Goal: Information Seeking & Learning: Learn about a topic

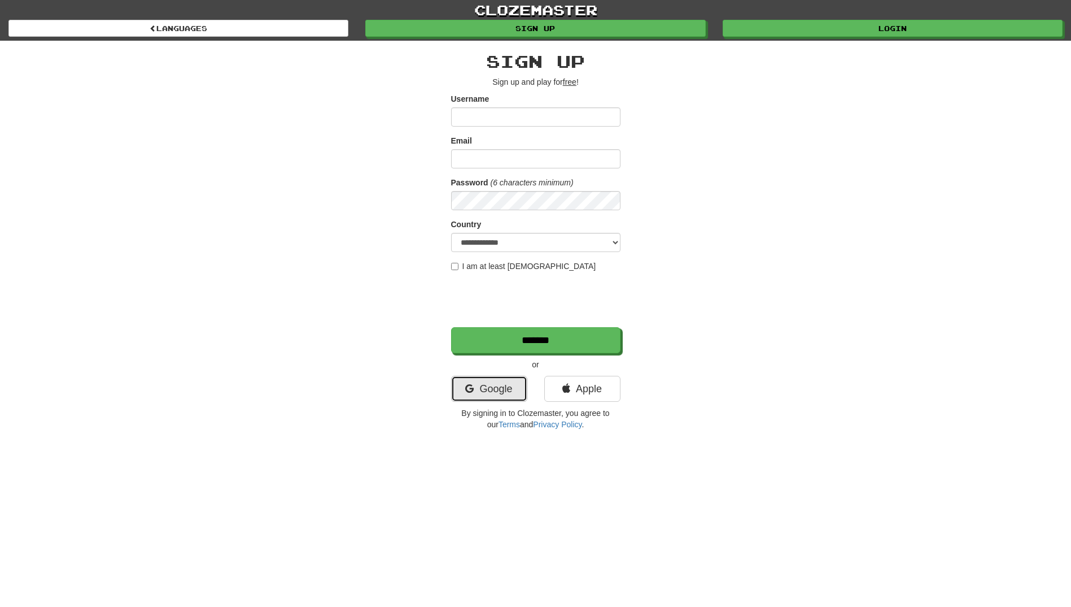
click at [503, 389] on link "Google" at bounding box center [489, 389] width 76 height 26
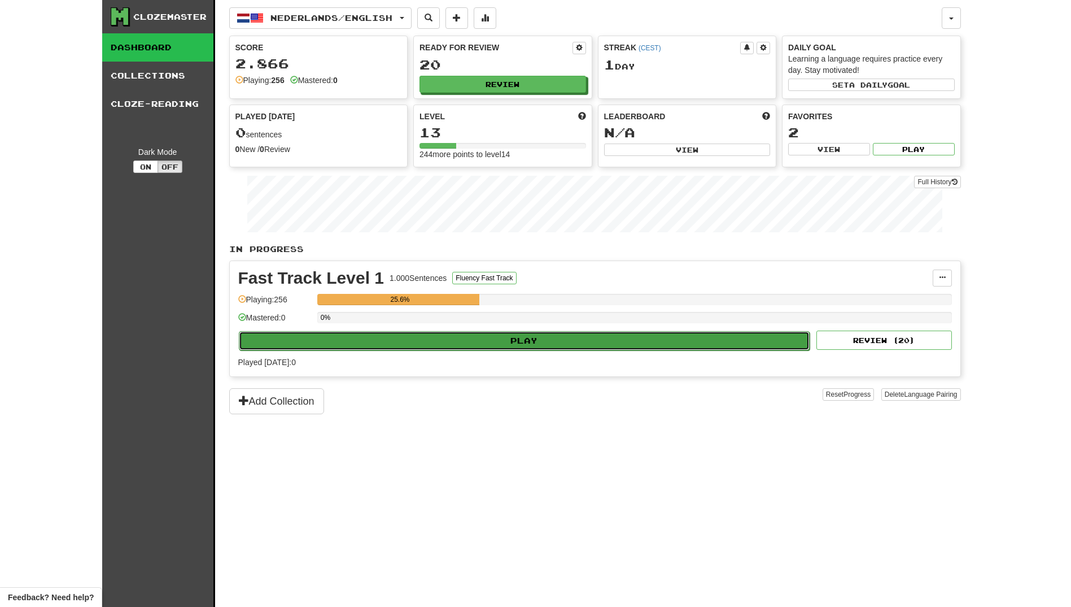
click at [508, 345] on button "Play" at bounding box center [525, 340] width 572 height 19
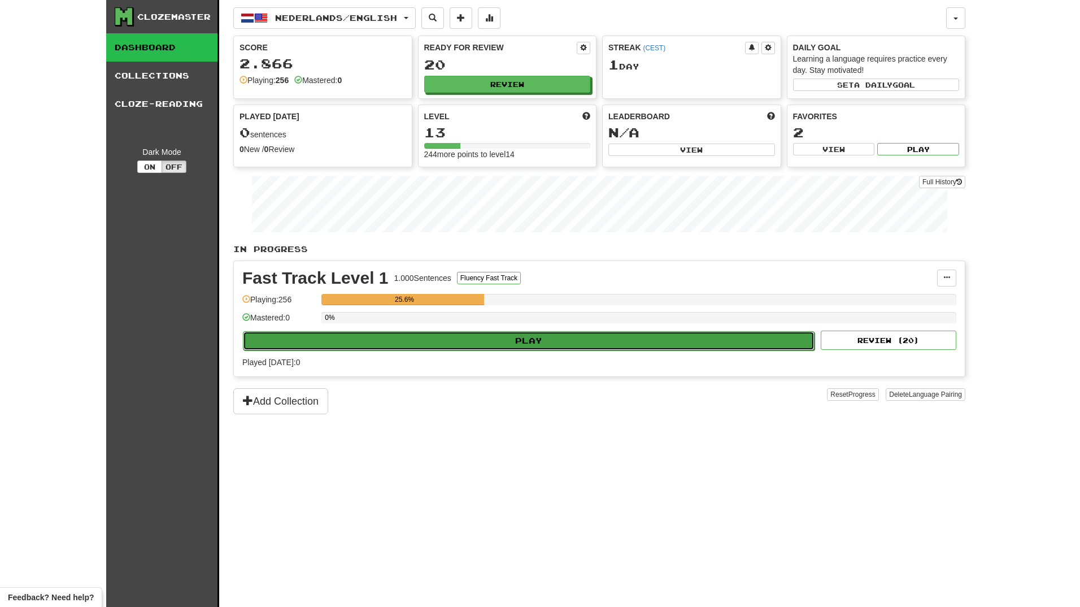
select select "**"
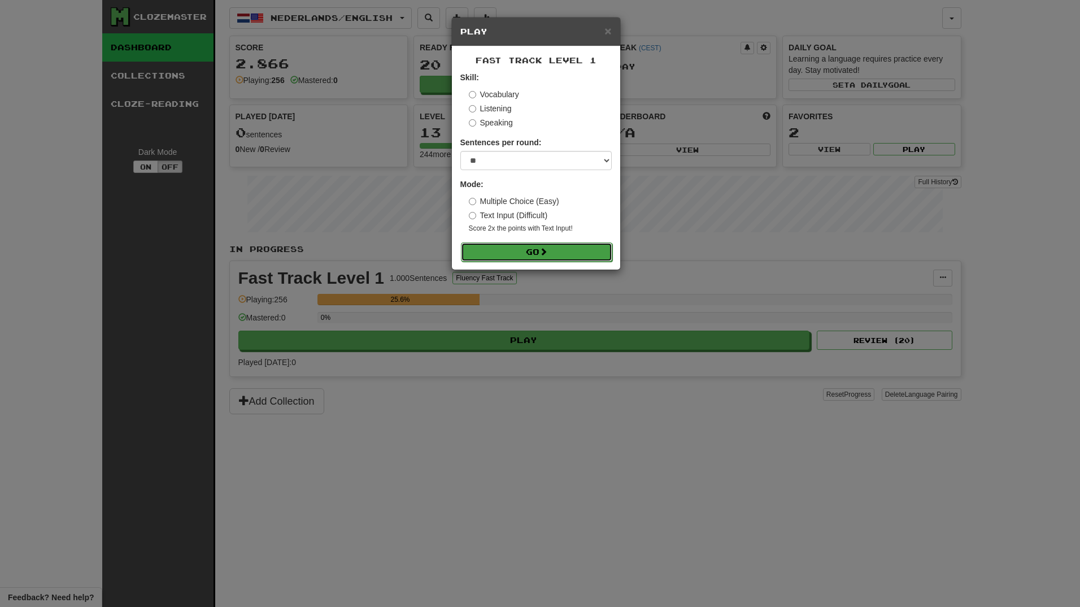
click at [515, 250] on button "Go" at bounding box center [536, 251] width 151 height 19
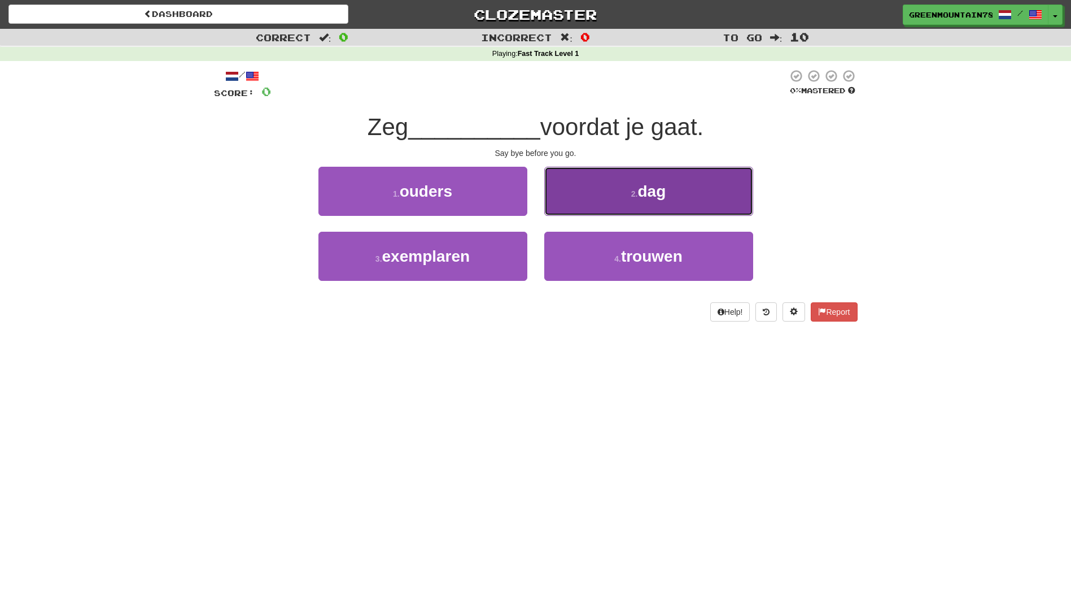
click at [627, 206] on button "2 . dag" at bounding box center [648, 191] width 209 height 49
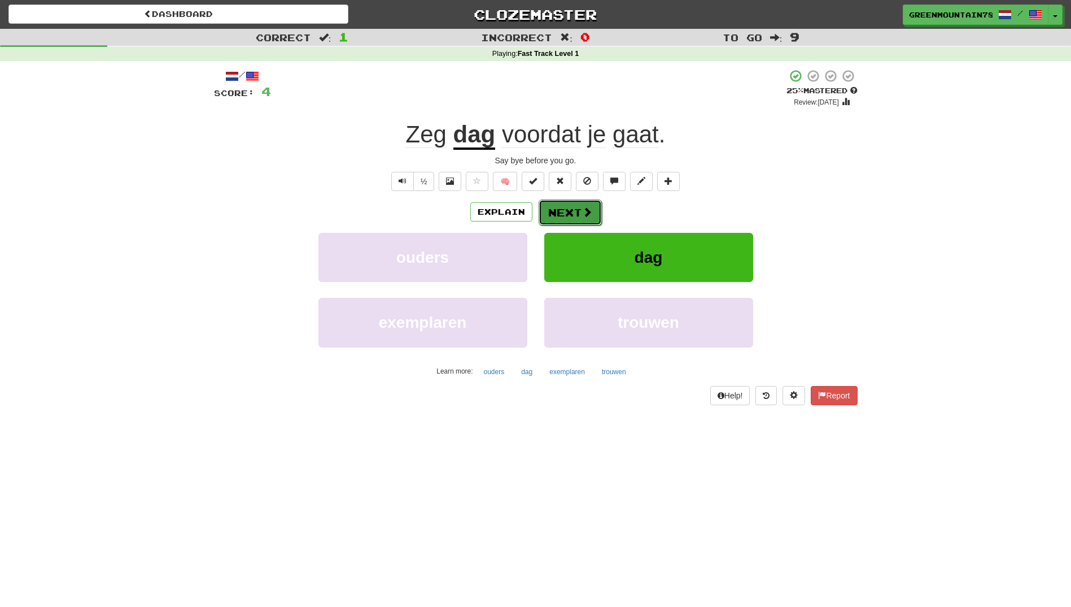
click at [568, 213] on button "Next" at bounding box center [570, 212] width 63 height 26
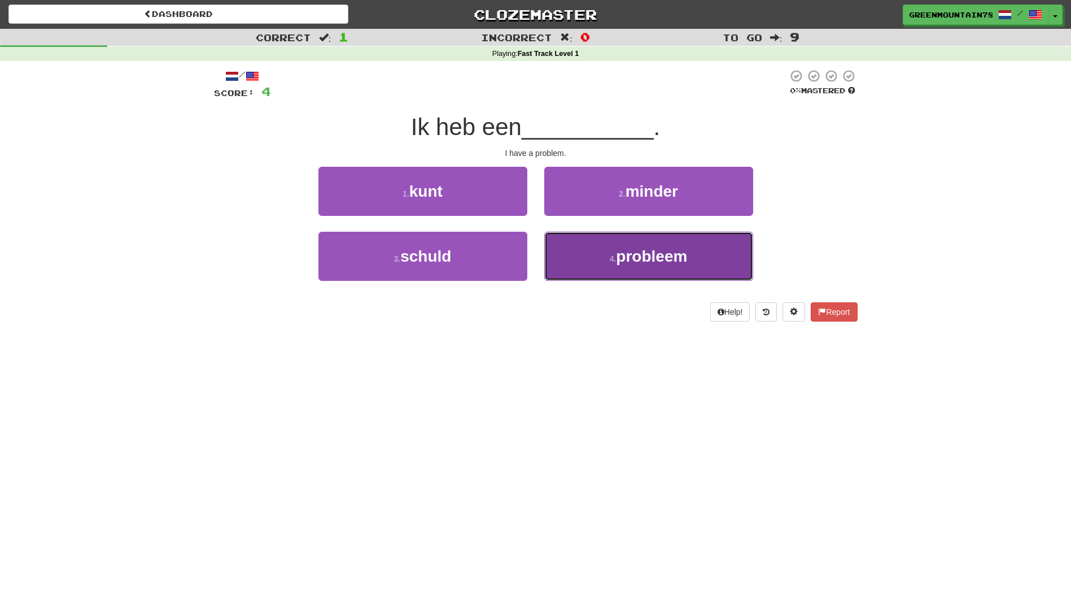
click at [587, 251] on button "4 . probleem" at bounding box center [648, 256] width 209 height 49
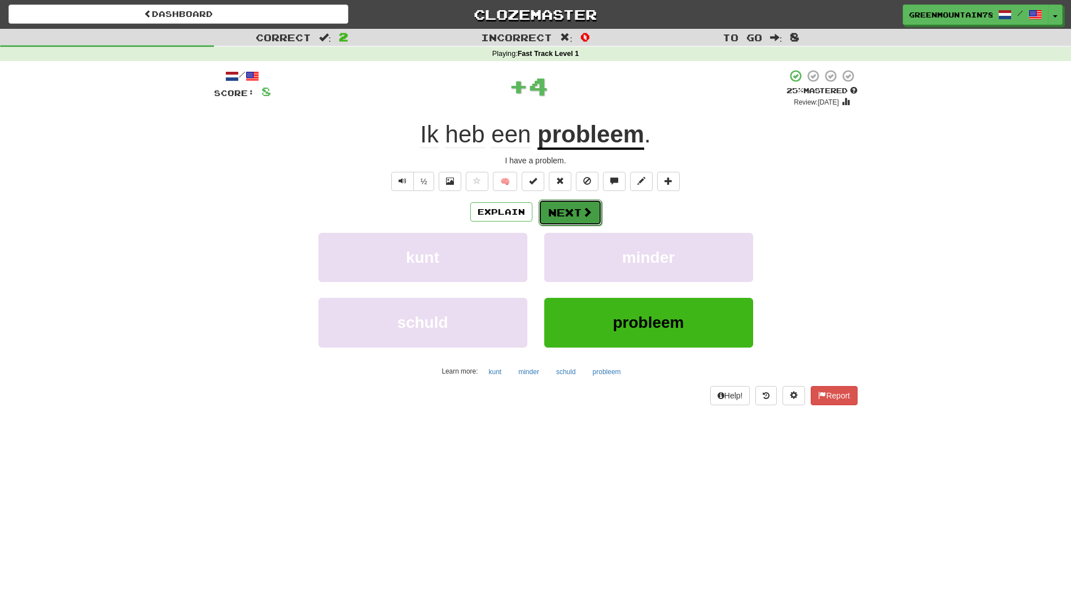
click at [575, 217] on button "Next" at bounding box center [570, 212] width 63 height 26
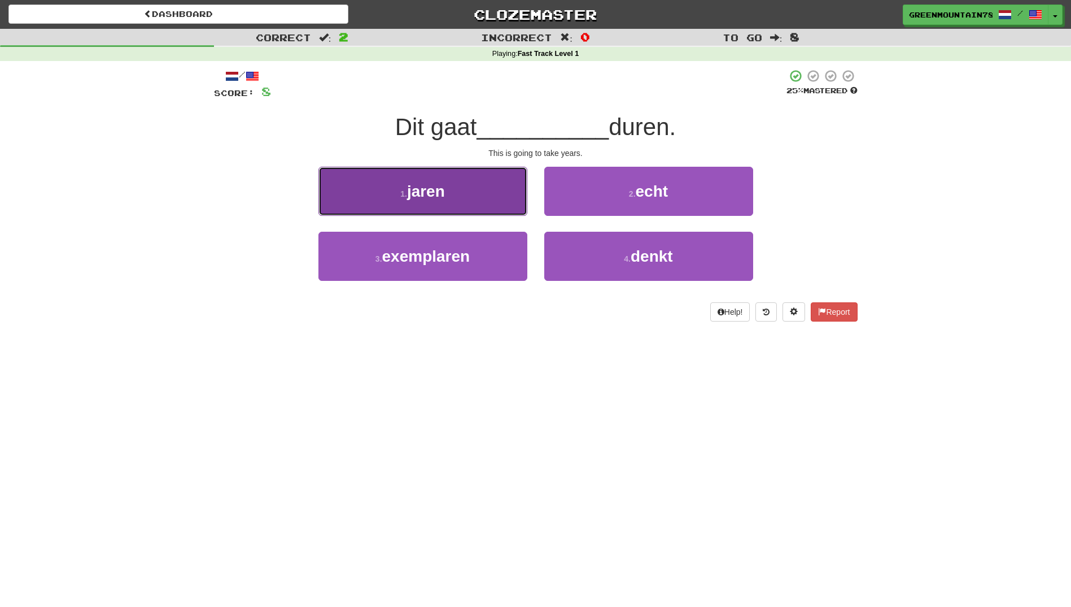
click at [478, 211] on button "1 . jaren" at bounding box center [423, 191] width 209 height 49
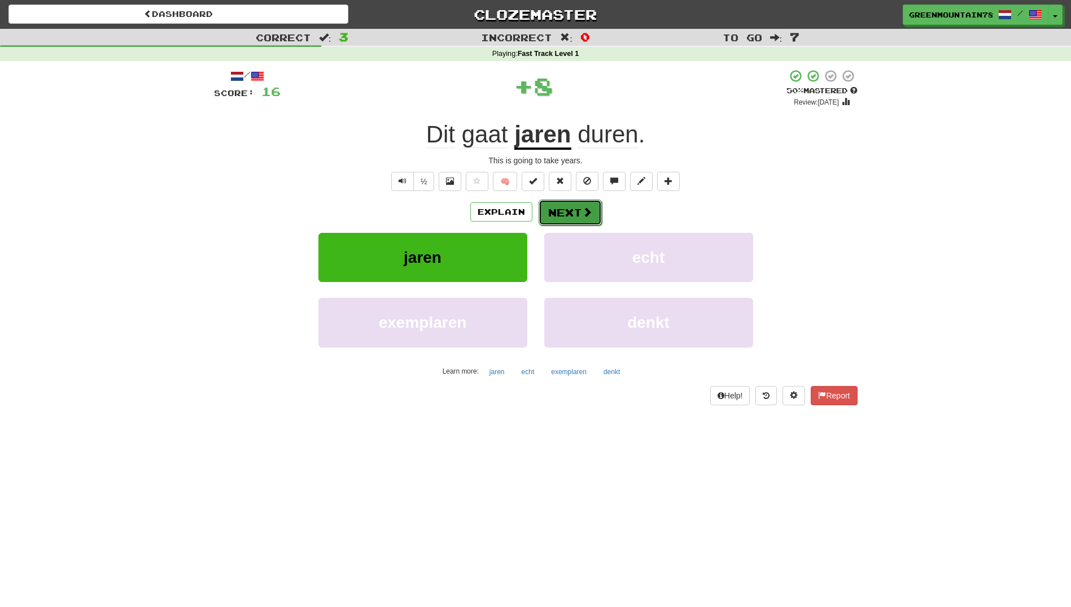
click at [569, 207] on button "Next" at bounding box center [570, 212] width 63 height 26
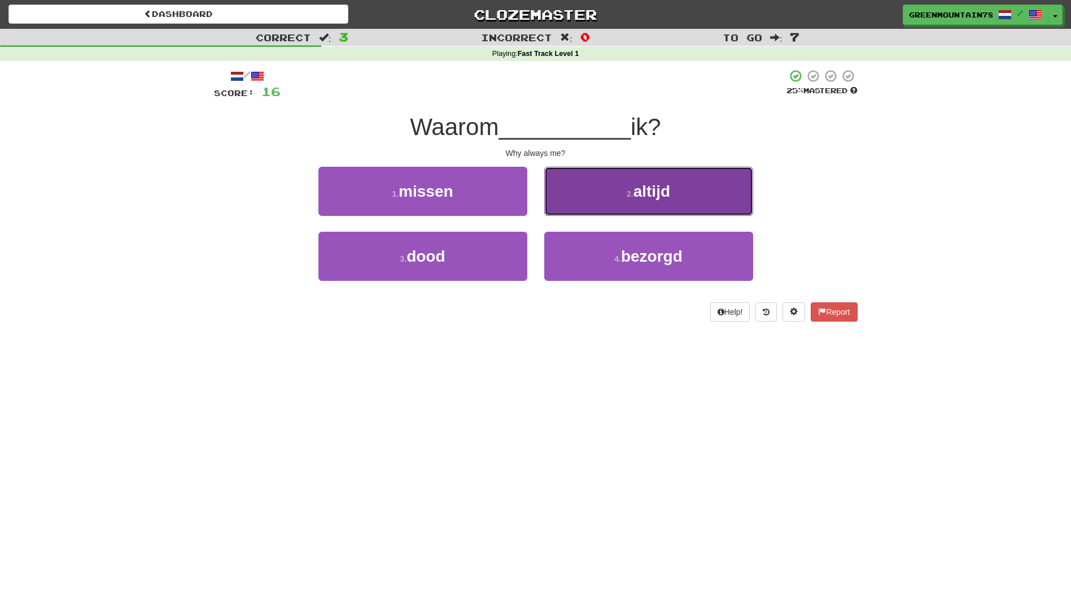
click at [617, 197] on button "2 . altijd" at bounding box center [648, 191] width 209 height 49
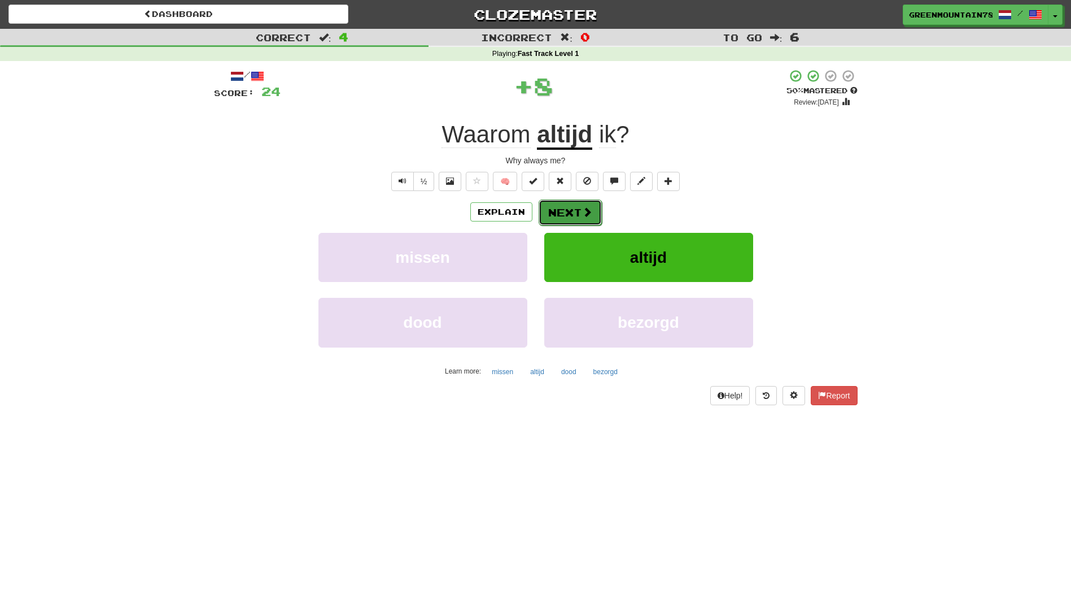
click at [565, 214] on button "Next" at bounding box center [570, 212] width 63 height 26
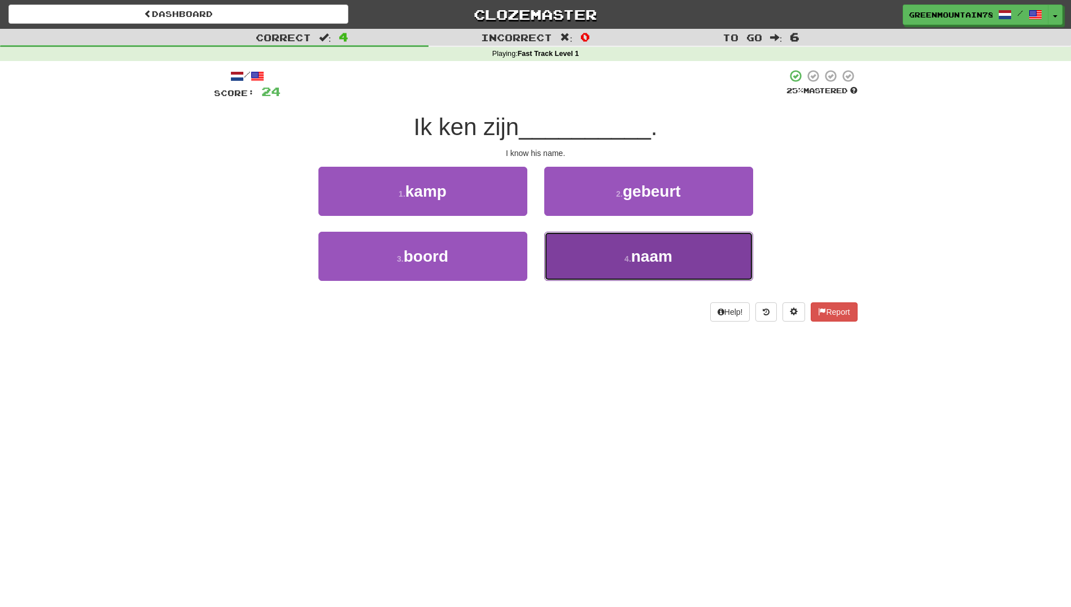
click at [592, 252] on button "4 . naam" at bounding box center [648, 256] width 209 height 49
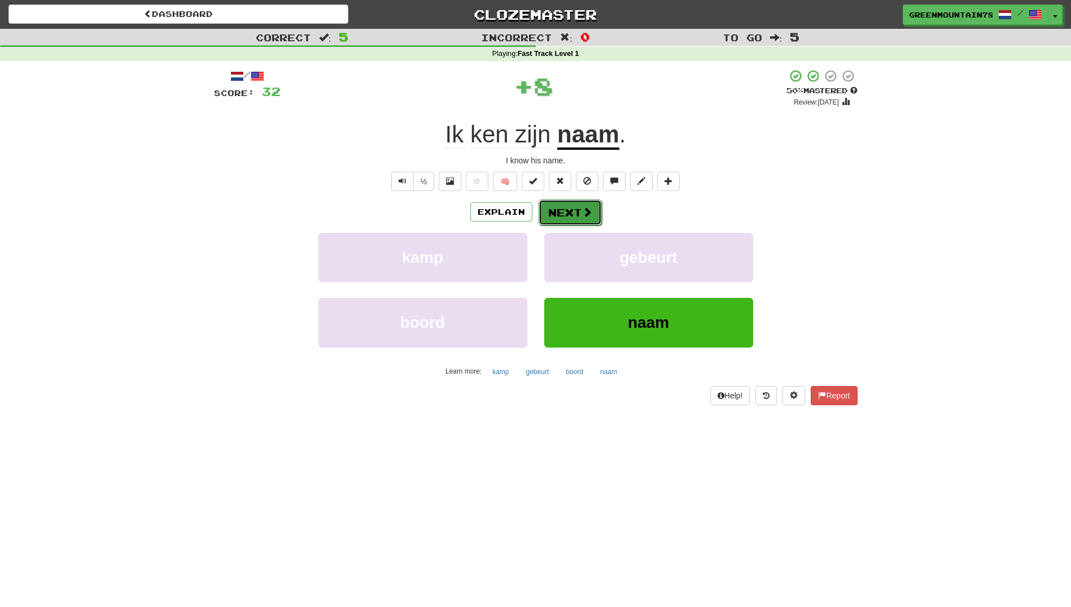
click at [564, 213] on button "Next" at bounding box center [570, 212] width 63 height 26
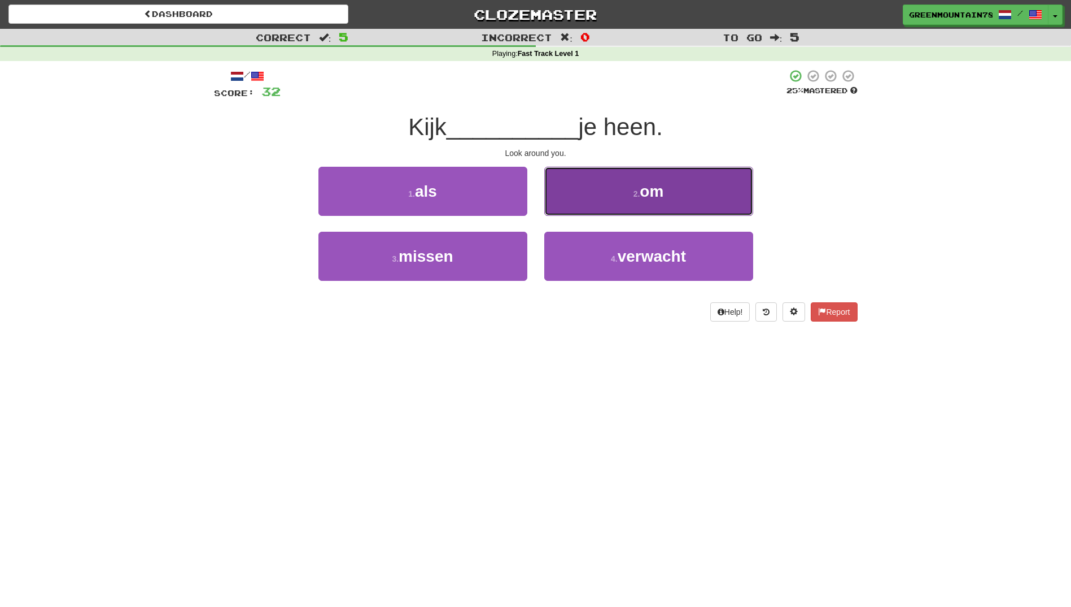
click at [608, 203] on button "2 . om" at bounding box center [648, 191] width 209 height 49
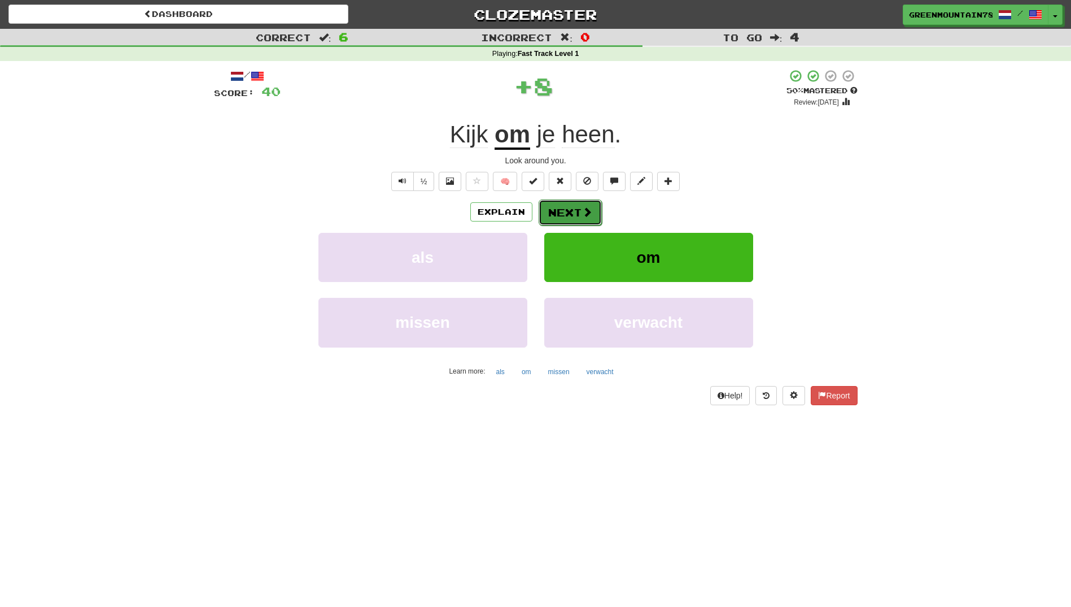
click at [571, 211] on button "Next" at bounding box center [570, 212] width 63 height 26
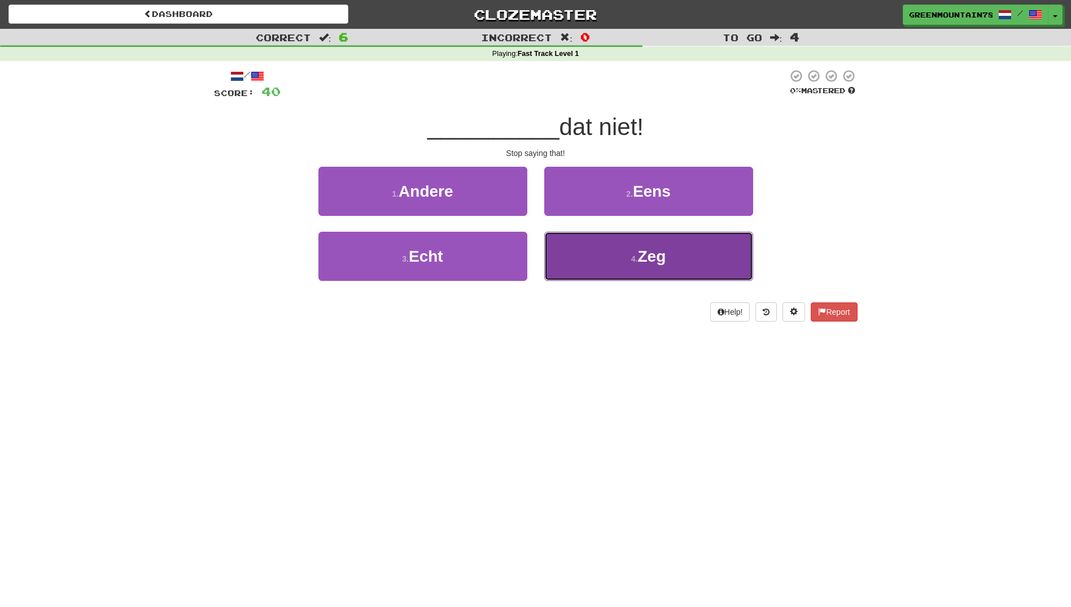
click at [577, 259] on button "4 . Zeg" at bounding box center [648, 256] width 209 height 49
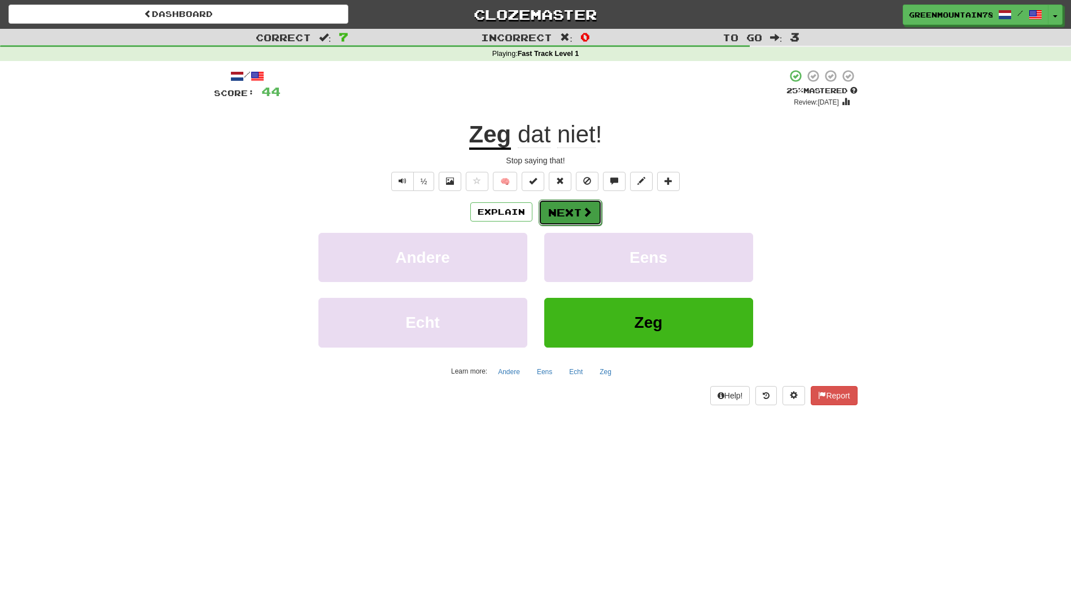
click at [570, 217] on button "Next" at bounding box center [570, 212] width 63 height 26
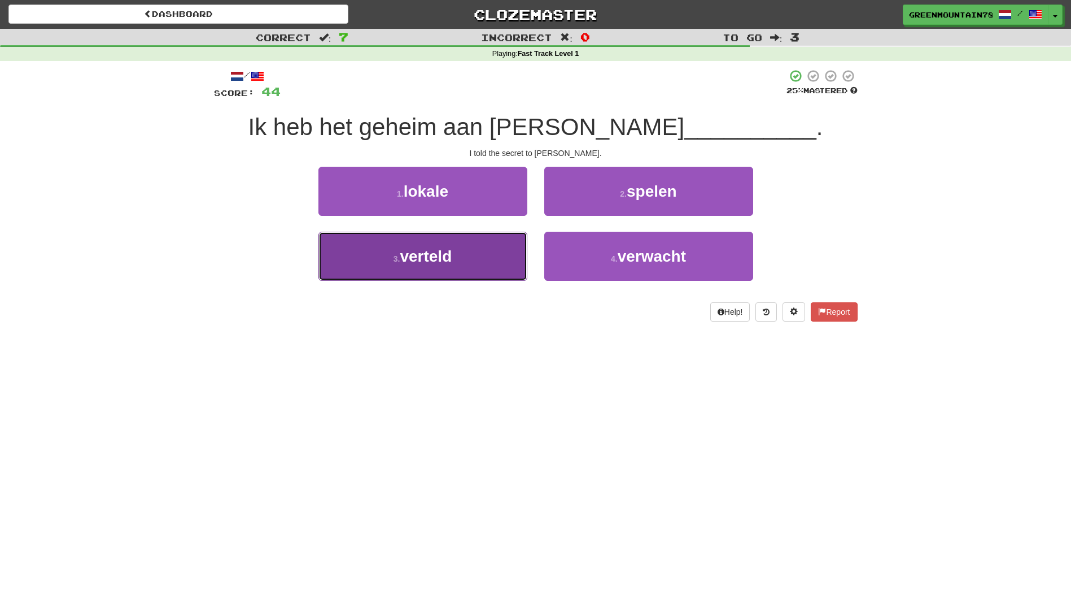
click at [497, 253] on button "3 . verteld" at bounding box center [423, 256] width 209 height 49
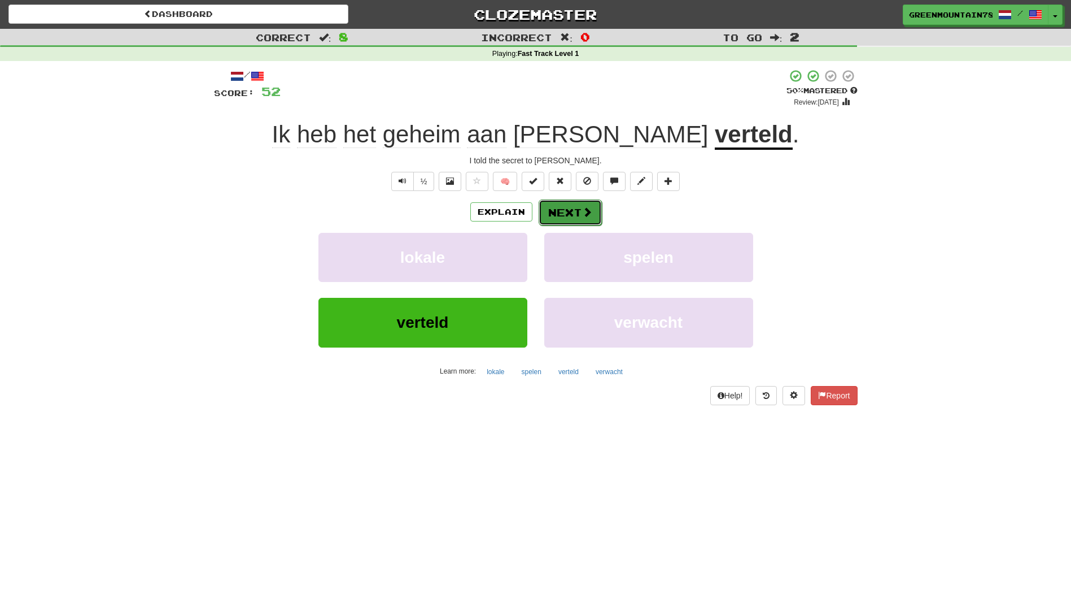
click at [574, 218] on button "Next" at bounding box center [570, 212] width 63 height 26
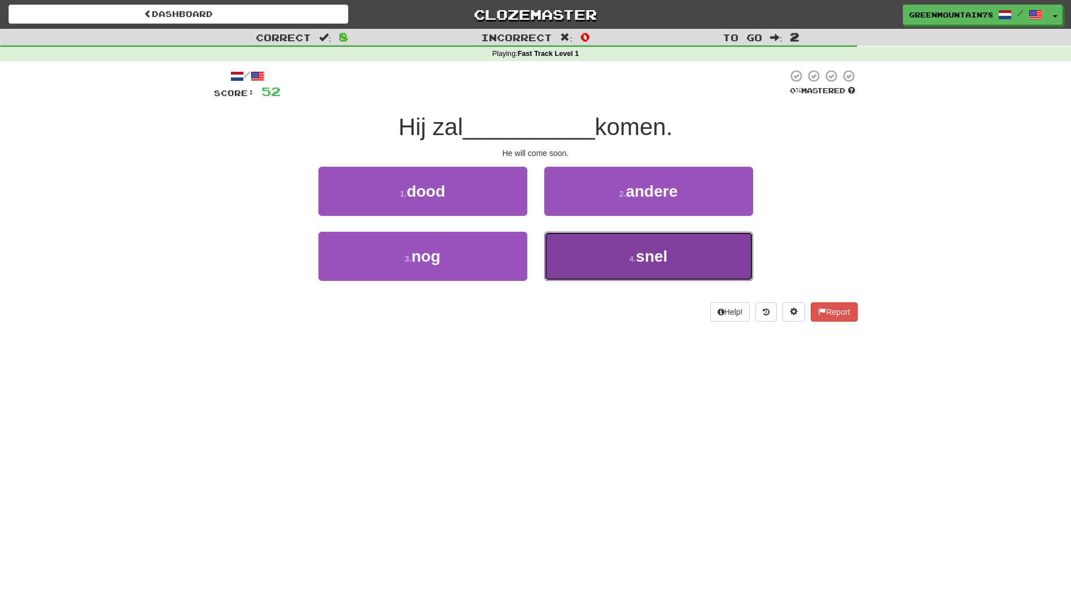
click at [630, 262] on small "4 ." at bounding box center [633, 258] width 7 height 9
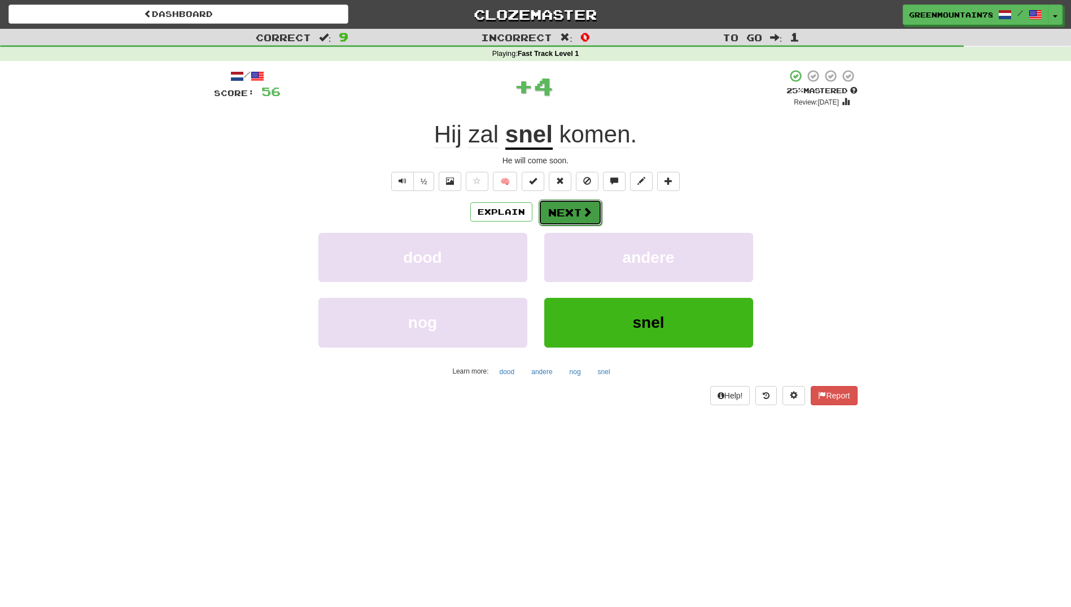
click at [566, 215] on button "Next" at bounding box center [570, 212] width 63 height 26
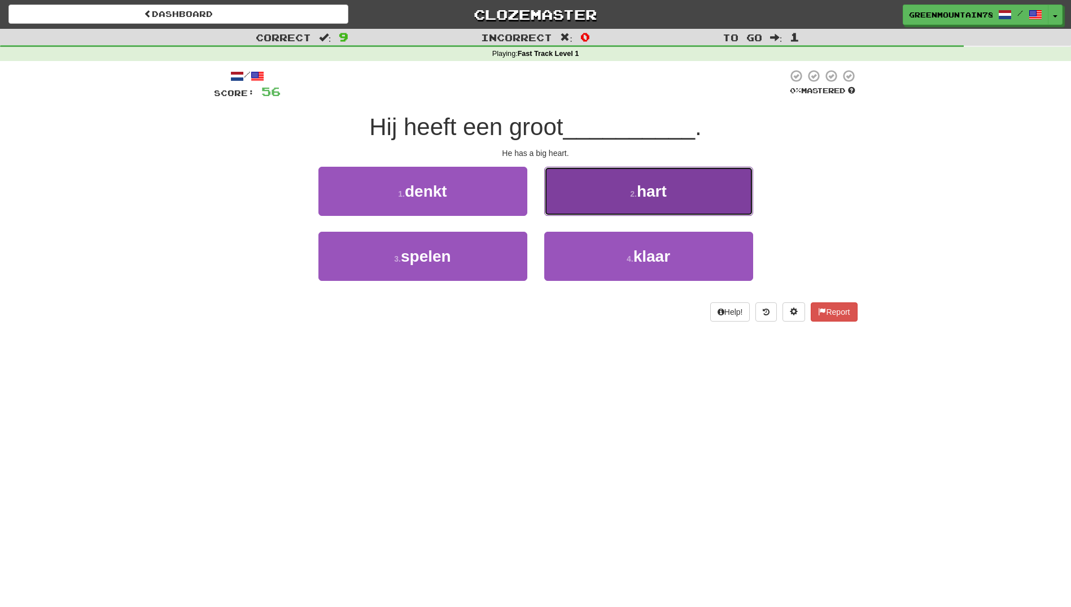
click at [592, 212] on button "2 . hart" at bounding box center [648, 191] width 209 height 49
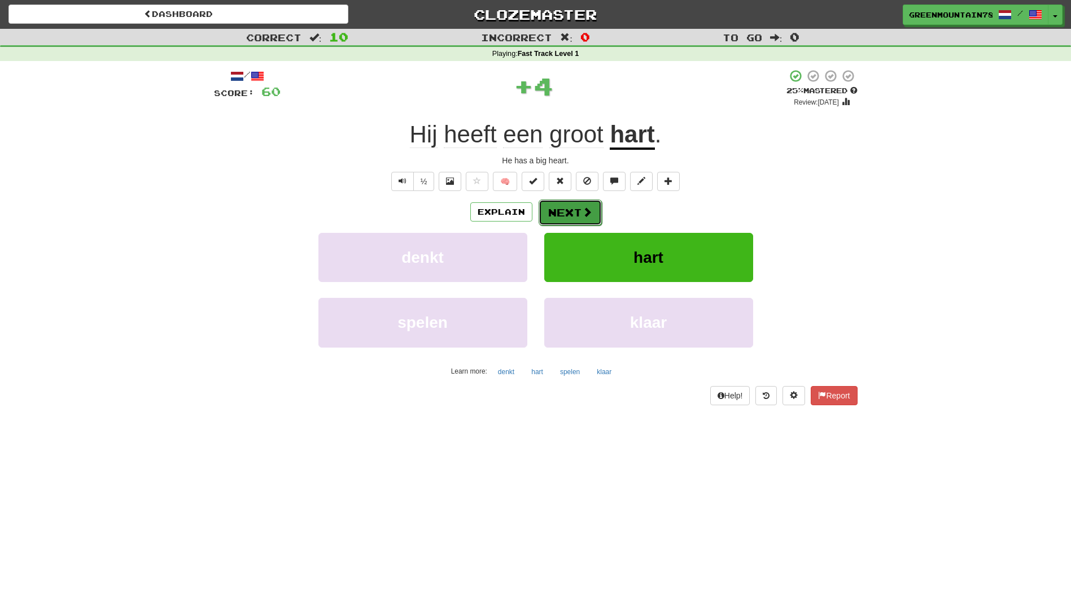
click at [563, 207] on button "Next" at bounding box center [570, 212] width 63 height 26
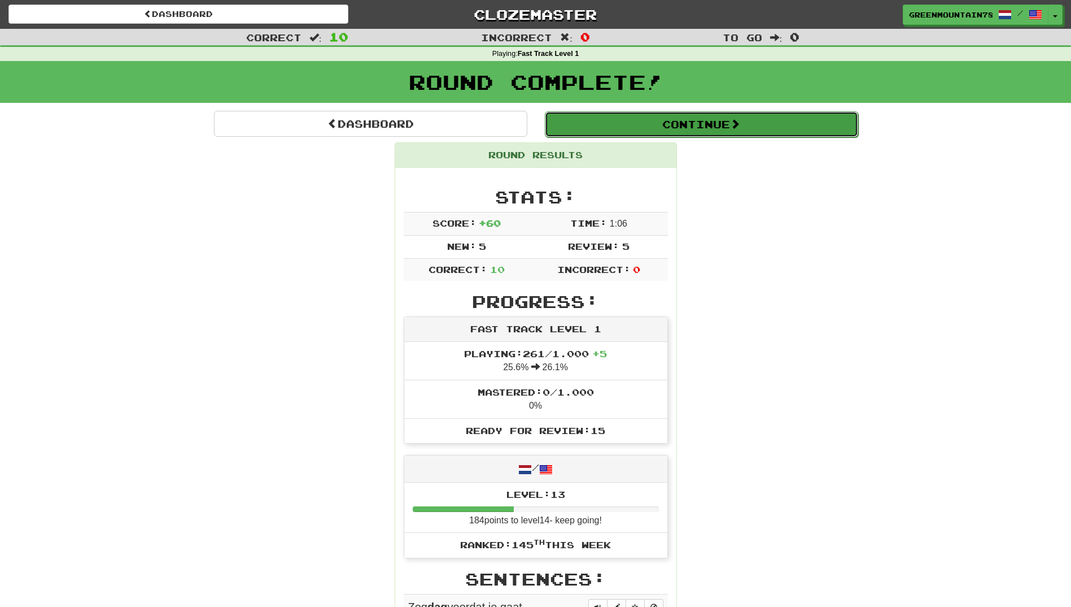
click at [656, 127] on button "Continue" at bounding box center [701, 124] width 313 height 26
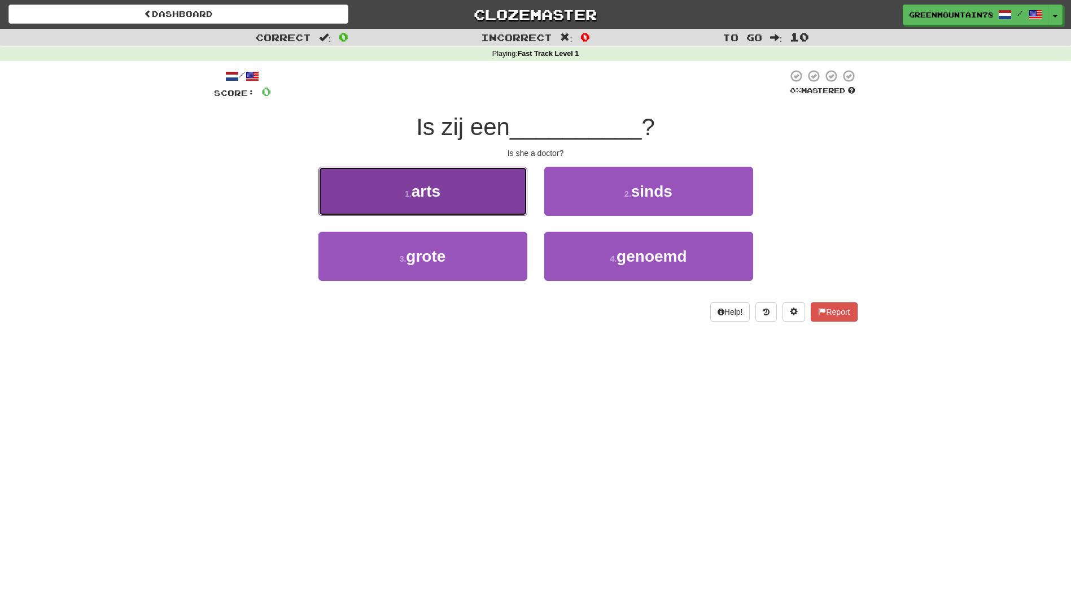
click at [450, 189] on button "1 . arts" at bounding box center [423, 191] width 209 height 49
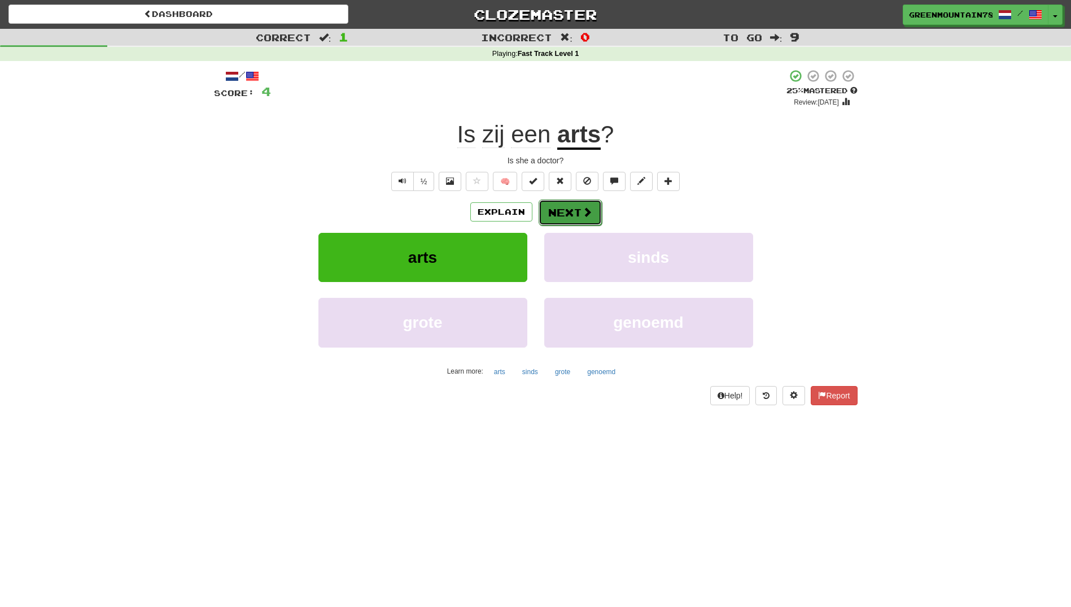
click at [567, 221] on button "Next" at bounding box center [570, 212] width 63 height 26
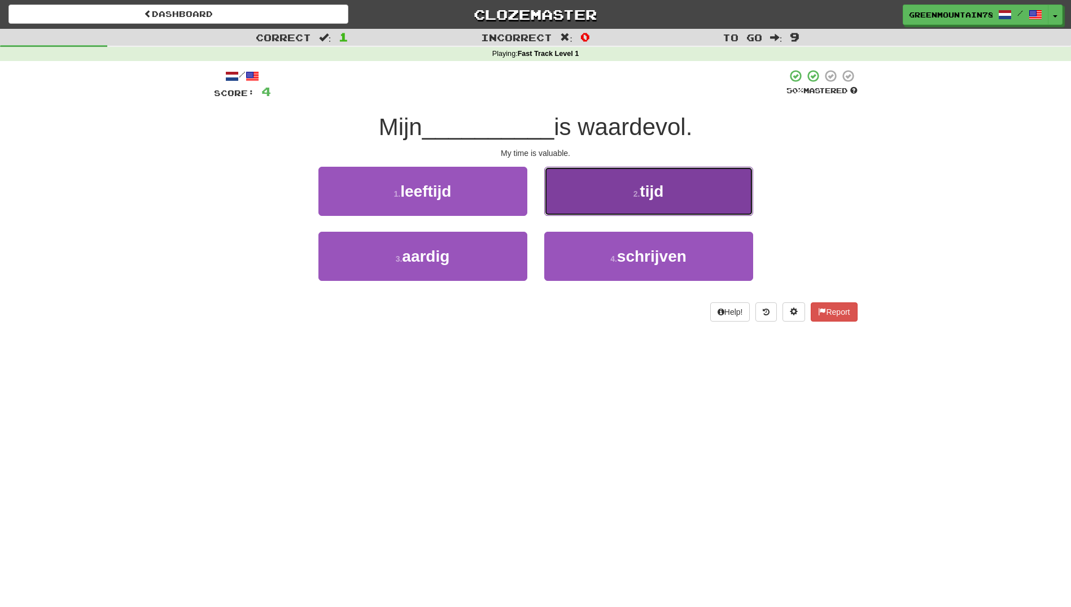
click at [614, 206] on button "2 . tijd" at bounding box center [648, 191] width 209 height 49
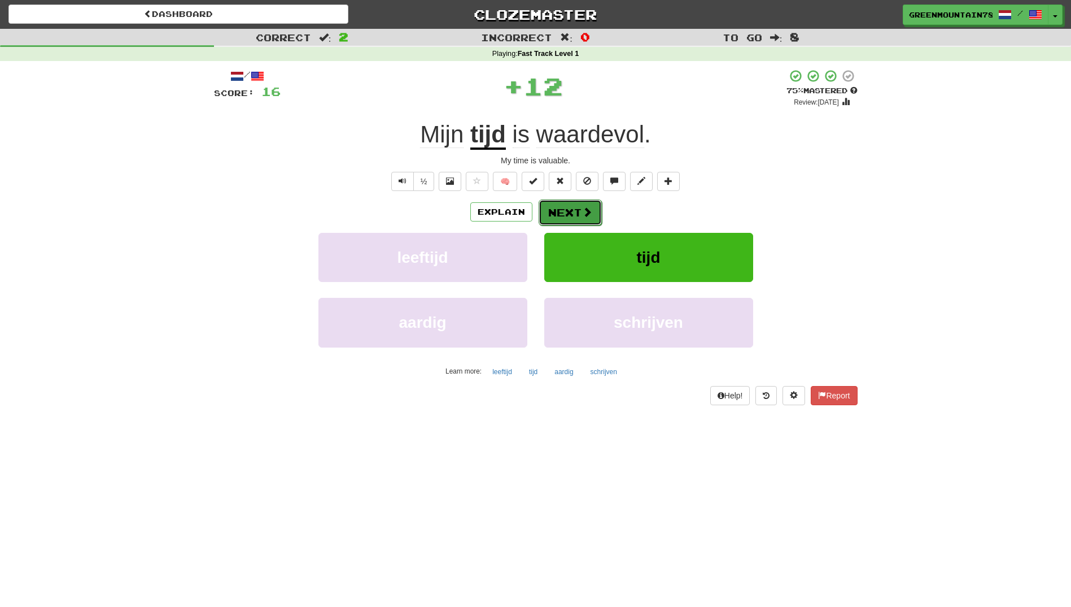
click at [572, 213] on button "Next" at bounding box center [570, 212] width 63 height 26
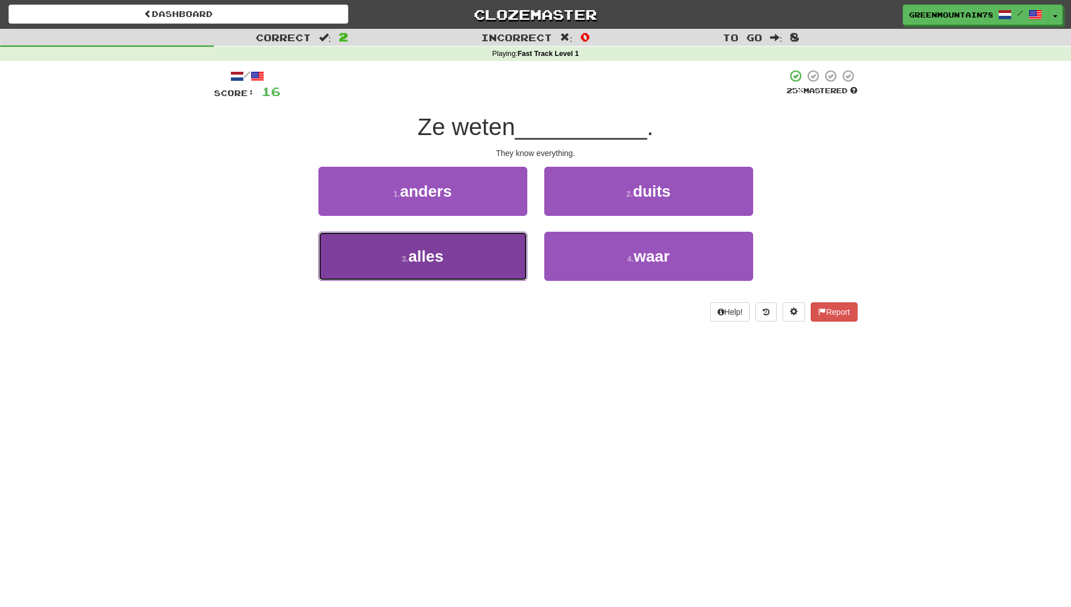
click at [489, 249] on button "3 . alles" at bounding box center [423, 256] width 209 height 49
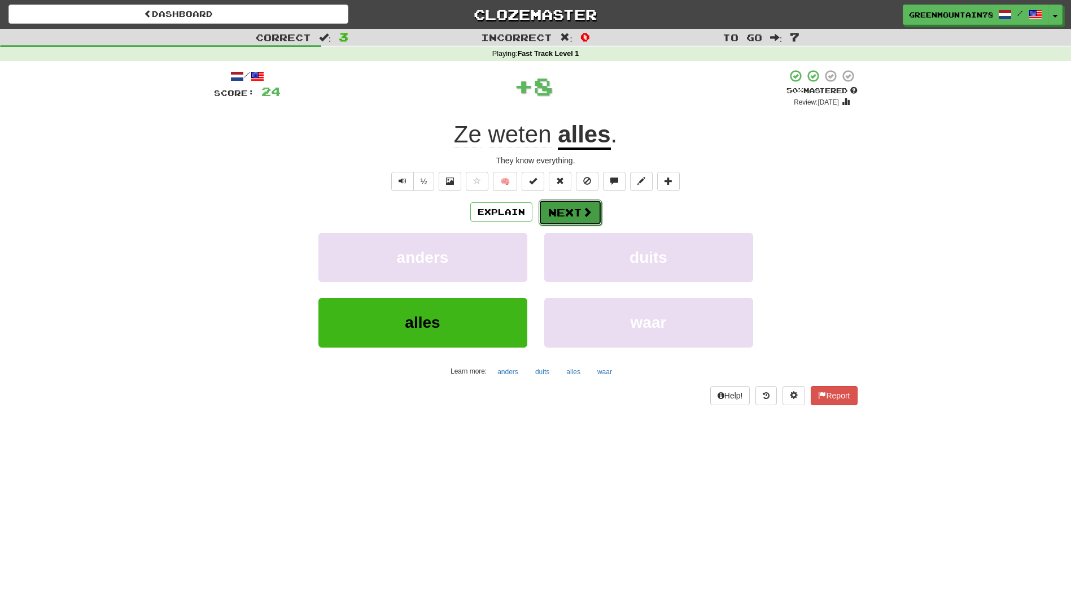
click at [569, 215] on button "Next" at bounding box center [570, 212] width 63 height 26
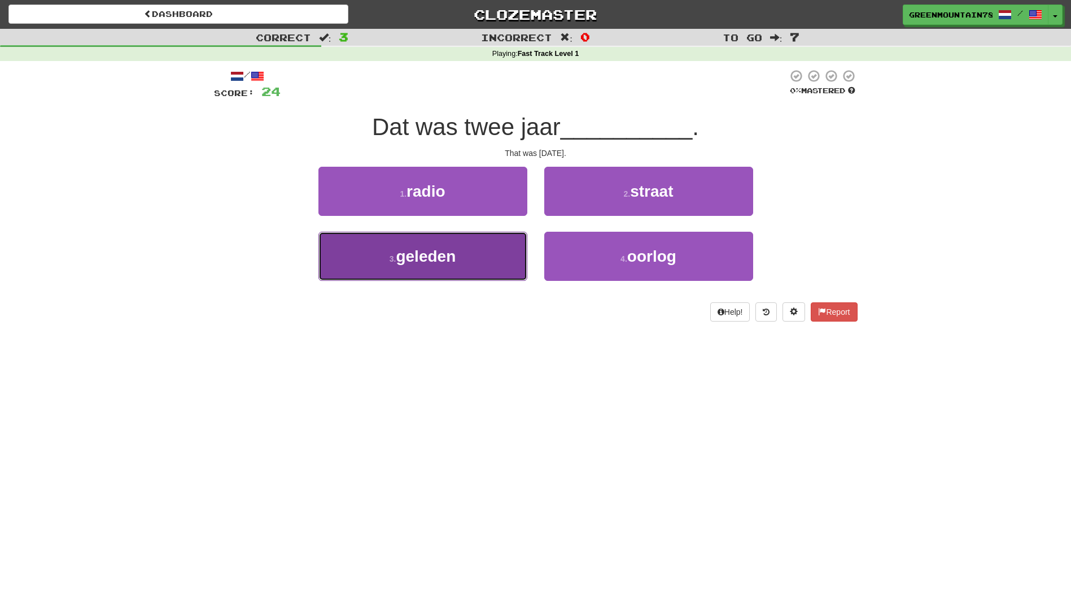
click at [499, 250] on button "3 . geleden" at bounding box center [423, 256] width 209 height 49
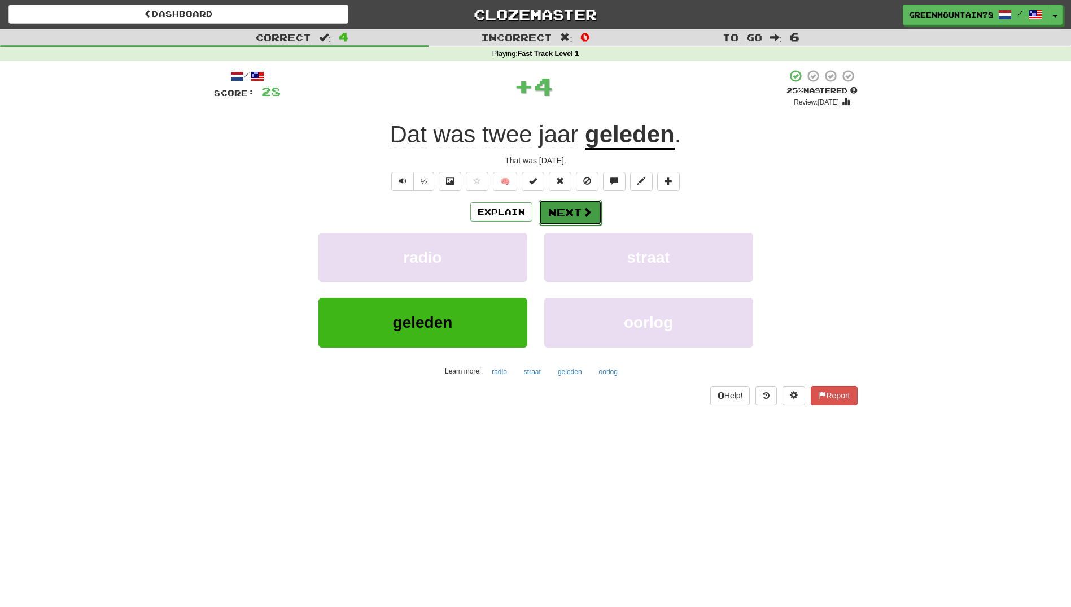
click at [579, 216] on button "Next" at bounding box center [570, 212] width 63 height 26
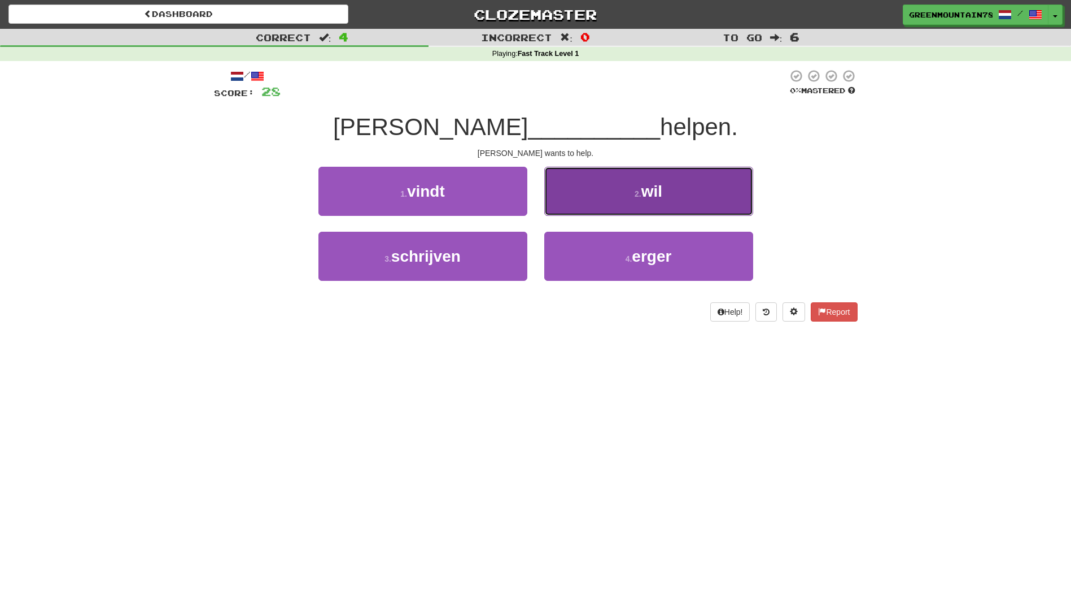
click at [609, 203] on button "2 . wil" at bounding box center [648, 191] width 209 height 49
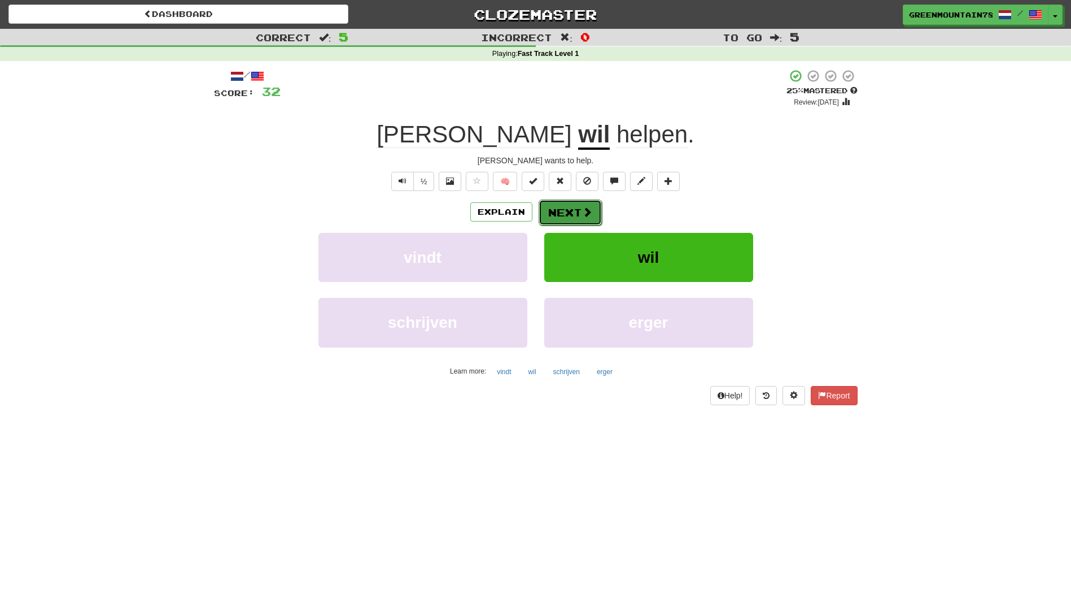
click at [580, 212] on button "Next" at bounding box center [570, 212] width 63 height 26
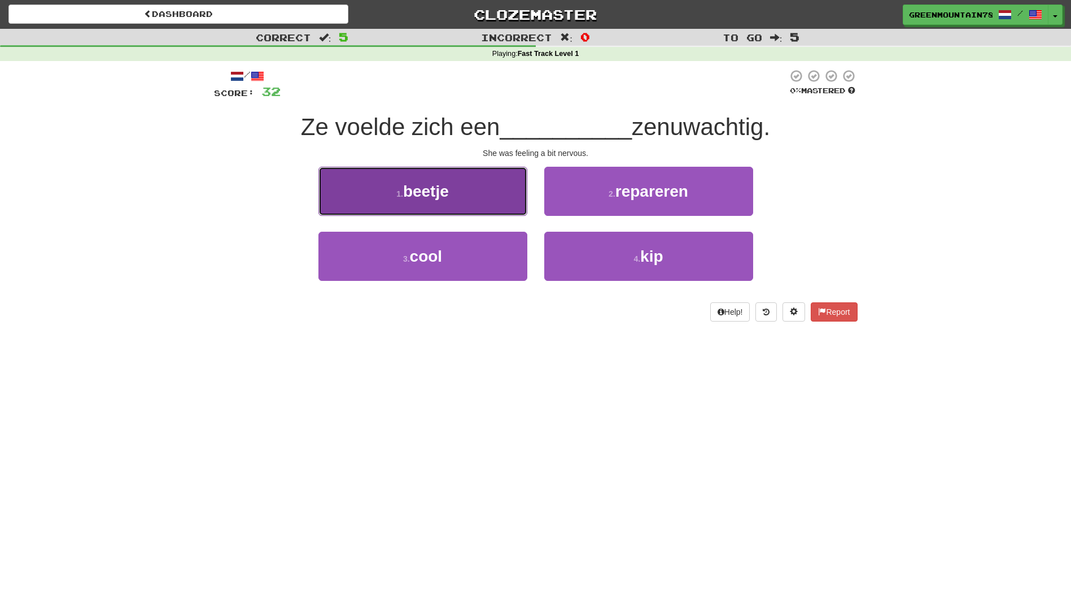
click at [470, 199] on button "1 . beetje" at bounding box center [423, 191] width 209 height 49
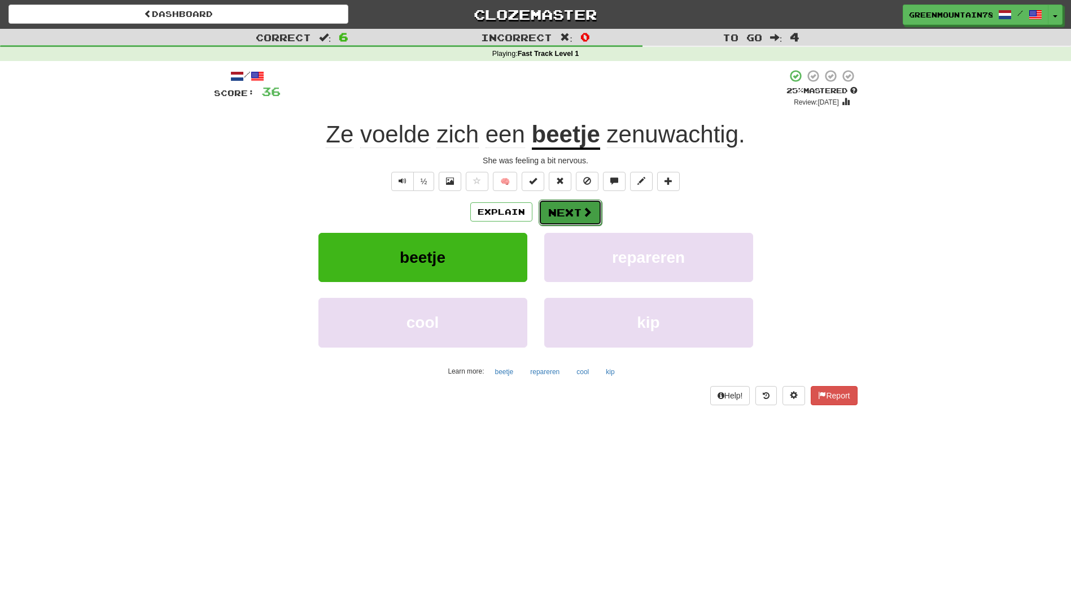
click at [575, 211] on button "Next" at bounding box center [570, 212] width 63 height 26
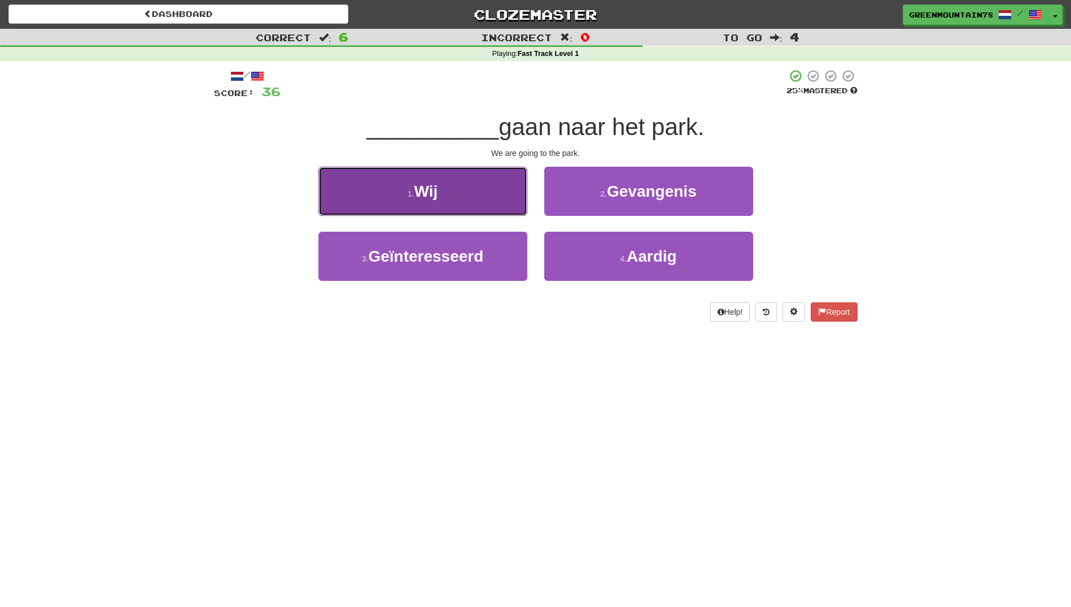
click at [509, 194] on button "1 . Wij" at bounding box center [423, 191] width 209 height 49
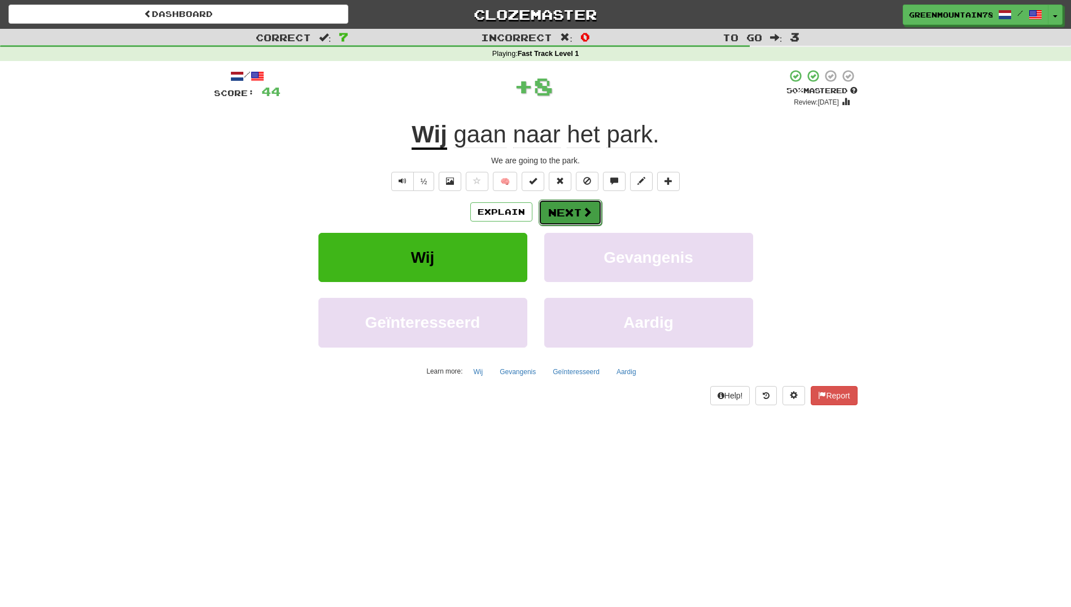
click at [580, 209] on button "Next" at bounding box center [570, 212] width 63 height 26
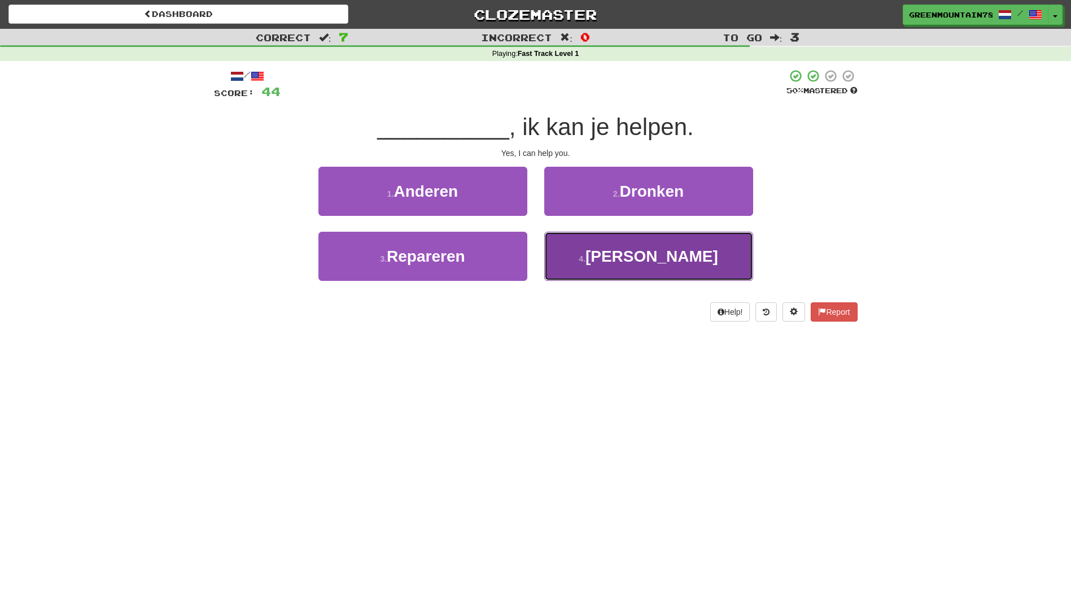
click at [608, 256] on button "4 . Ja" at bounding box center [648, 256] width 209 height 49
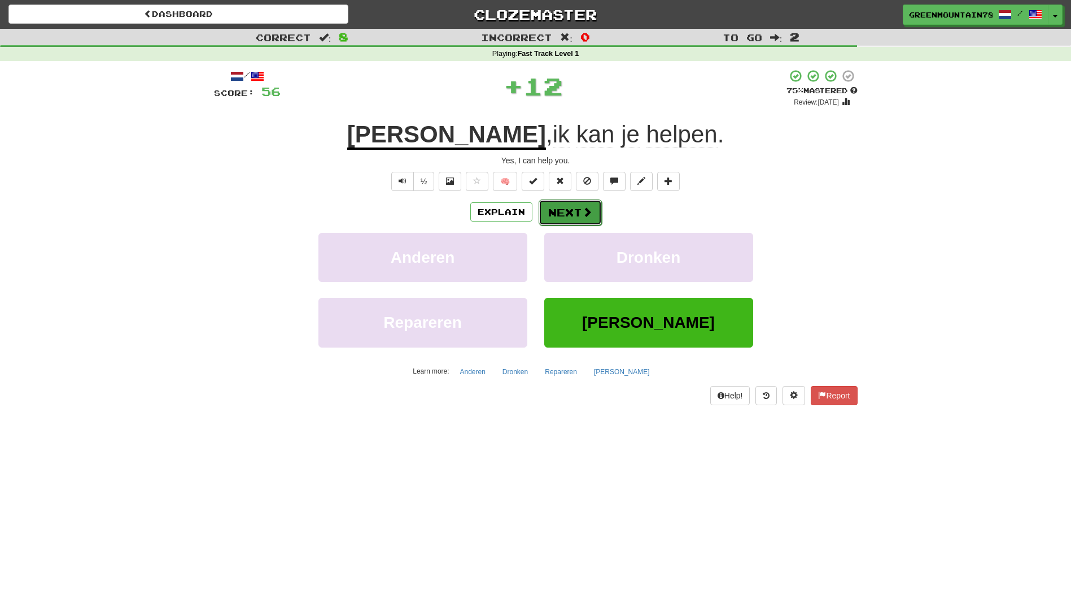
click at [570, 210] on button "Next" at bounding box center [570, 212] width 63 height 26
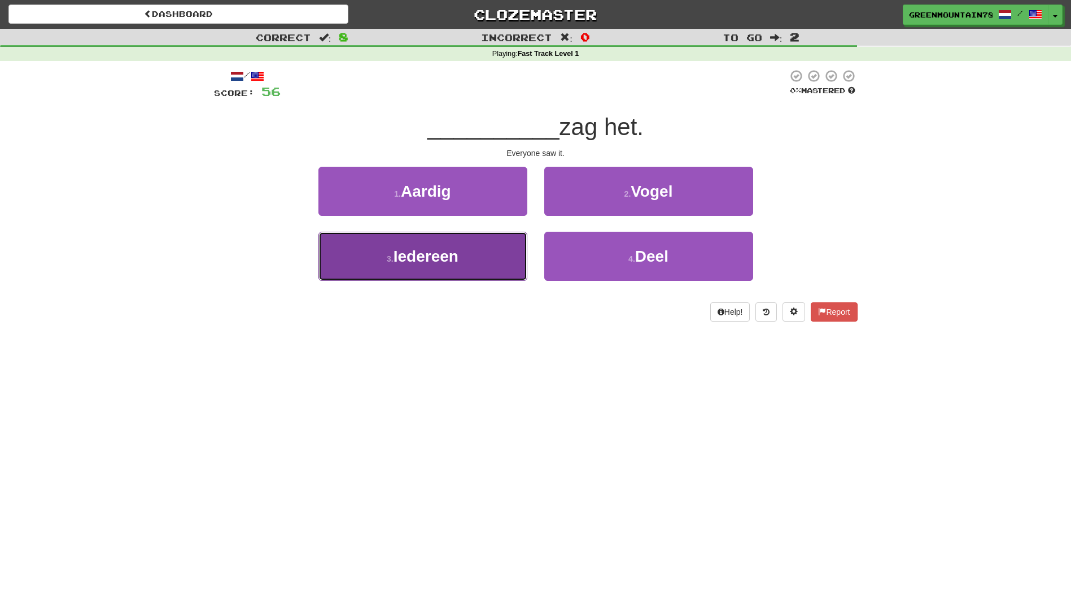
click at [492, 241] on button "3 . Iedereen" at bounding box center [423, 256] width 209 height 49
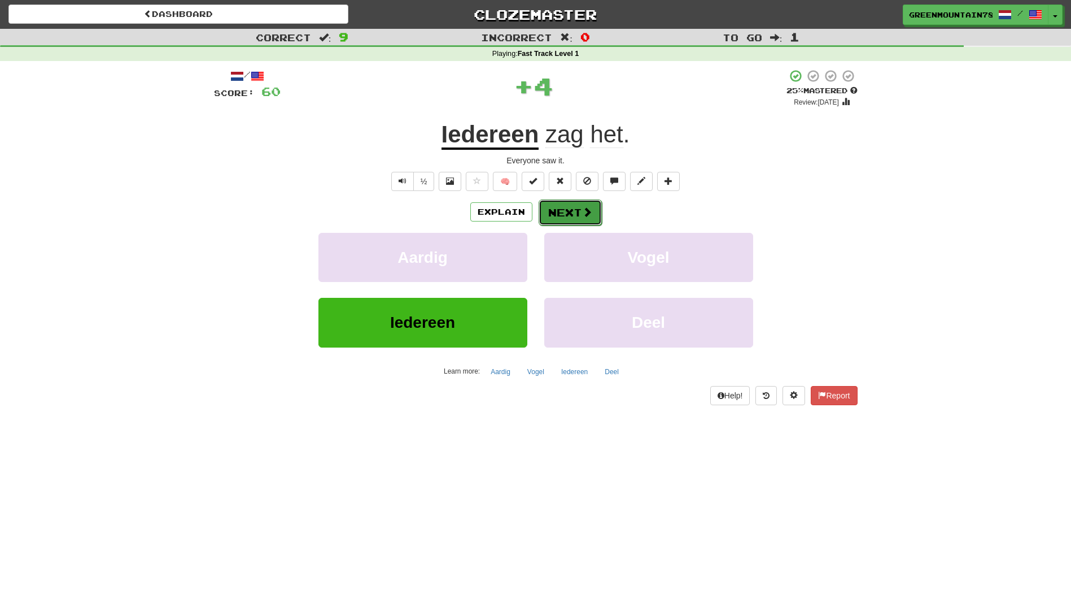
click at [576, 214] on button "Next" at bounding box center [570, 212] width 63 height 26
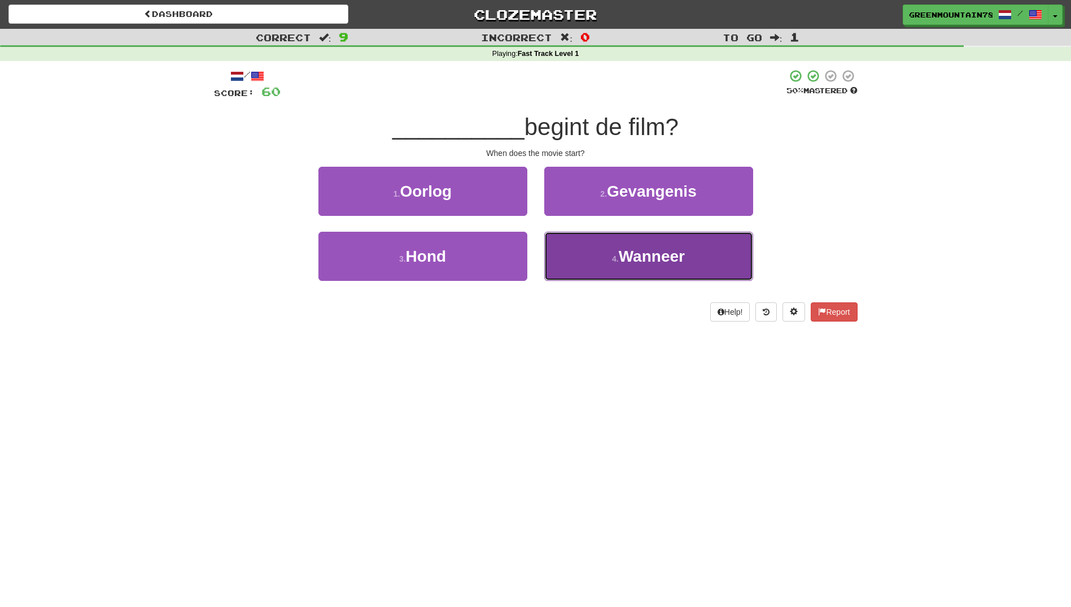
click at [624, 258] on span "Wanneer" at bounding box center [652, 256] width 66 height 18
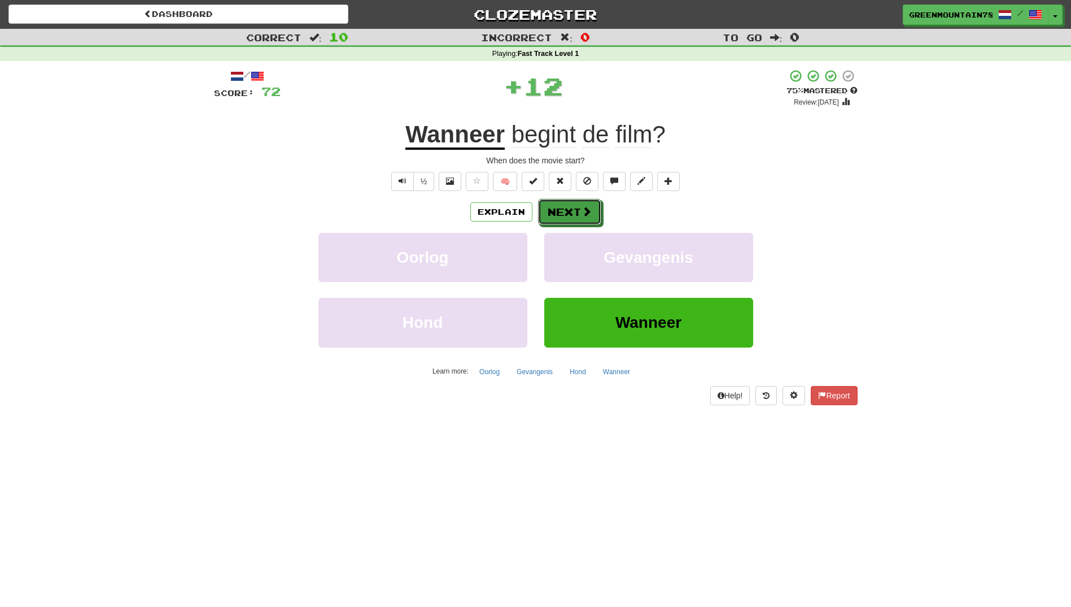
click at [587, 215] on span at bounding box center [587, 211] width 10 height 10
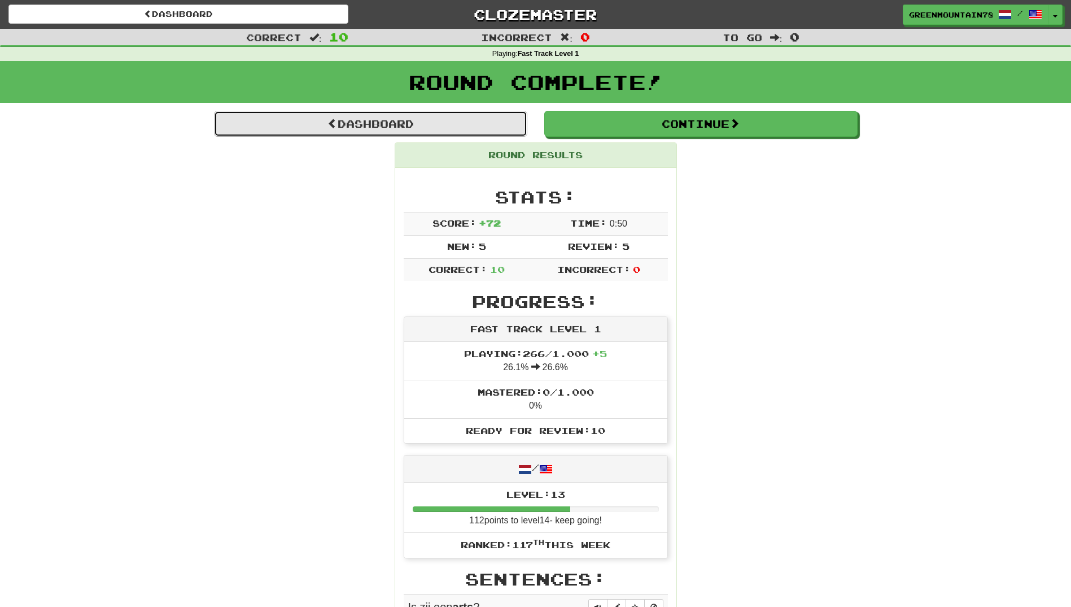
click at [350, 124] on link "Dashboard" at bounding box center [370, 124] width 313 height 26
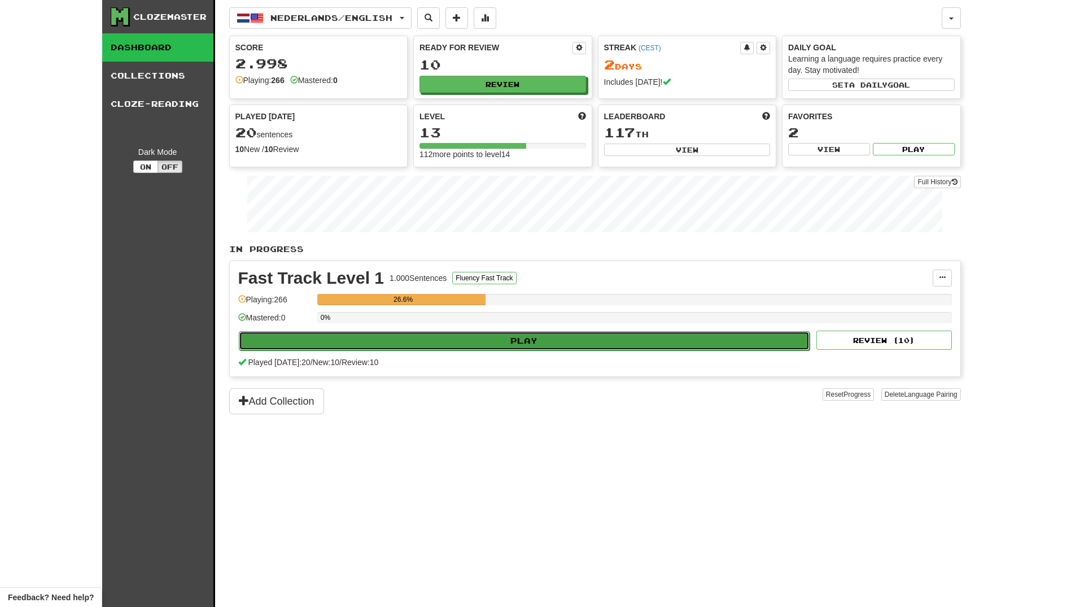
click at [522, 335] on button "Play" at bounding box center [525, 340] width 572 height 19
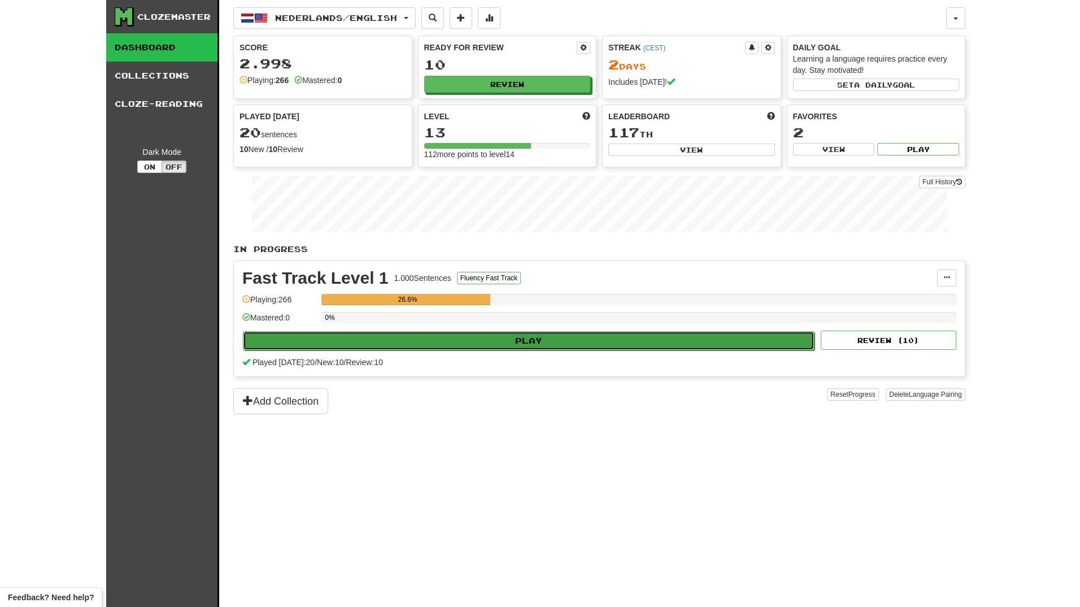
select select "**"
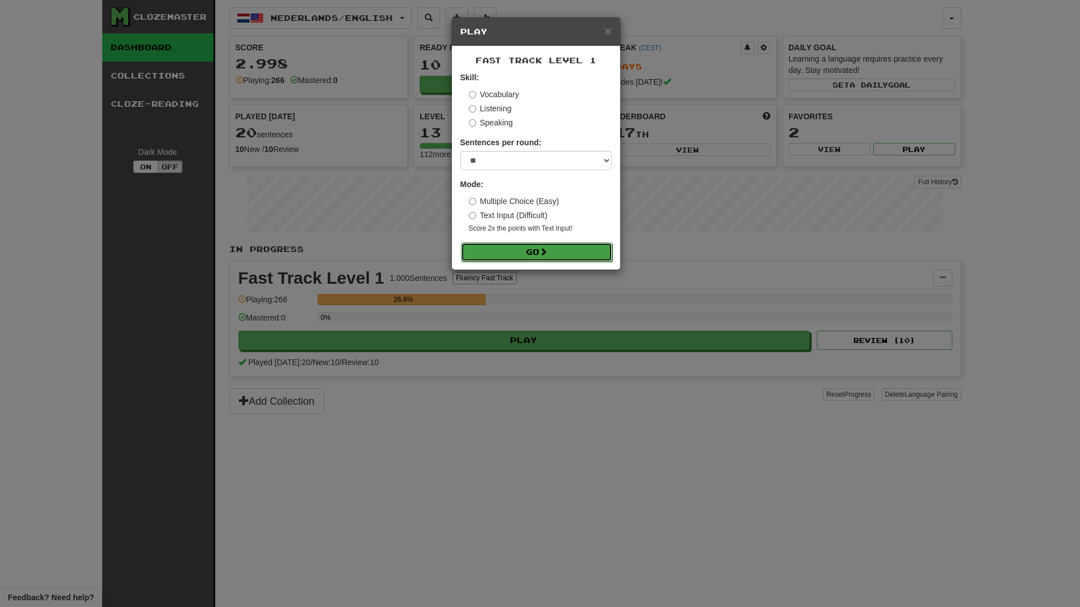
click at [522, 249] on button "Go" at bounding box center [536, 251] width 151 height 19
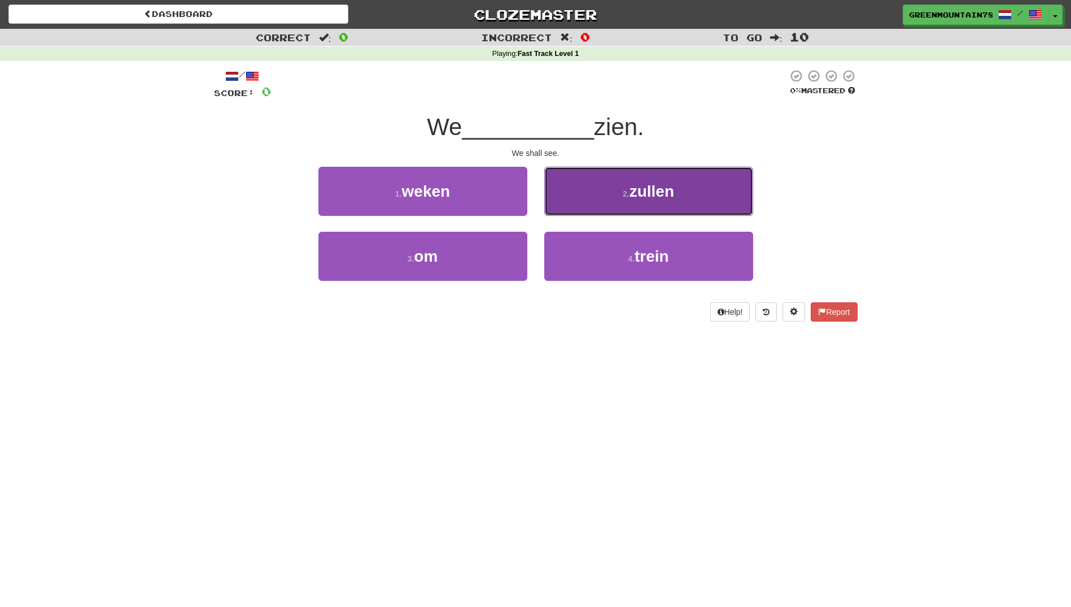
click at [634, 202] on button "2 . zullen" at bounding box center [648, 191] width 209 height 49
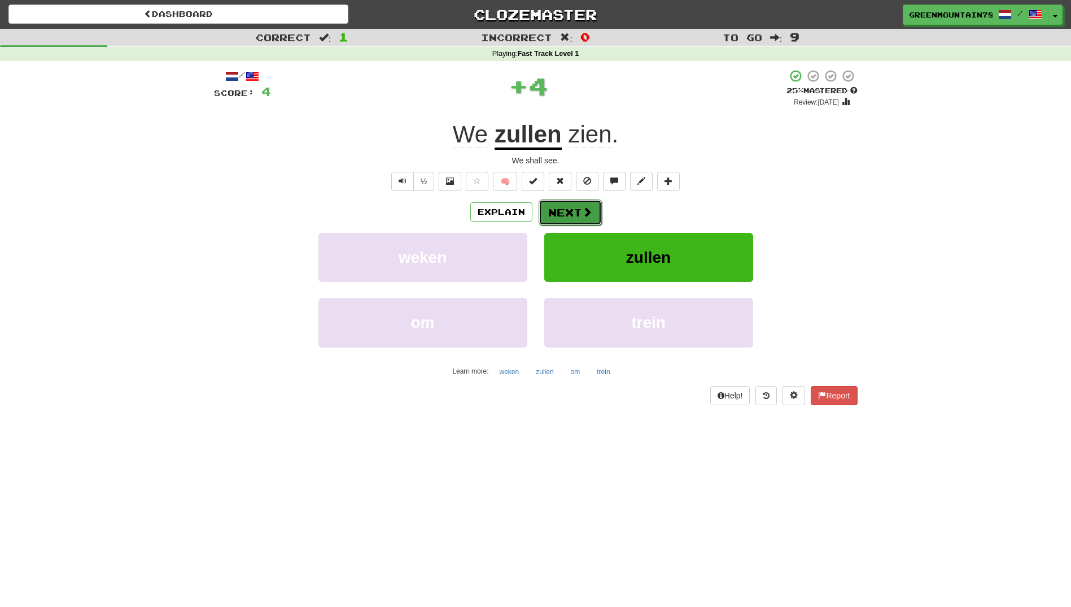
click at [555, 213] on button "Next" at bounding box center [570, 212] width 63 height 26
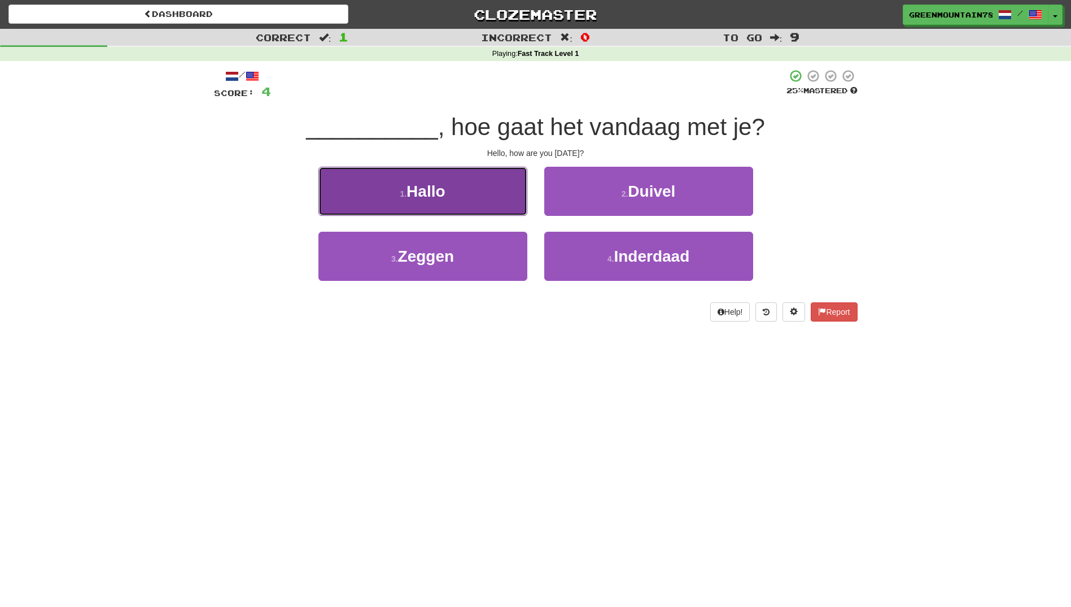
click at [504, 204] on button "1 . Hallo" at bounding box center [423, 191] width 209 height 49
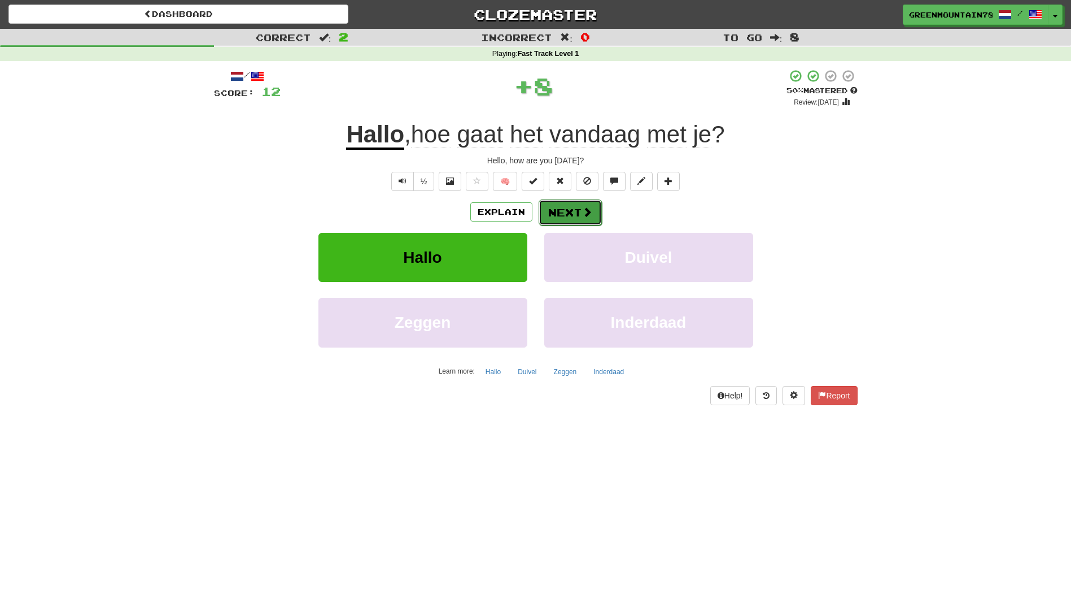
click at [569, 215] on button "Next" at bounding box center [570, 212] width 63 height 26
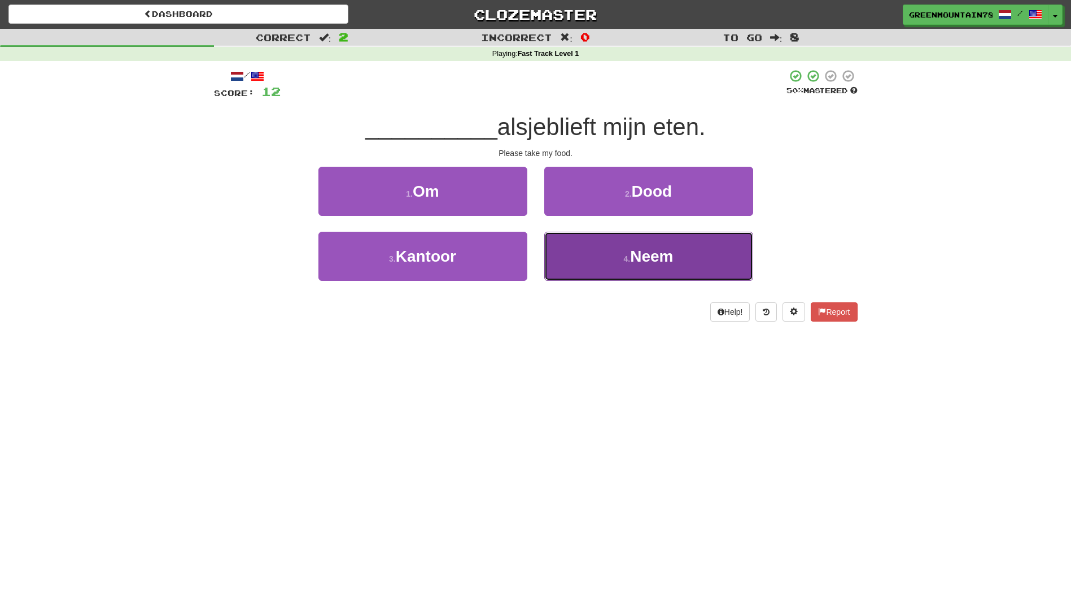
click at [590, 251] on button "4 . Neem" at bounding box center [648, 256] width 209 height 49
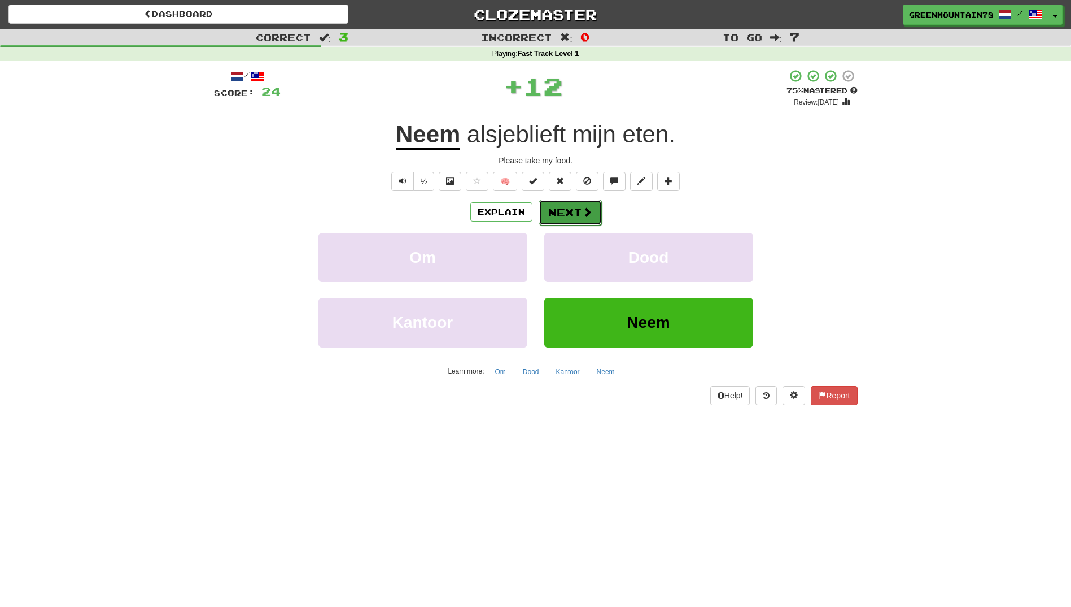
click at [561, 210] on button "Next" at bounding box center [570, 212] width 63 height 26
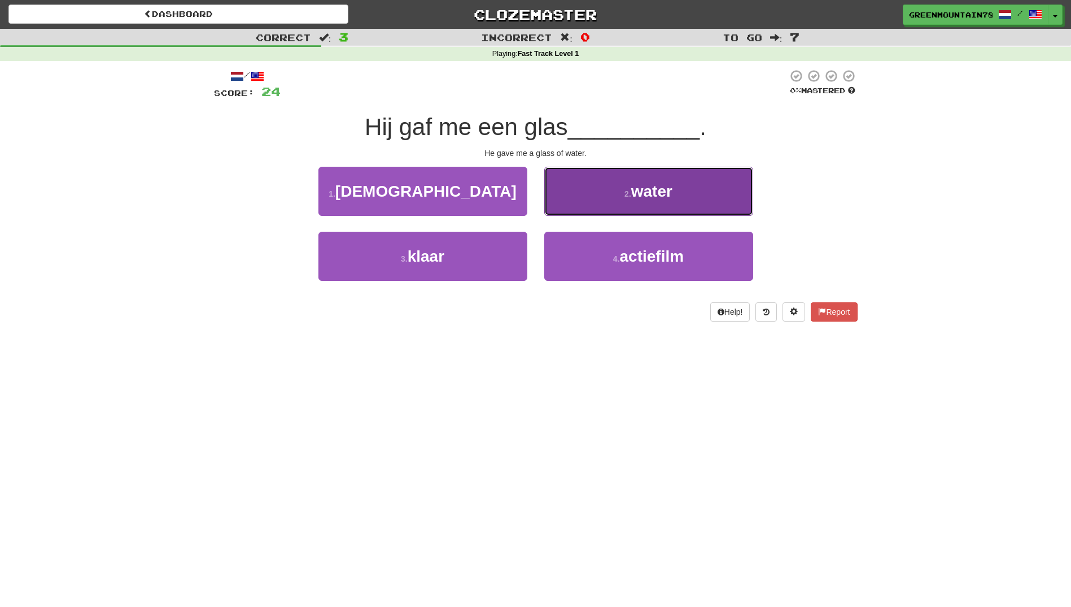
click at [623, 204] on button "2 . water" at bounding box center [648, 191] width 209 height 49
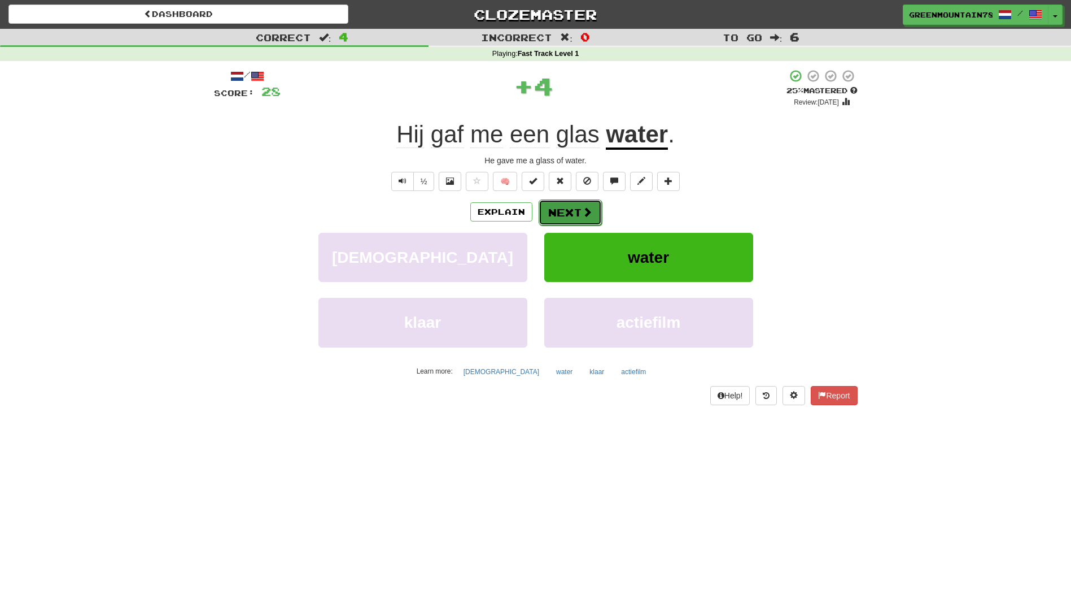
click at [574, 216] on button "Next" at bounding box center [570, 212] width 63 height 26
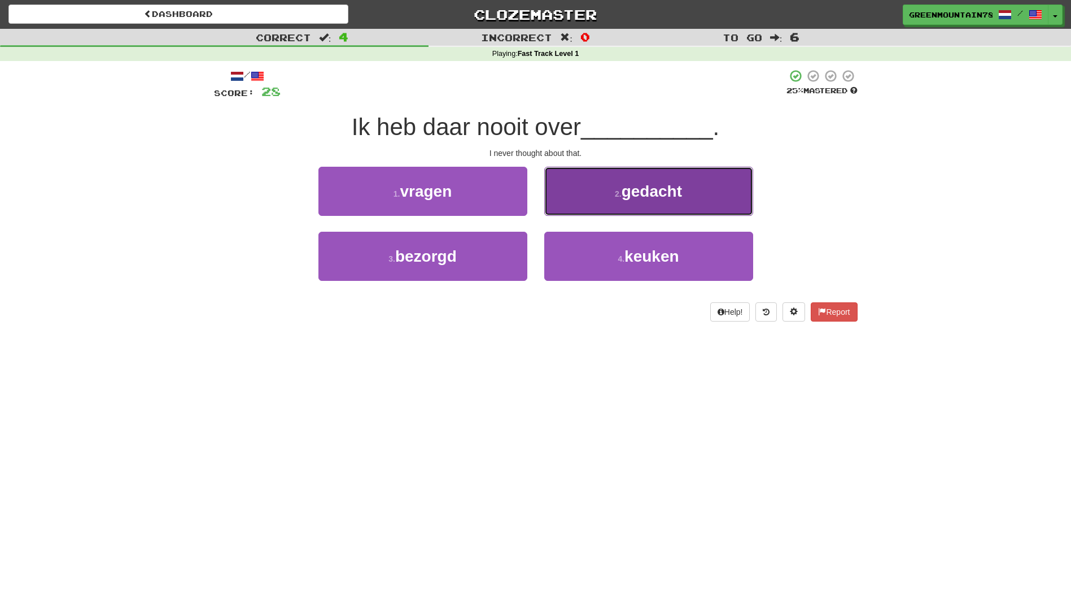
click at [594, 202] on button "2 . gedacht" at bounding box center [648, 191] width 209 height 49
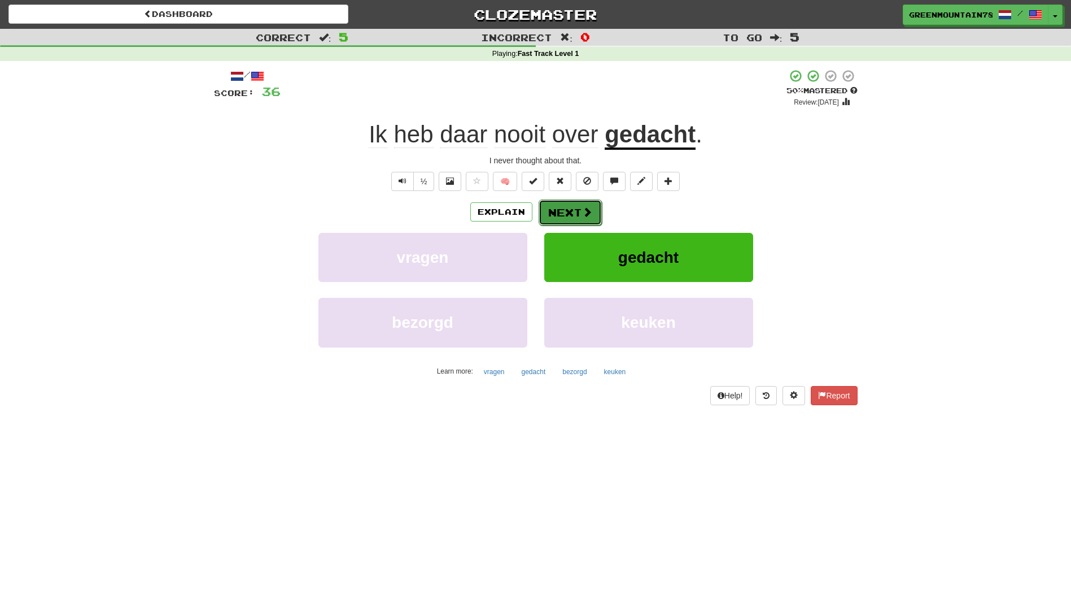
click at [576, 212] on button "Next" at bounding box center [570, 212] width 63 height 26
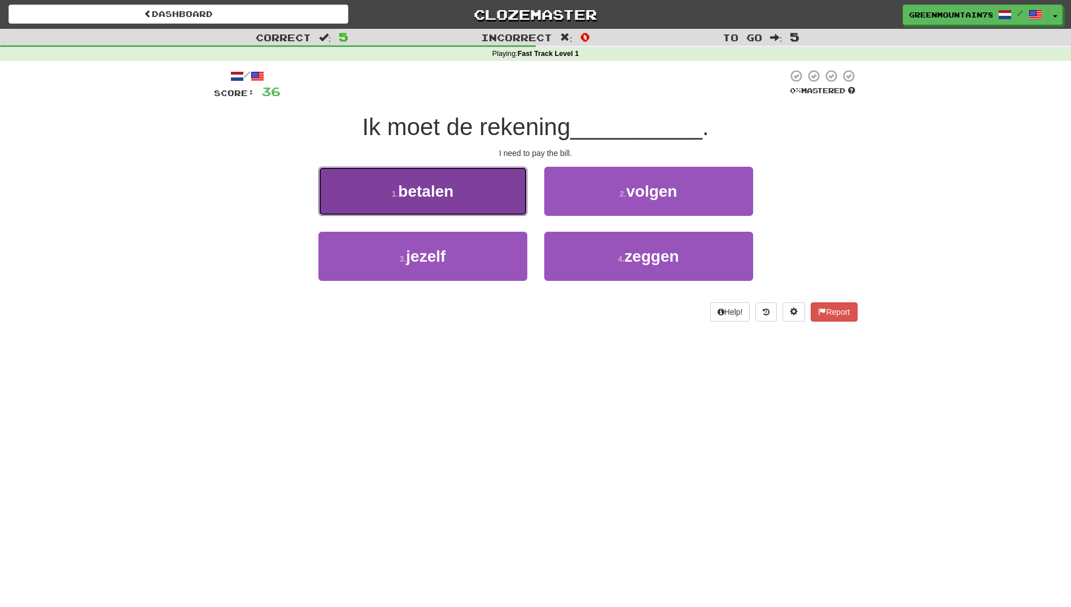
click at [493, 204] on button "1 . betalen" at bounding box center [423, 191] width 209 height 49
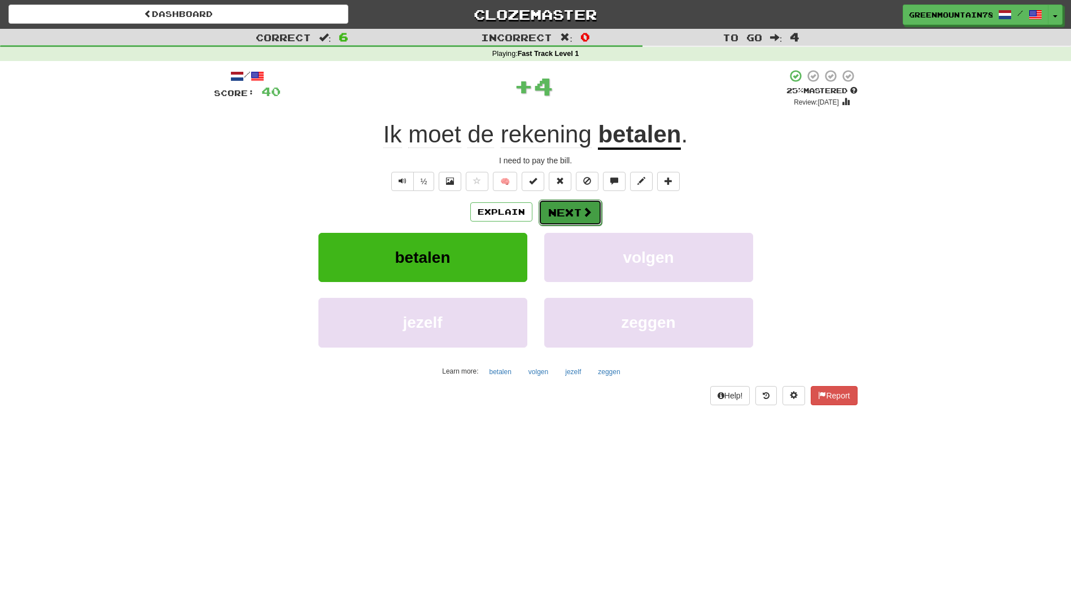
click at [570, 213] on button "Next" at bounding box center [570, 212] width 63 height 26
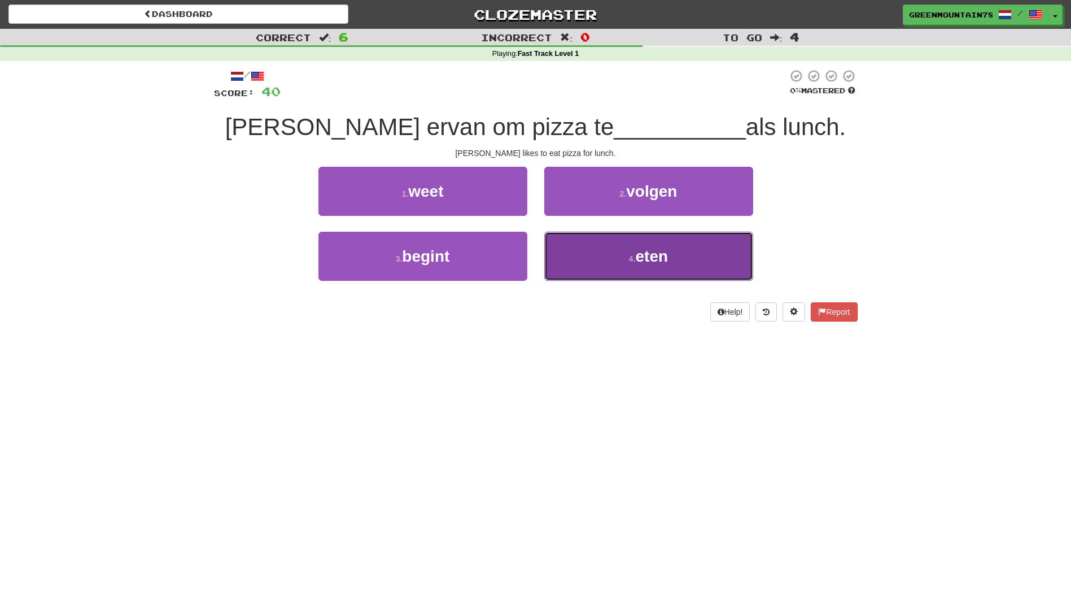
click at [586, 245] on button "4 . eten" at bounding box center [648, 256] width 209 height 49
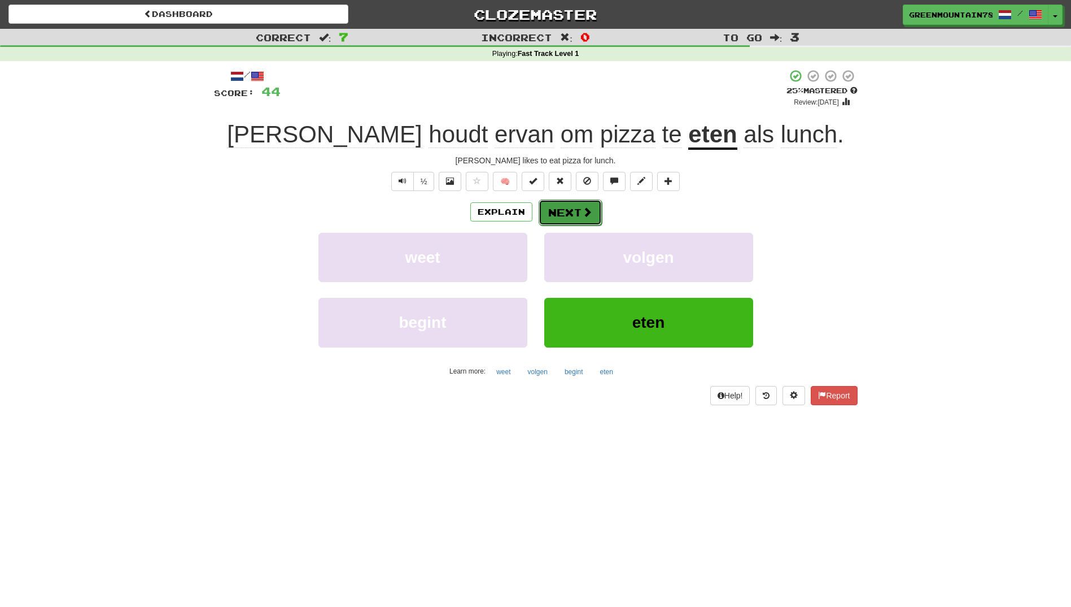
click at [577, 217] on button "Next" at bounding box center [570, 212] width 63 height 26
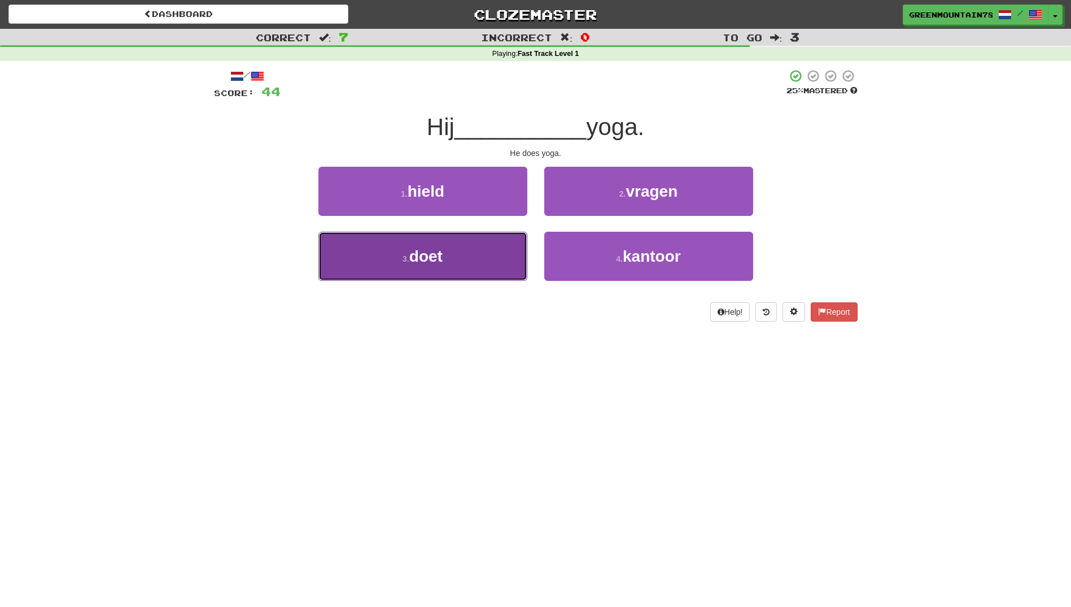
click at [472, 254] on button "3 . doet" at bounding box center [423, 256] width 209 height 49
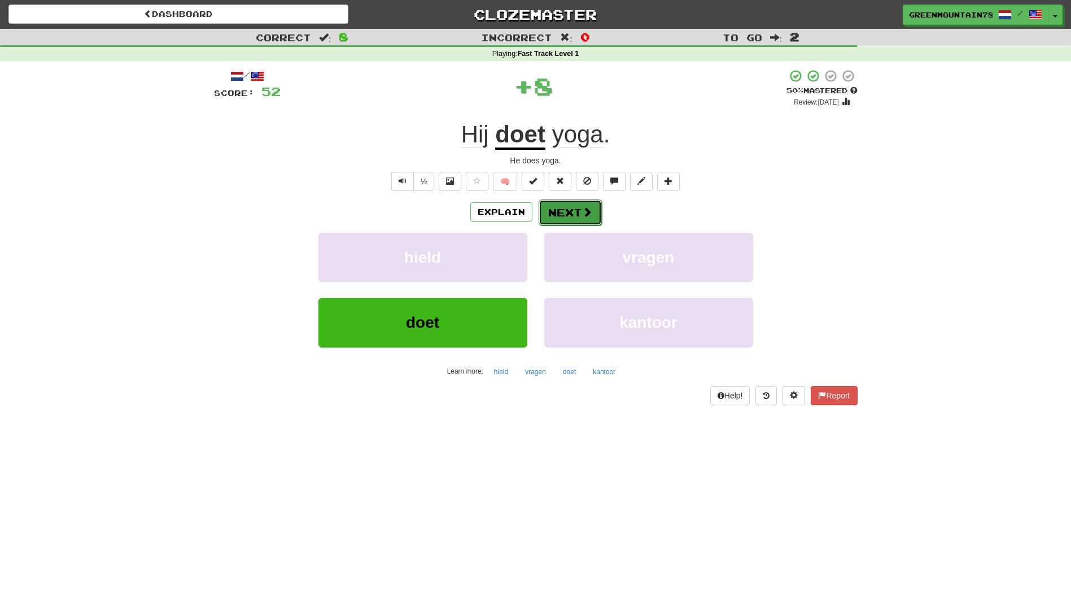
click at [575, 212] on button "Next" at bounding box center [570, 212] width 63 height 26
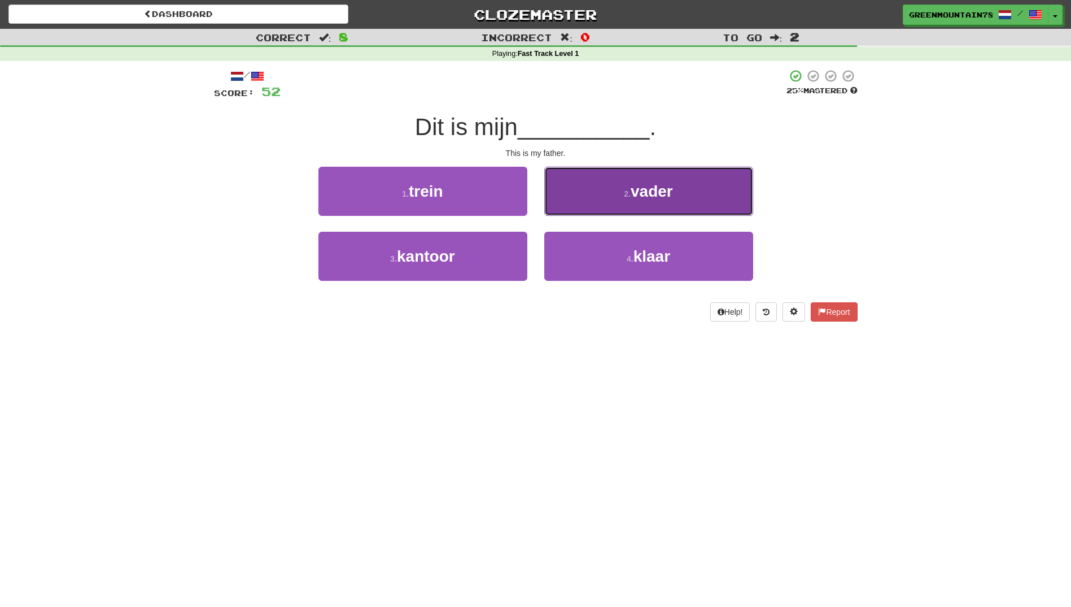
click at [625, 208] on button "2 . vader" at bounding box center [648, 191] width 209 height 49
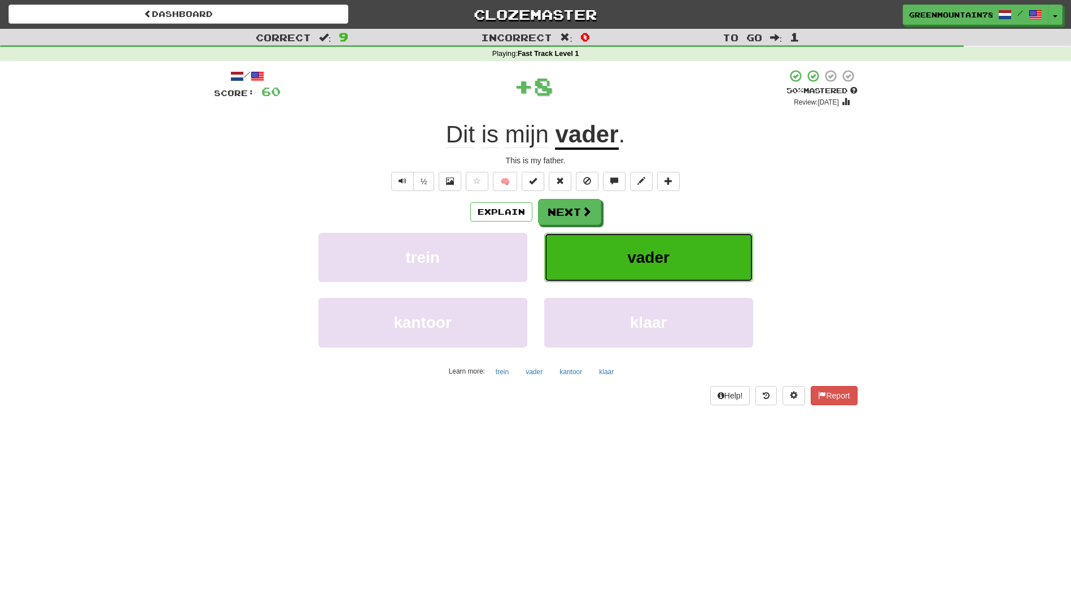
click at [583, 250] on button "vader" at bounding box center [648, 257] width 209 height 49
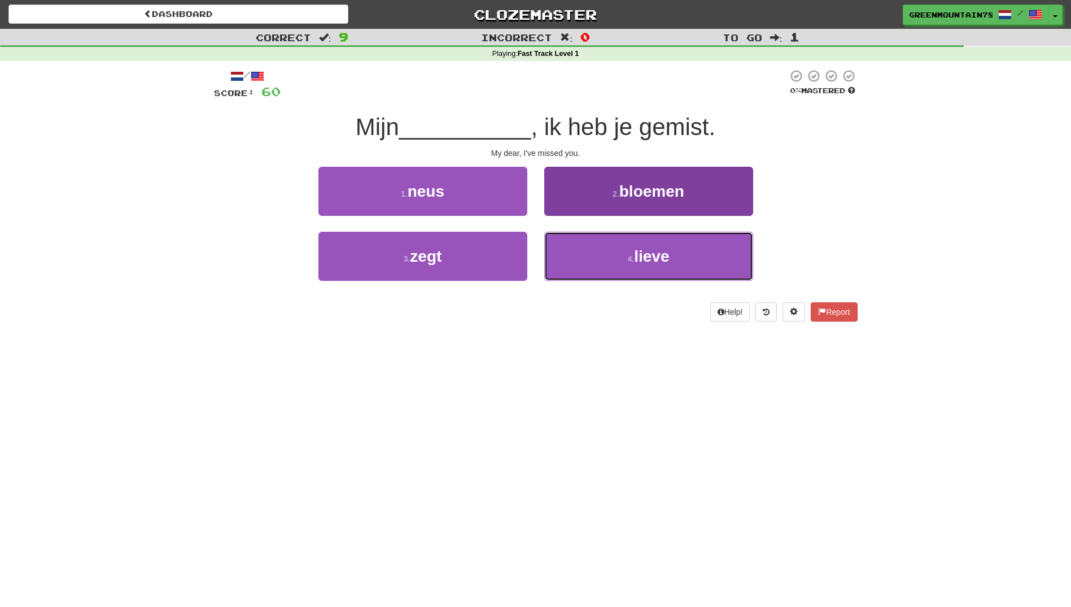
click at [648, 246] on button "4 . lieve" at bounding box center [648, 256] width 209 height 49
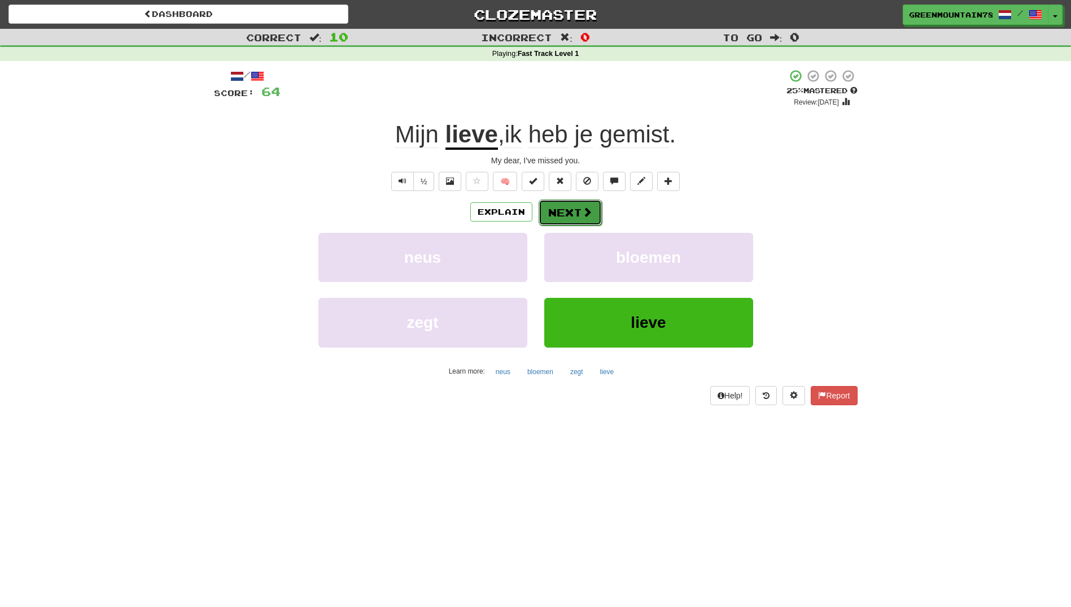
click at [575, 210] on button "Next" at bounding box center [570, 212] width 63 height 26
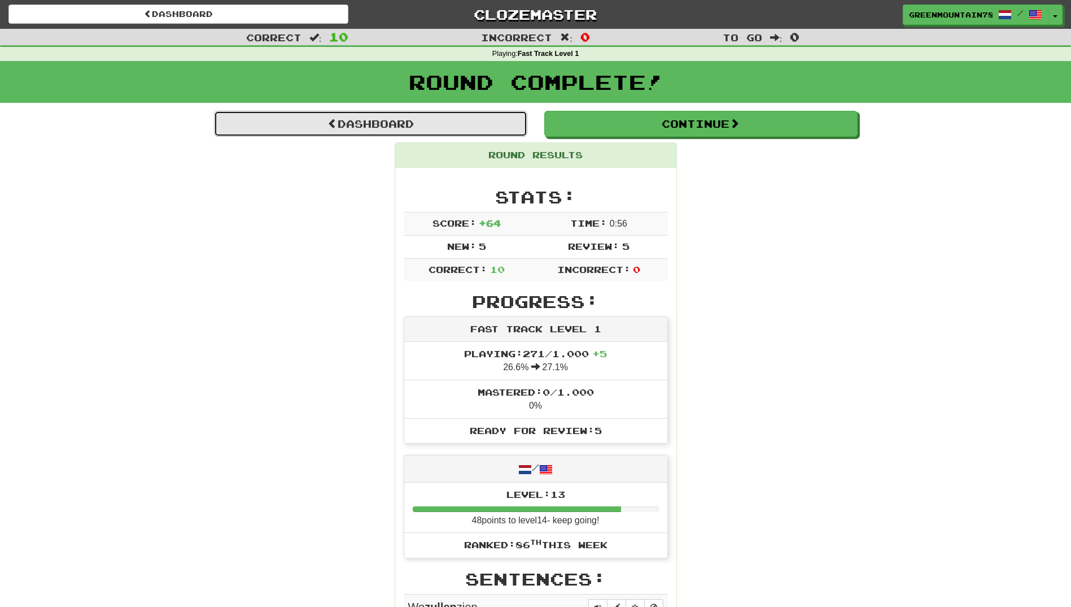
click at [438, 129] on link "Dashboard" at bounding box center [370, 124] width 313 height 26
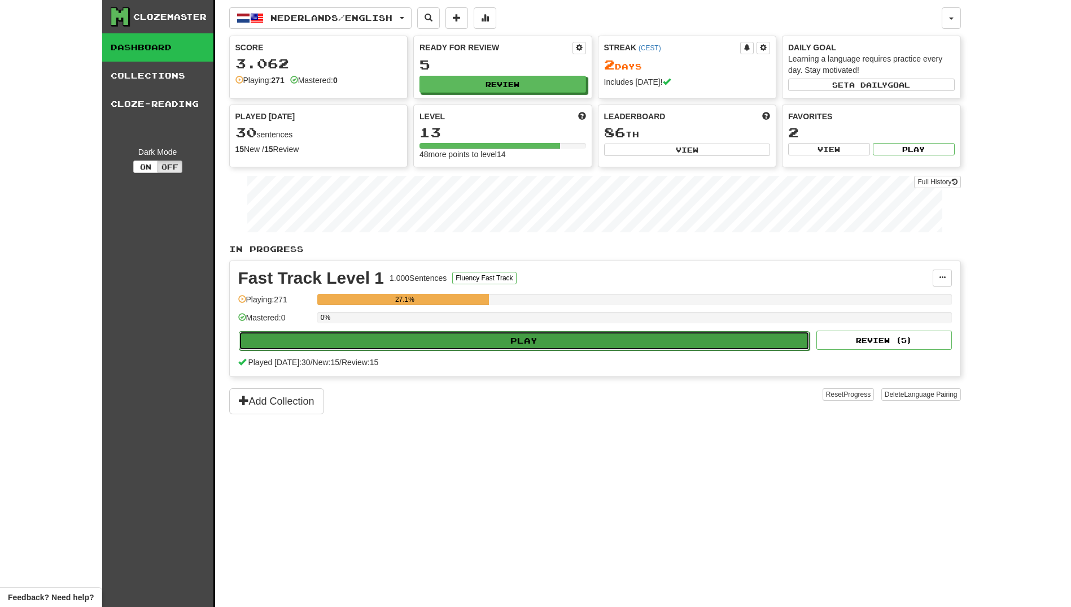
click at [497, 338] on button "Play" at bounding box center [525, 340] width 572 height 19
select select "**"
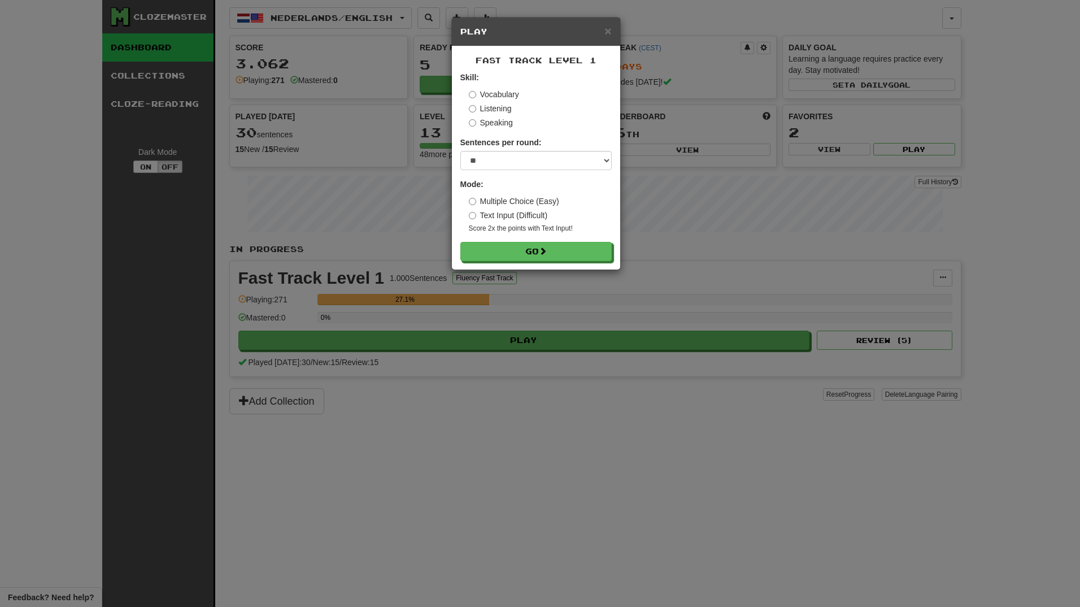
click at [479, 111] on label "Listening" at bounding box center [490, 108] width 43 height 11
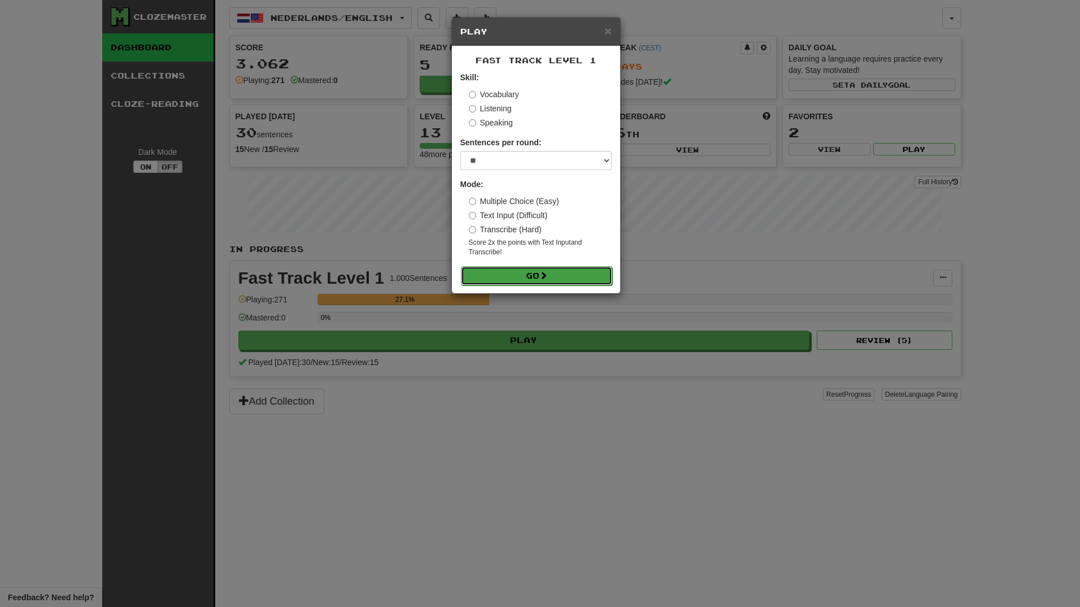
click at [531, 279] on button "Go" at bounding box center [536, 275] width 151 height 19
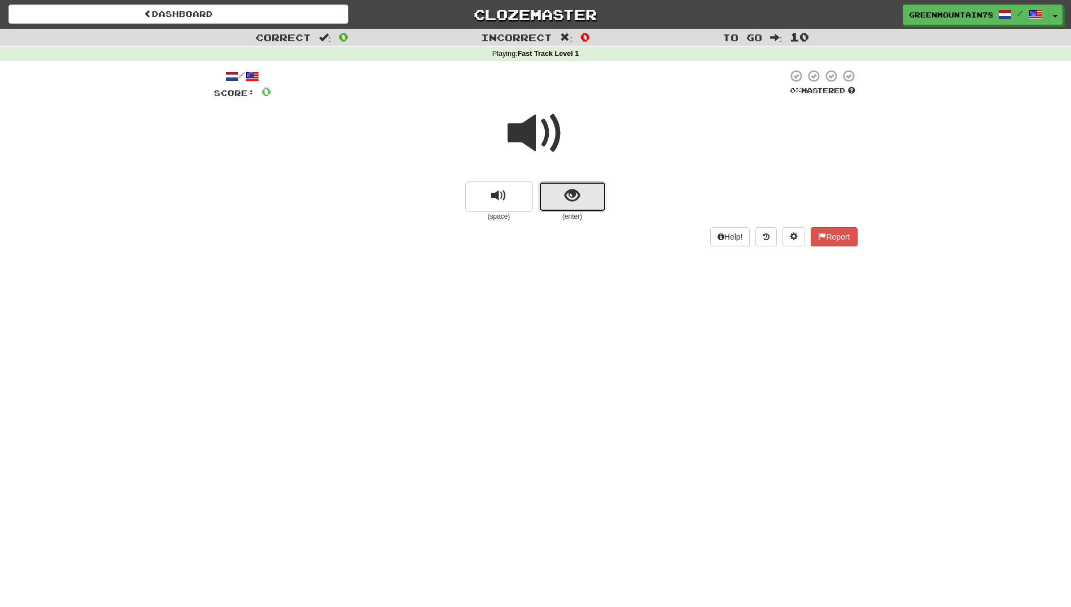
click at [585, 199] on button "show sentence" at bounding box center [573, 196] width 68 height 30
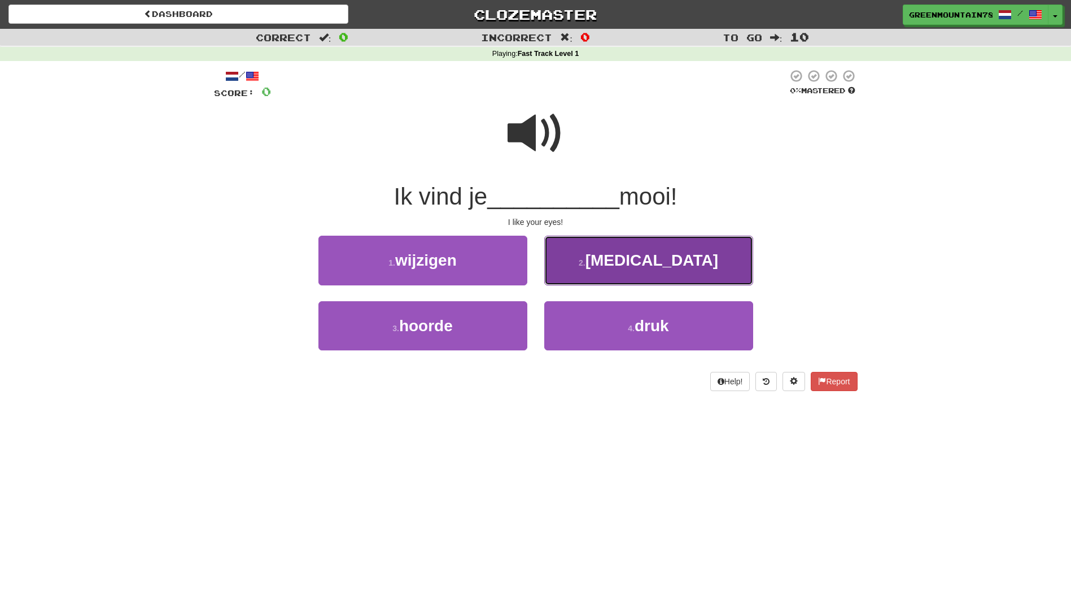
click at [655, 264] on span "[MEDICAL_DATA]" at bounding box center [652, 260] width 133 height 18
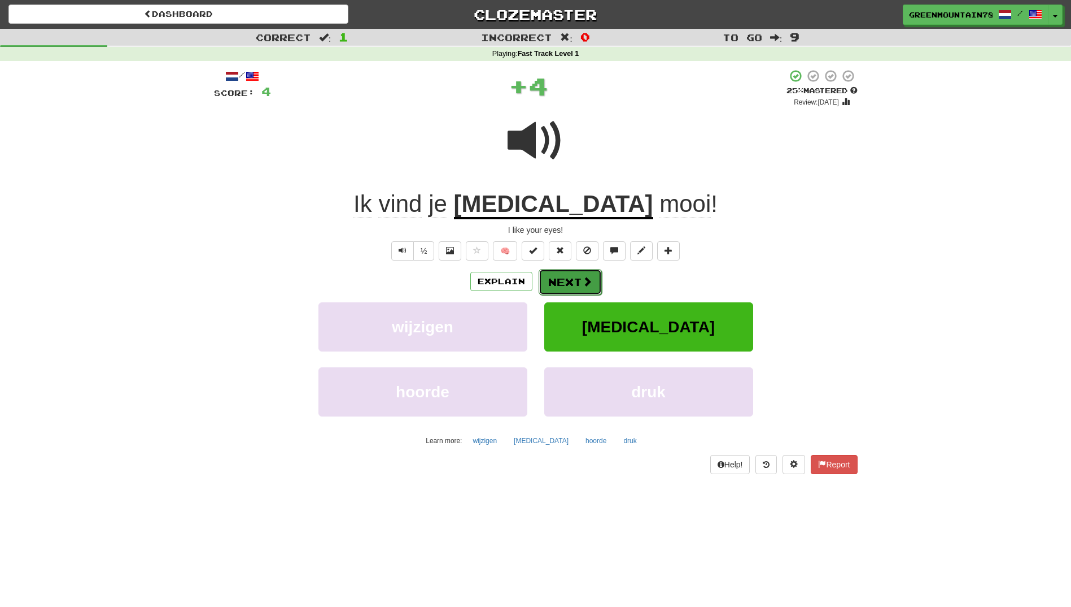
click at [564, 279] on button "Next" at bounding box center [570, 282] width 63 height 26
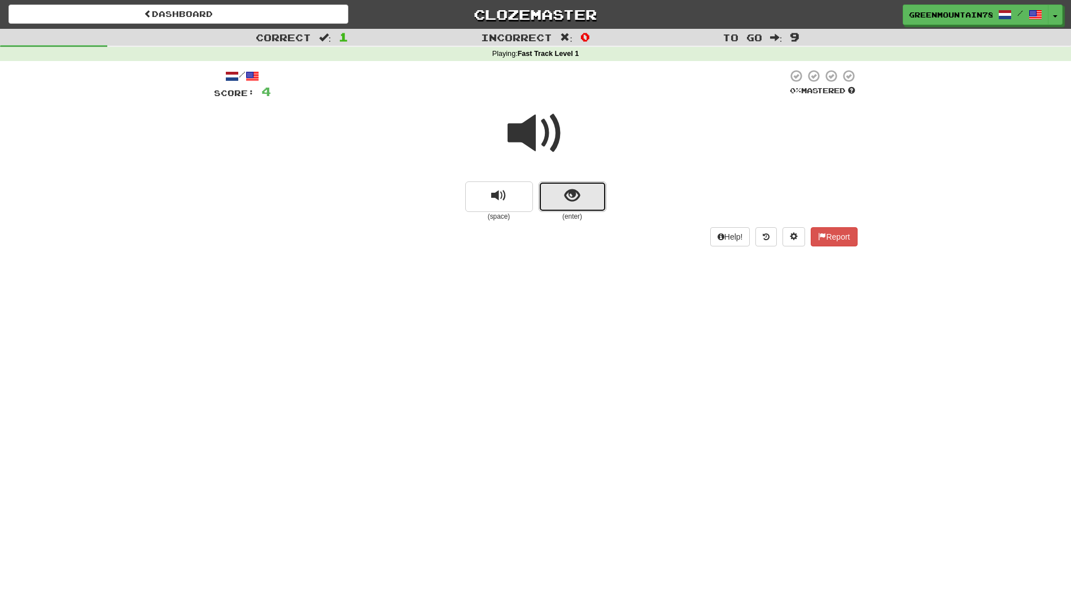
click at [578, 188] on button "show sentence" at bounding box center [573, 196] width 68 height 30
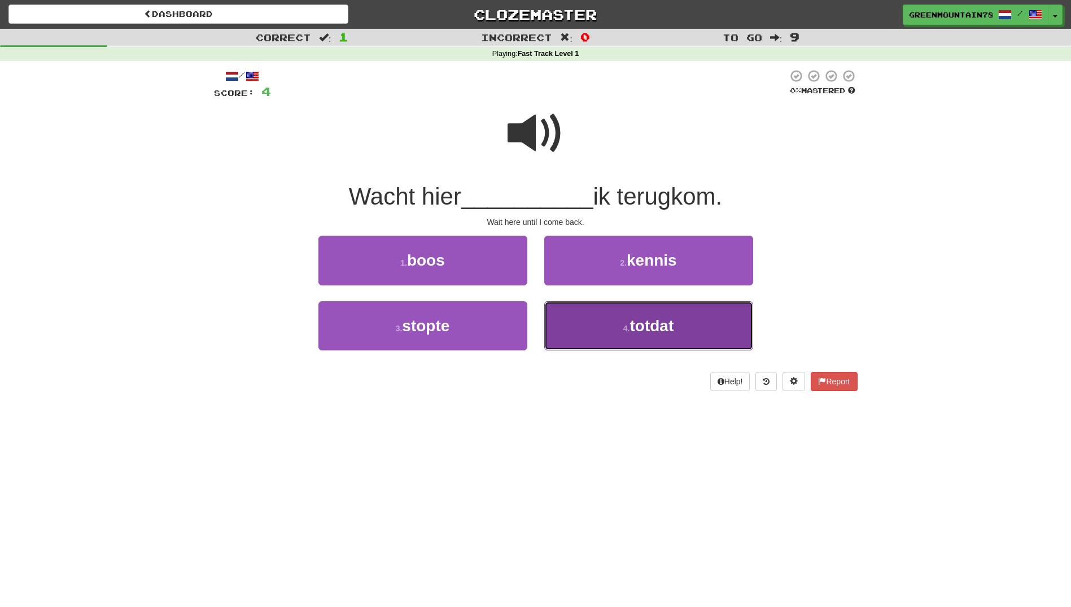
click at [649, 318] on span "totdat" at bounding box center [652, 326] width 44 height 18
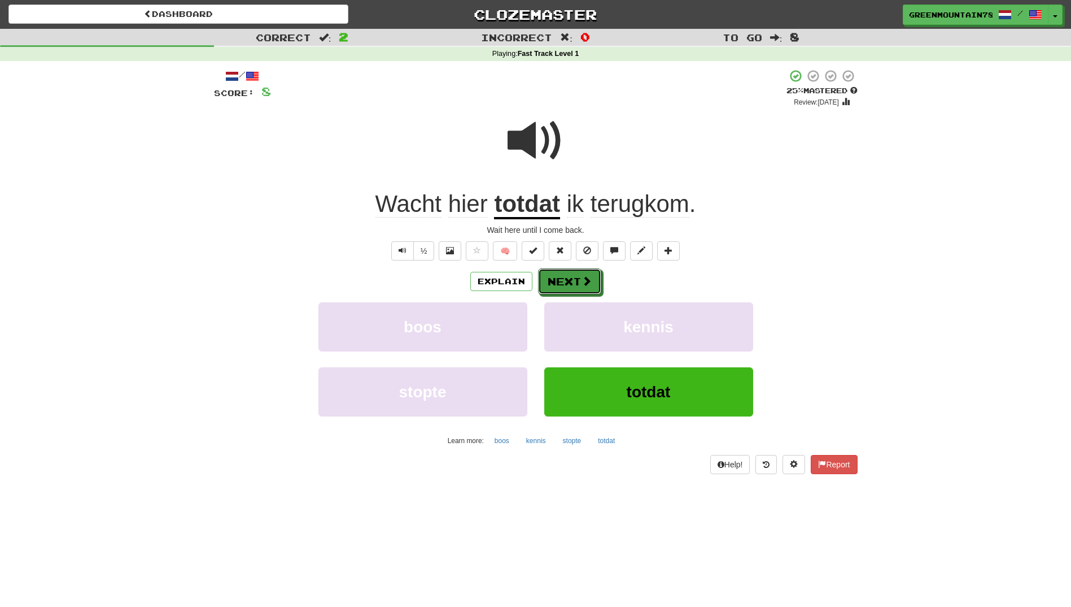
click at [569, 280] on button "Next" at bounding box center [569, 281] width 63 height 26
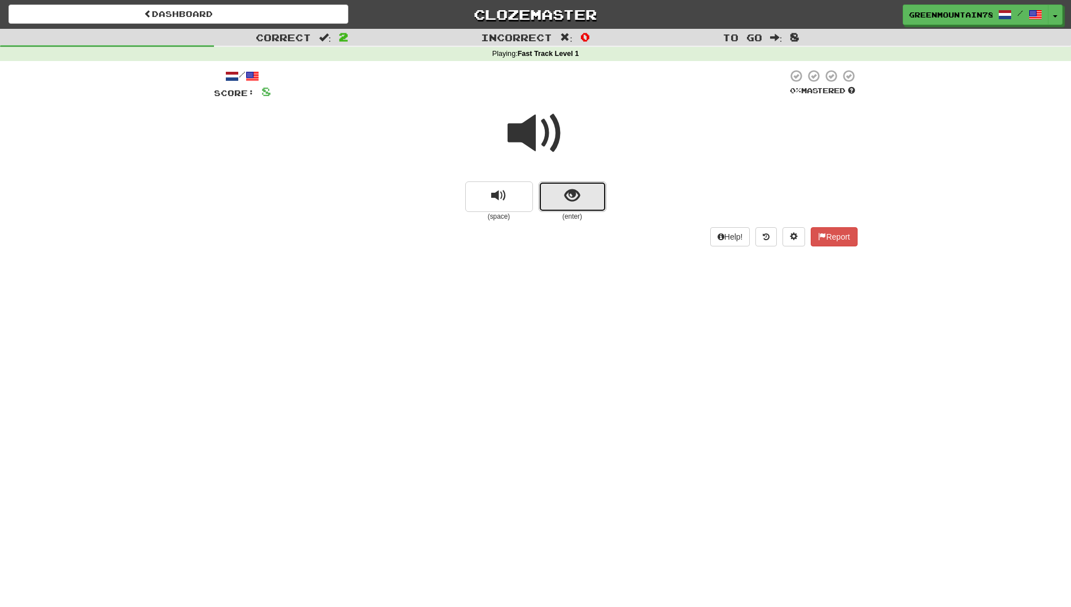
click at [576, 198] on span "show sentence" at bounding box center [572, 195] width 15 height 15
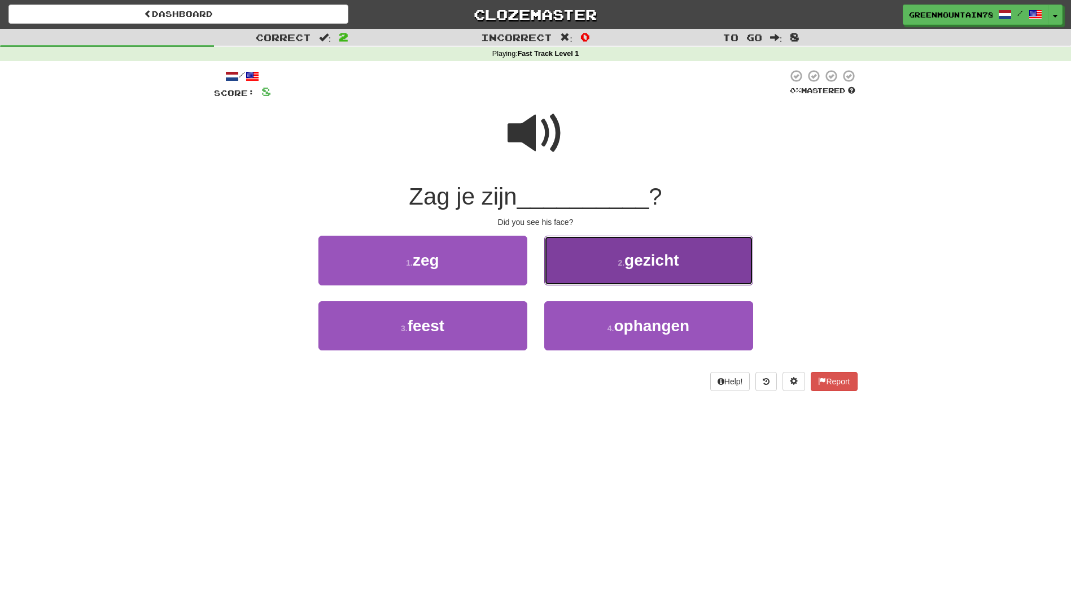
click at [594, 271] on button "2 . gezicht" at bounding box center [648, 260] width 209 height 49
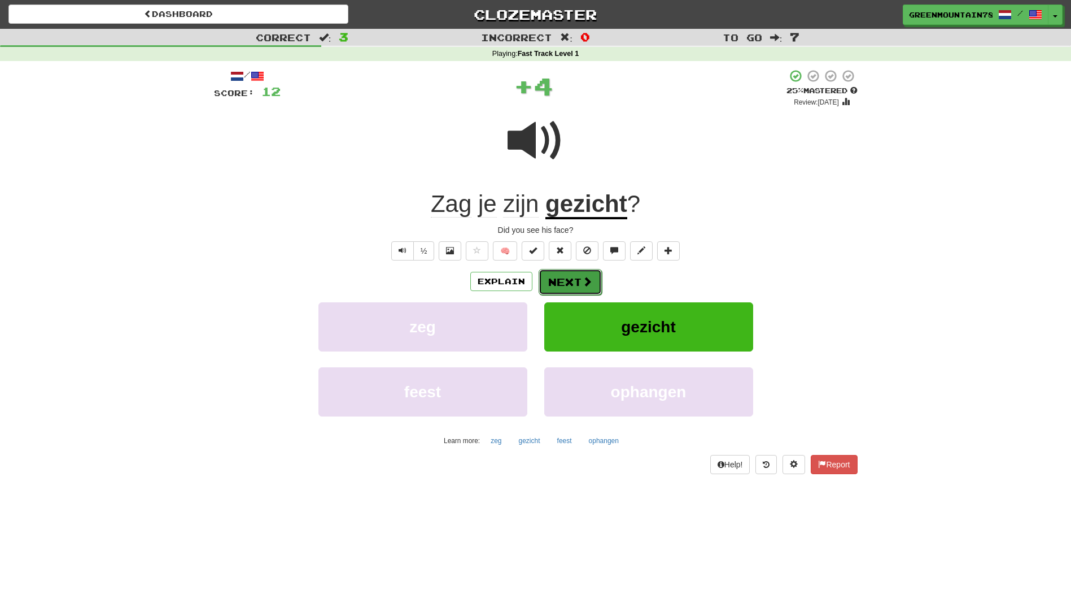
click at [570, 283] on button "Next" at bounding box center [570, 282] width 63 height 26
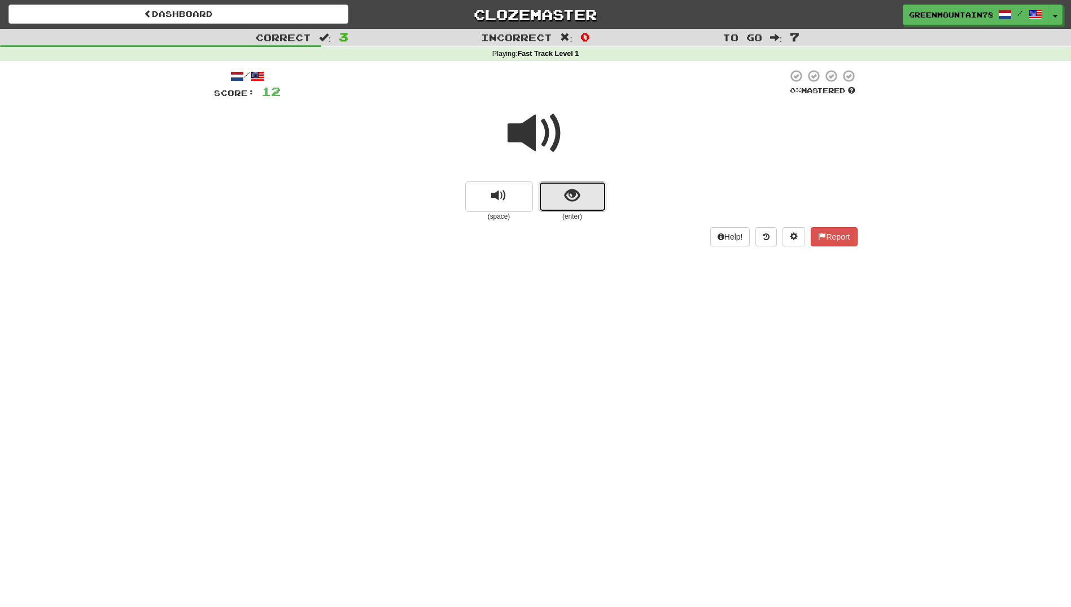
click at [569, 191] on span "show sentence" at bounding box center [572, 195] width 15 height 15
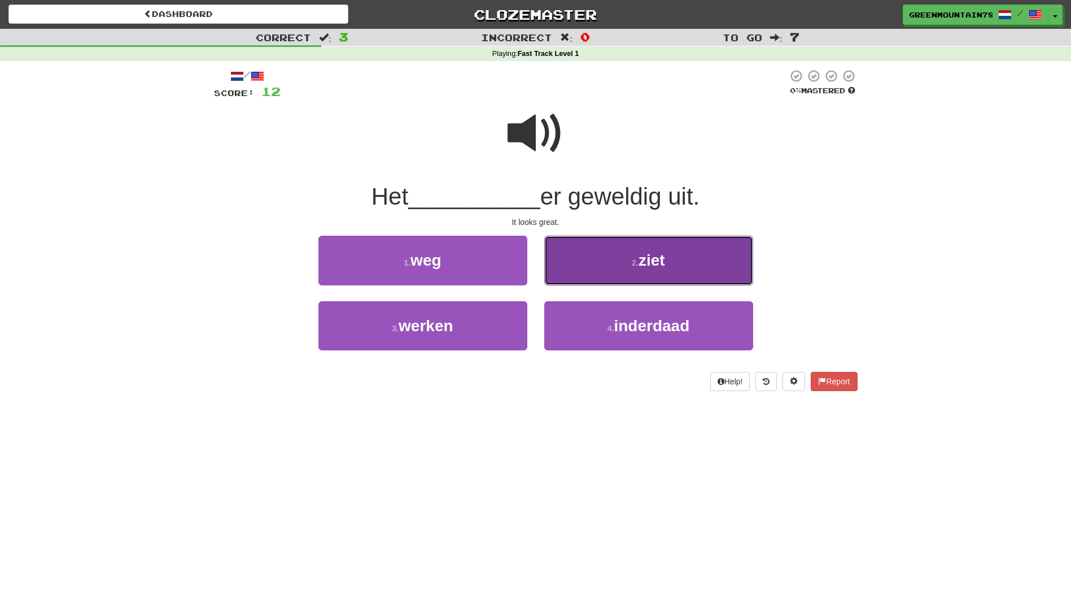
click at [619, 269] on button "2 . ziet" at bounding box center [648, 260] width 209 height 49
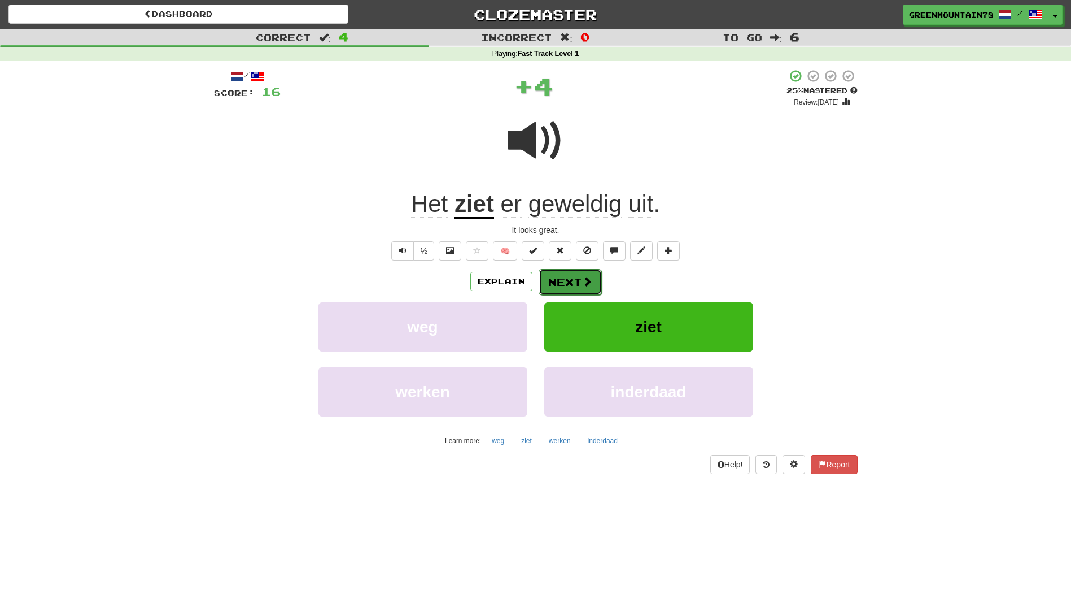
click at [582, 282] on span at bounding box center [587, 281] width 10 height 10
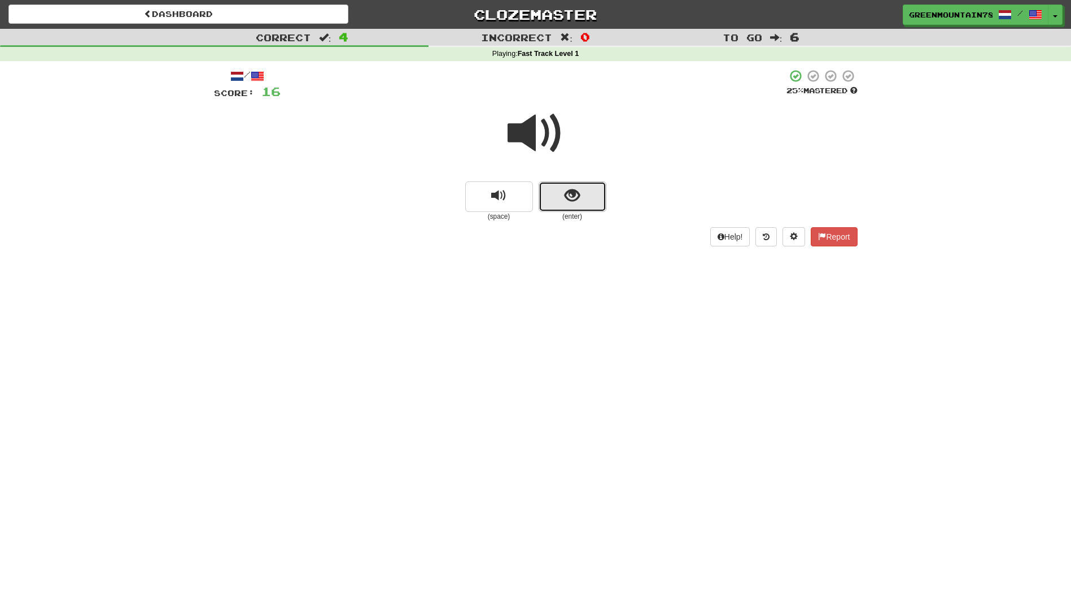
click at [581, 196] on button "show sentence" at bounding box center [573, 196] width 68 height 30
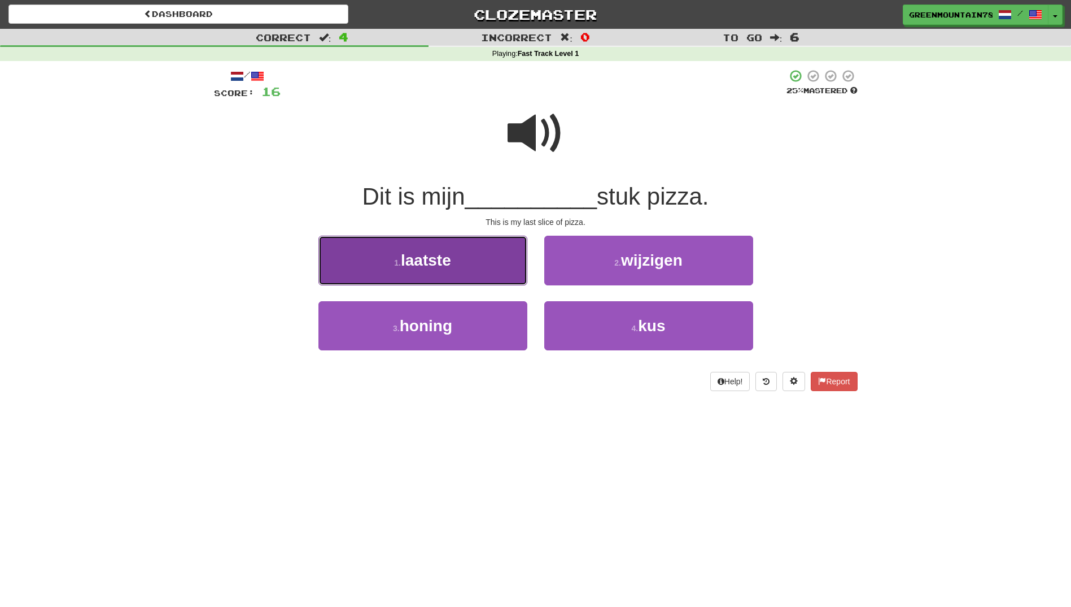
click at [495, 274] on button "1 . laatste" at bounding box center [423, 260] width 209 height 49
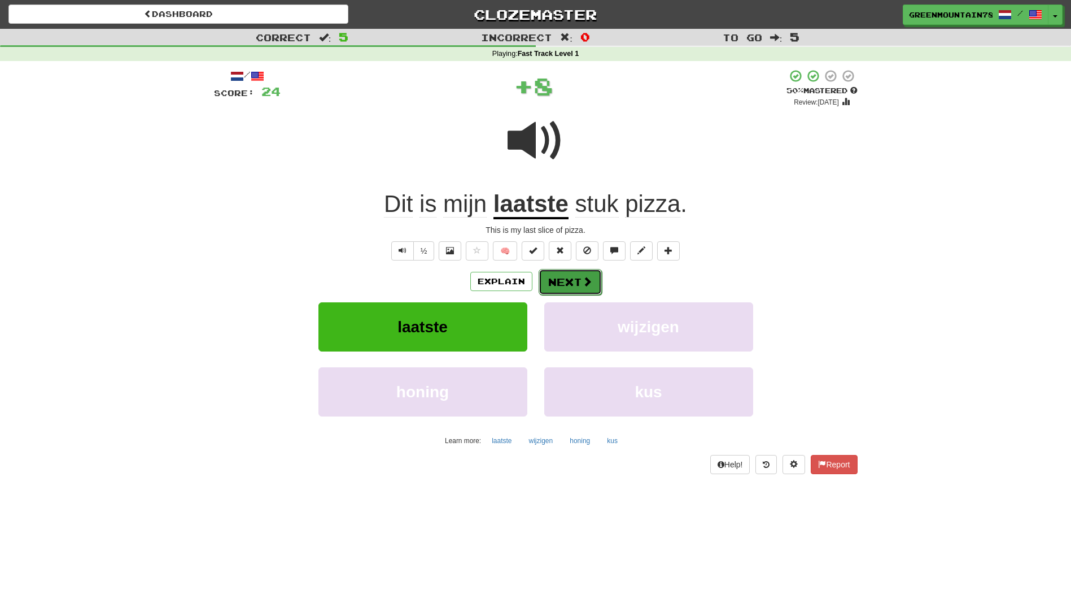
click at [579, 279] on button "Next" at bounding box center [570, 282] width 63 height 26
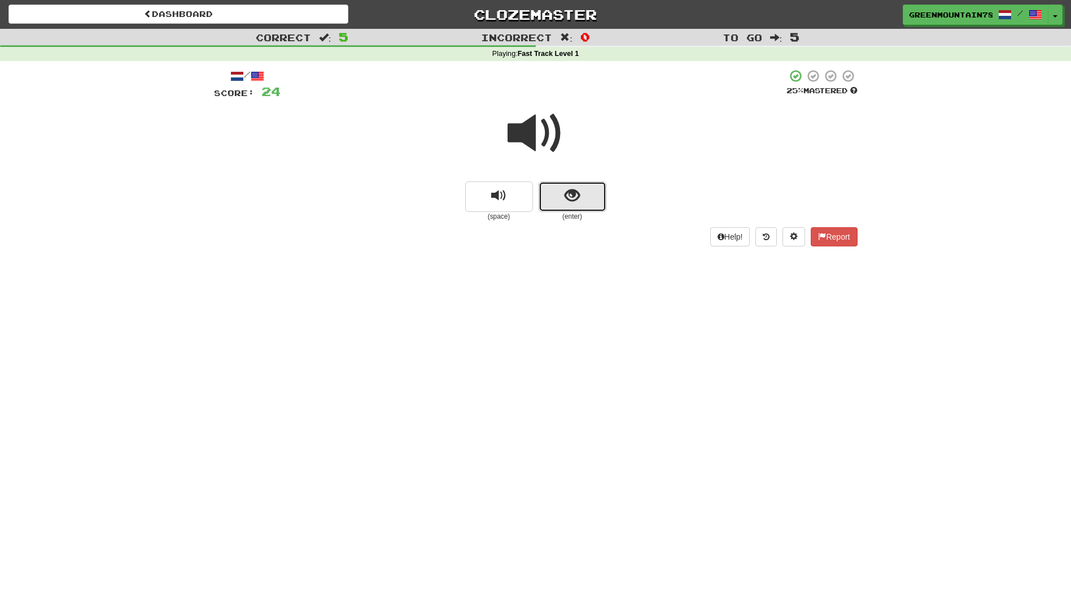
click at [563, 199] on button "show sentence" at bounding box center [573, 196] width 68 height 30
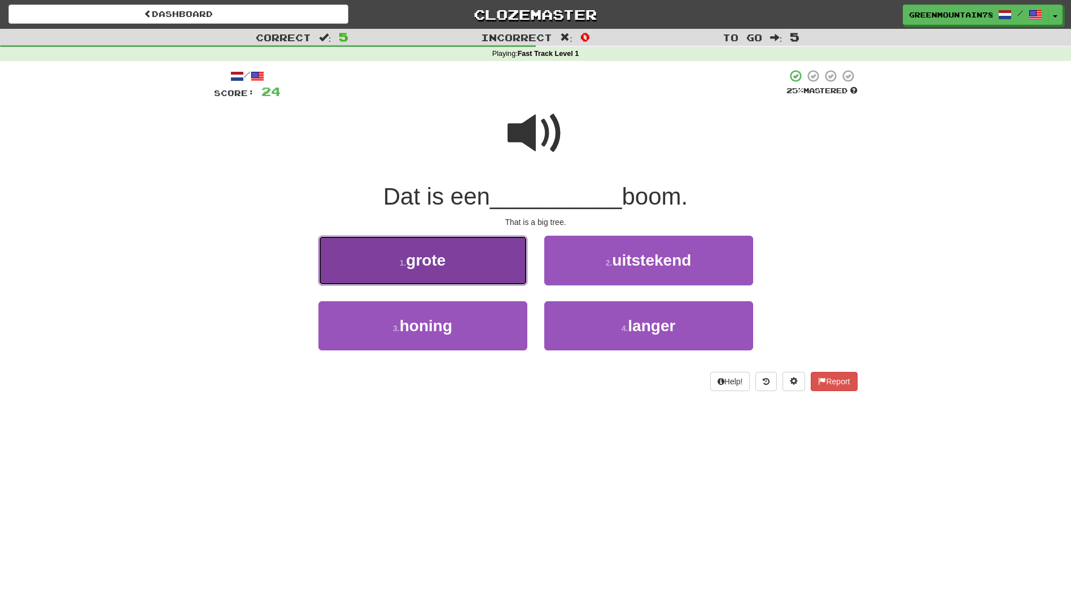
click at [504, 263] on button "1 . grote" at bounding box center [423, 260] width 209 height 49
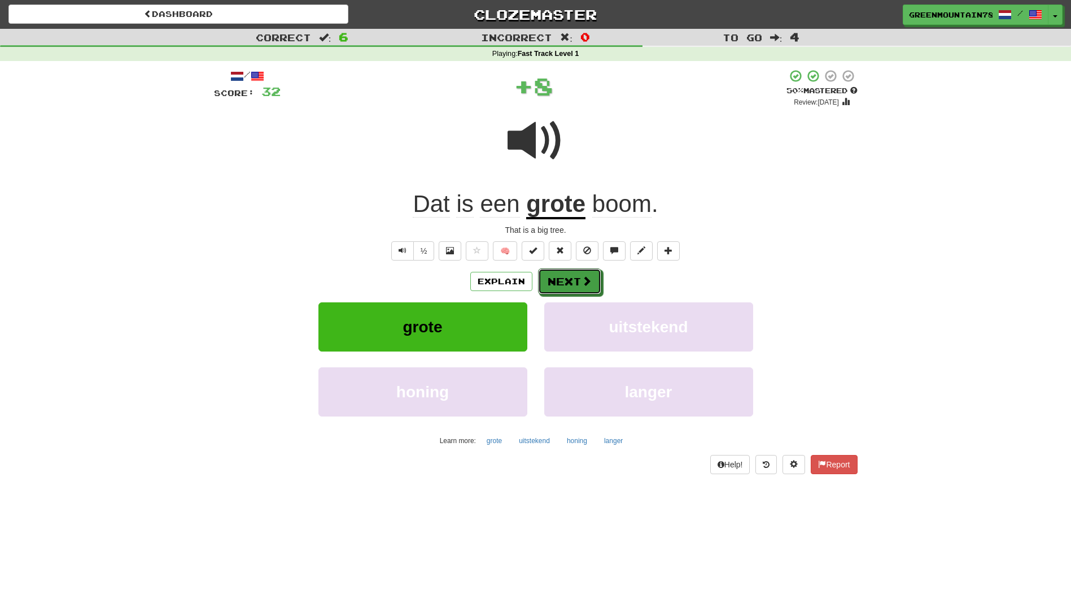
click at [570, 274] on button "Next" at bounding box center [569, 281] width 63 height 26
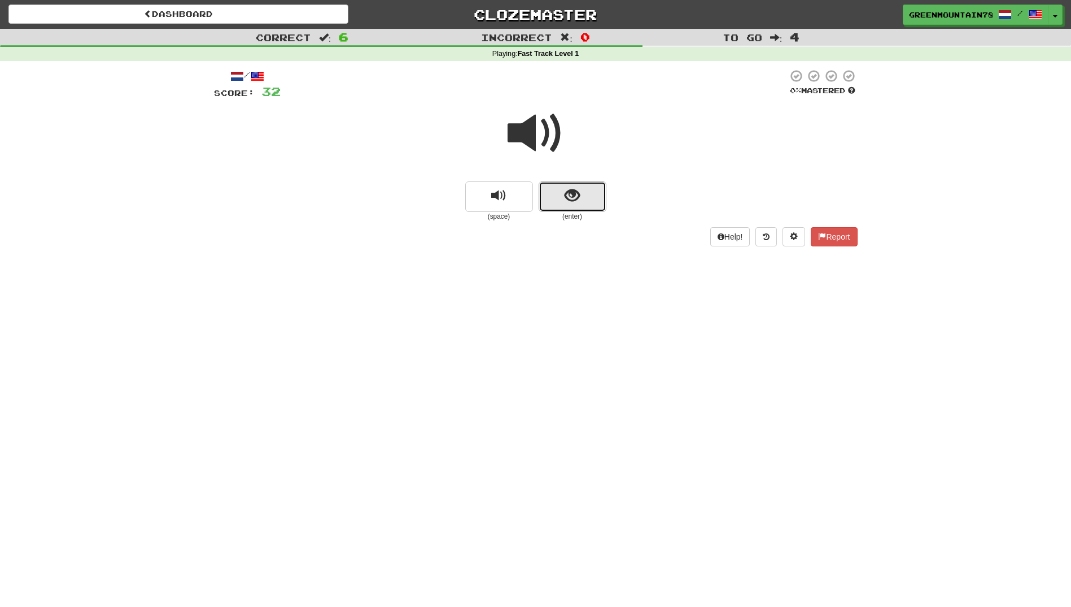
click at [580, 199] on button "show sentence" at bounding box center [573, 196] width 68 height 30
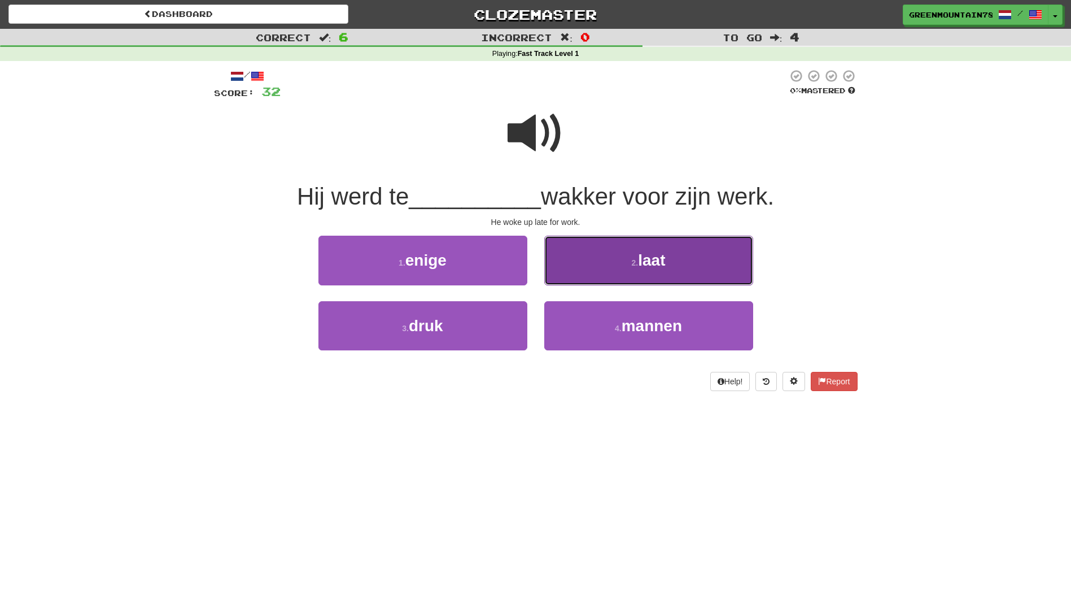
click at [621, 262] on button "2 . laat" at bounding box center [648, 260] width 209 height 49
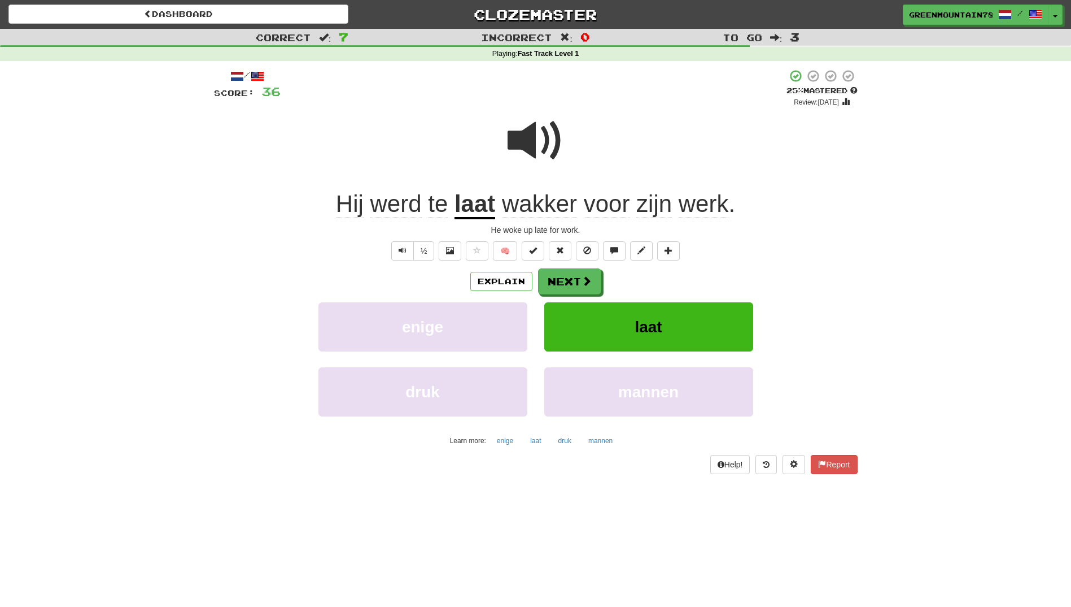
click at [520, 133] on span at bounding box center [536, 140] width 56 height 56
click at [578, 284] on button "Next" at bounding box center [569, 281] width 63 height 26
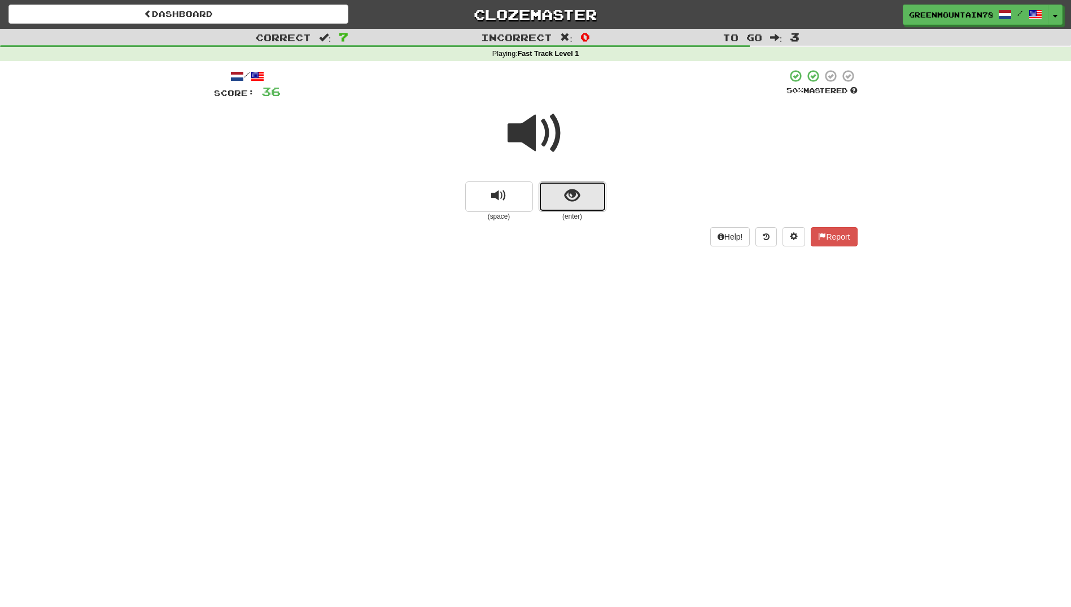
click at [574, 188] on button "show sentence" at bounding box center [573, 196] width 68 height 30
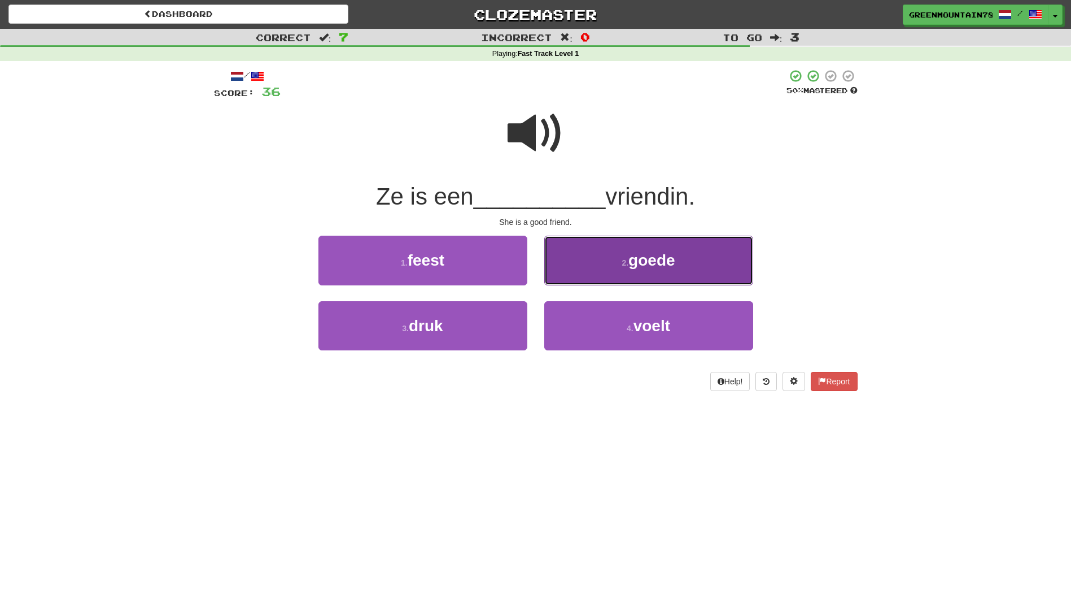
click at [647, 266] on span "goede" at bounding box center [652, 260] width 46 height 18
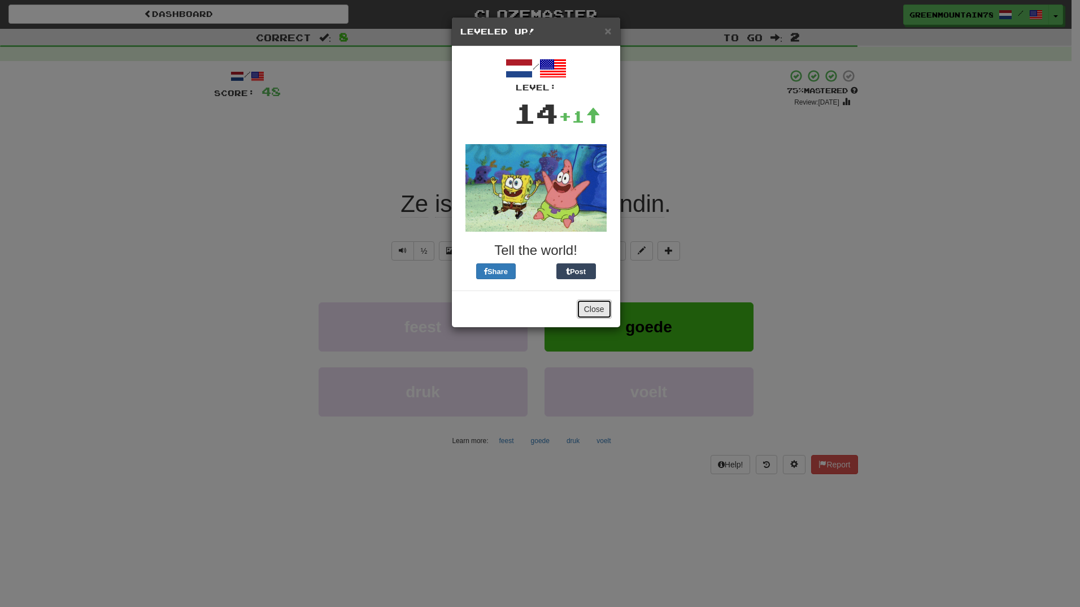
click at [598, 306] on button "Close" at bounding box center [594, 308] width 35 height 19
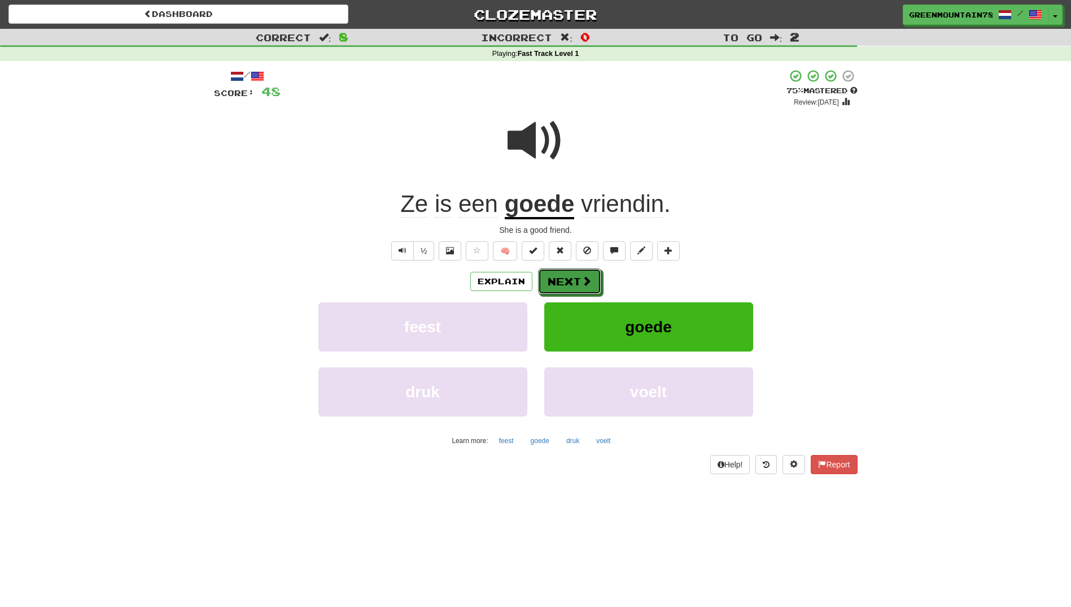
click at [586, 278] on span at bounding box center [587, 281] width 10 height 10
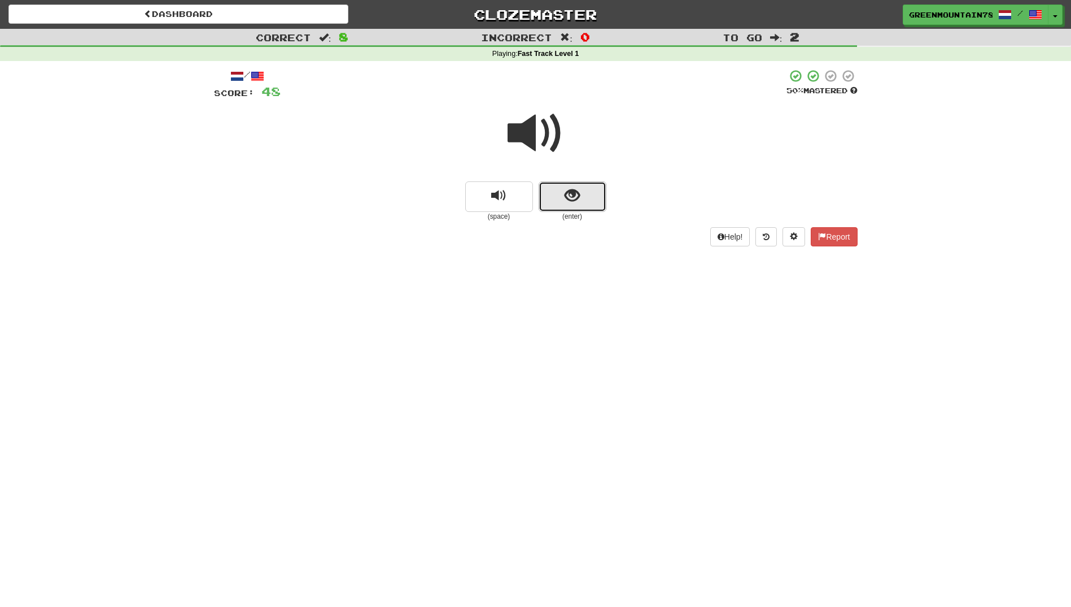
click at [555, 189] on button "show sentence" at bounding box center [573, 196] width 68 height 30
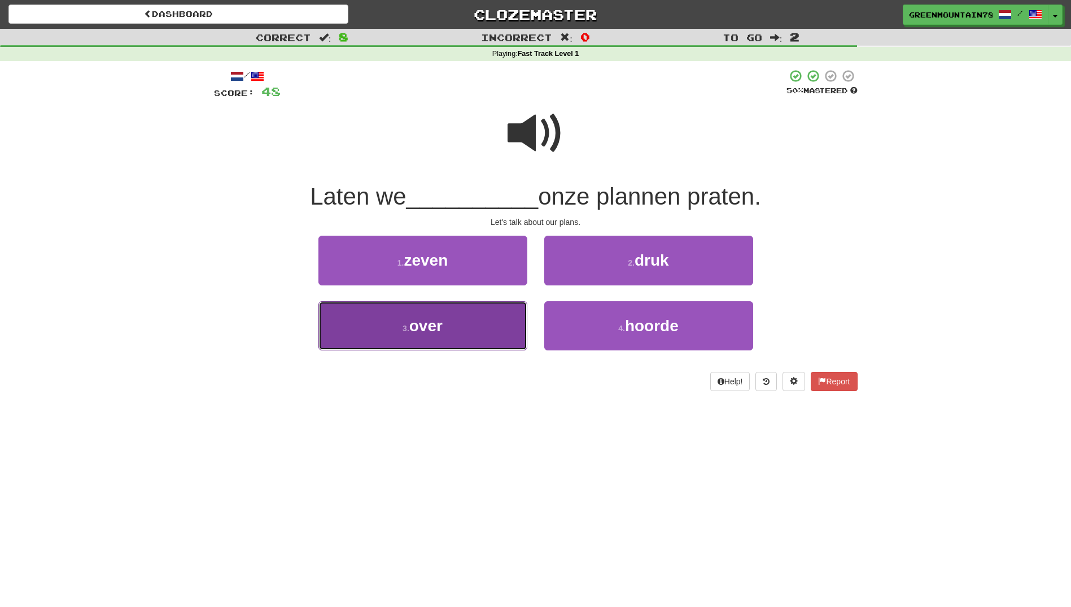
click at [487, 323] on button "3 . over" at bounding box center [423, 325] width 209 height 49
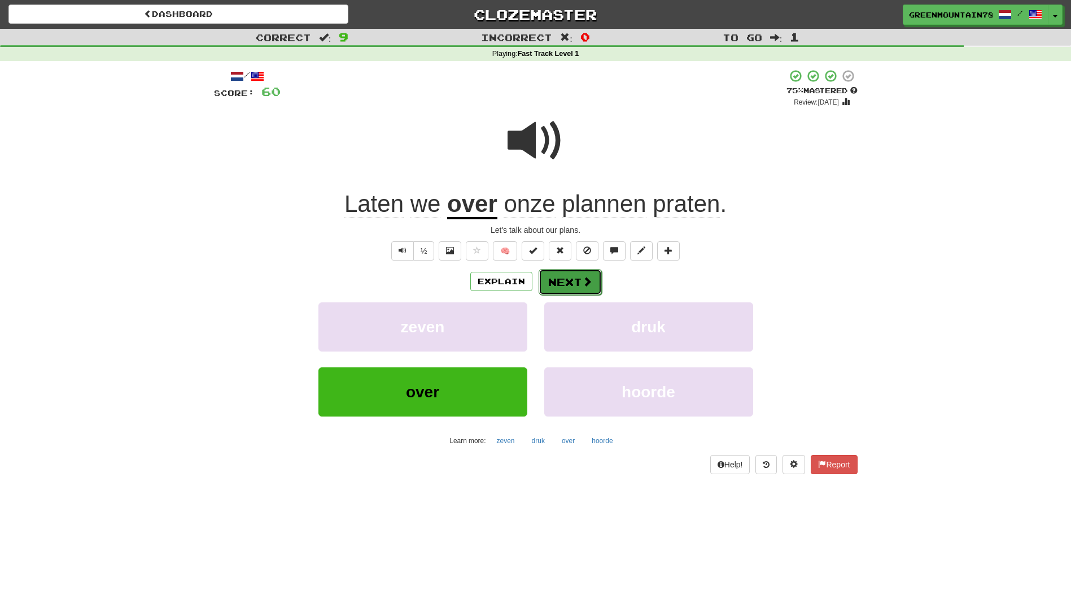
click at [566, 274] on button "Next" at bounding box center [570, 282] width 63 height 26
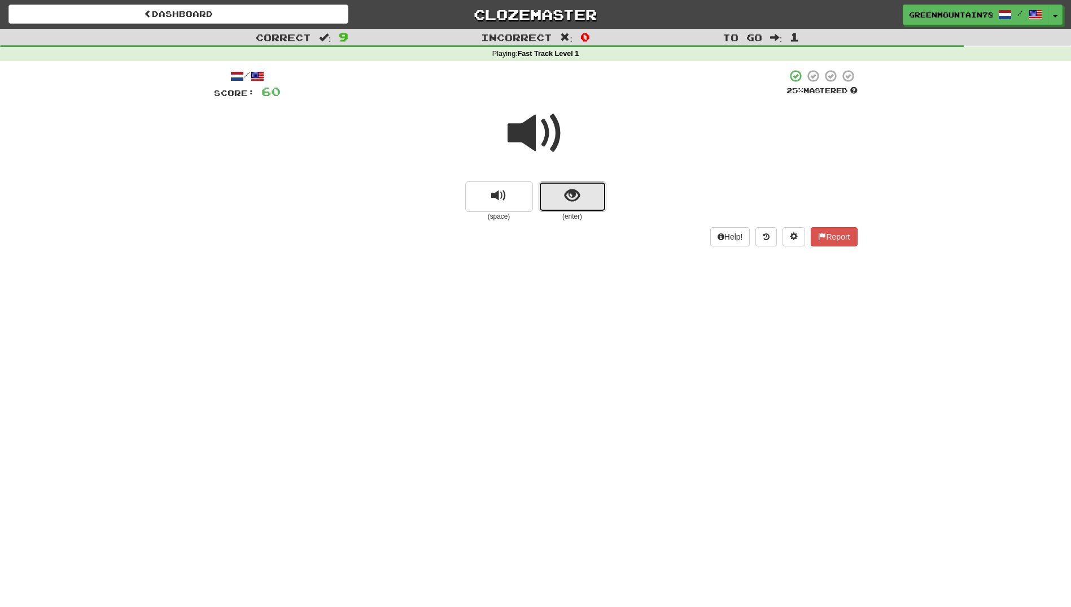
click at [572, 191] on span "show sentence" at bounding box center [572, 195] width 15 height 15
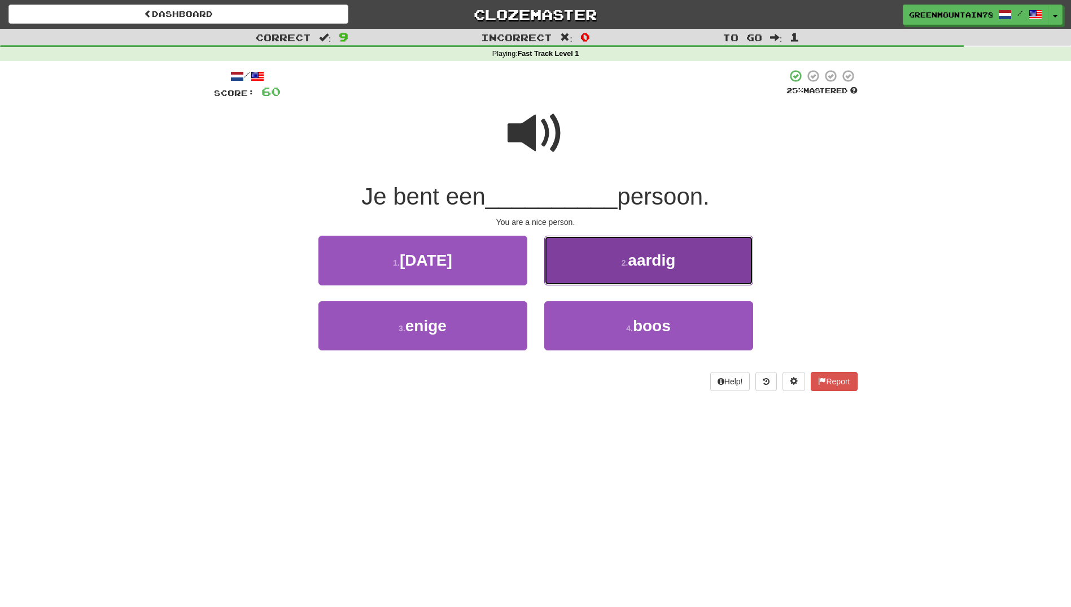
click at [630, 264] on span "aardig" at bounding box center [651, 260] width 47 height 18
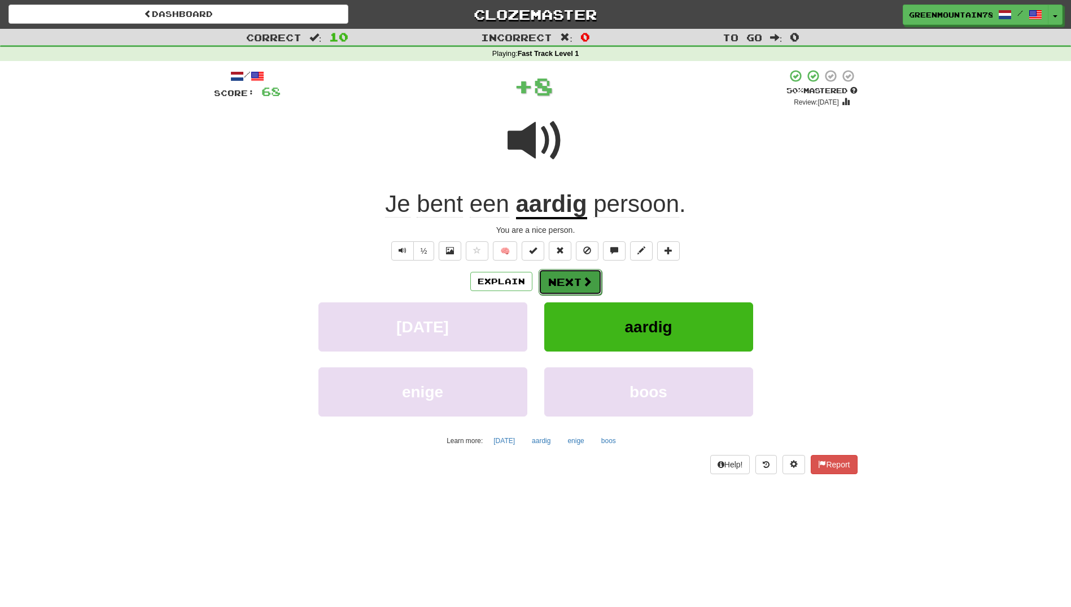
click at [586, 277] on span at bounding box center [587, 281] width 10 height 10
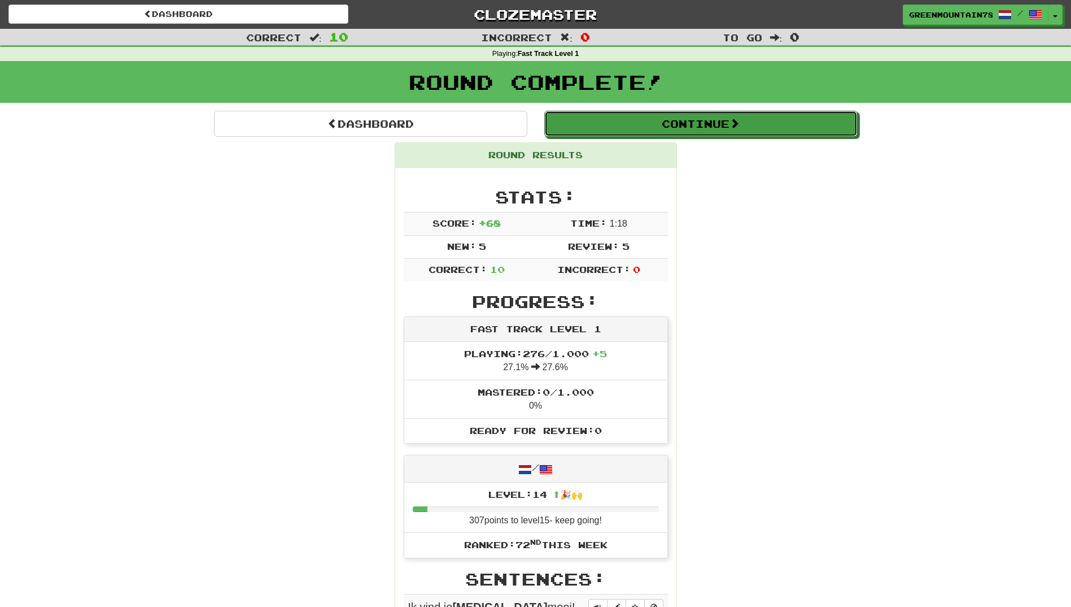
click at [679, 132] on button "Continue" at bounding box center [700, 124] width 313 height 26
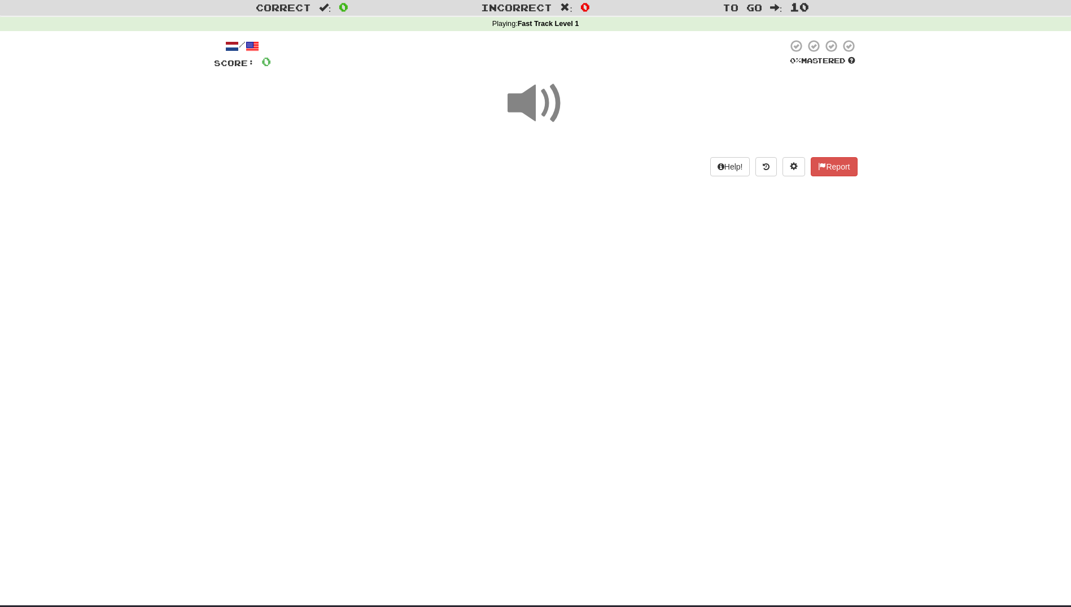
scroll to position [56, 0]
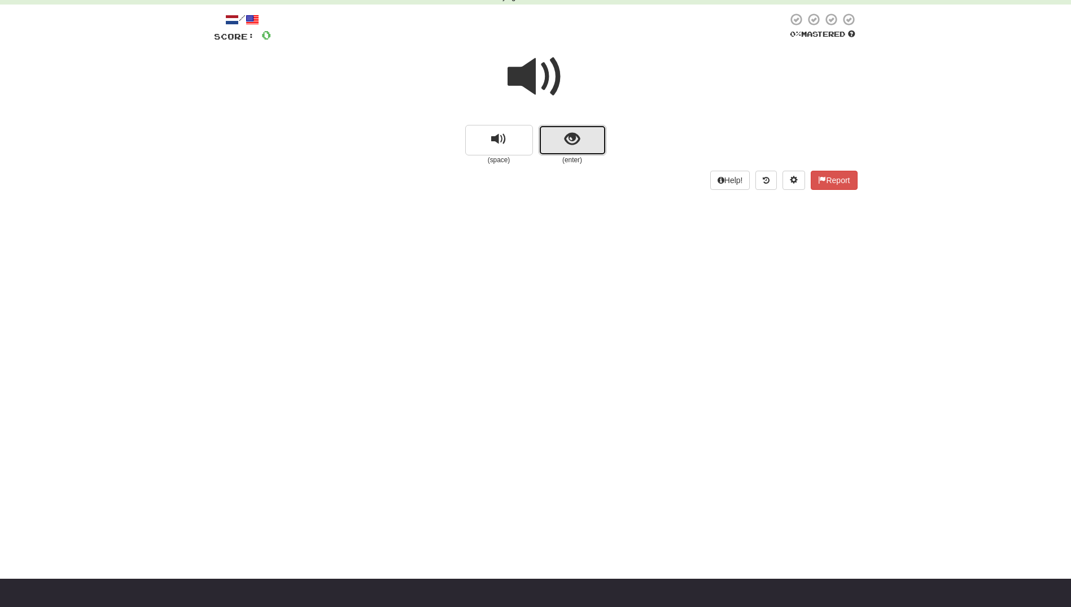
click at [569, 149] on button "show sentence" at bounding box center [573, 140] width 68 height 30
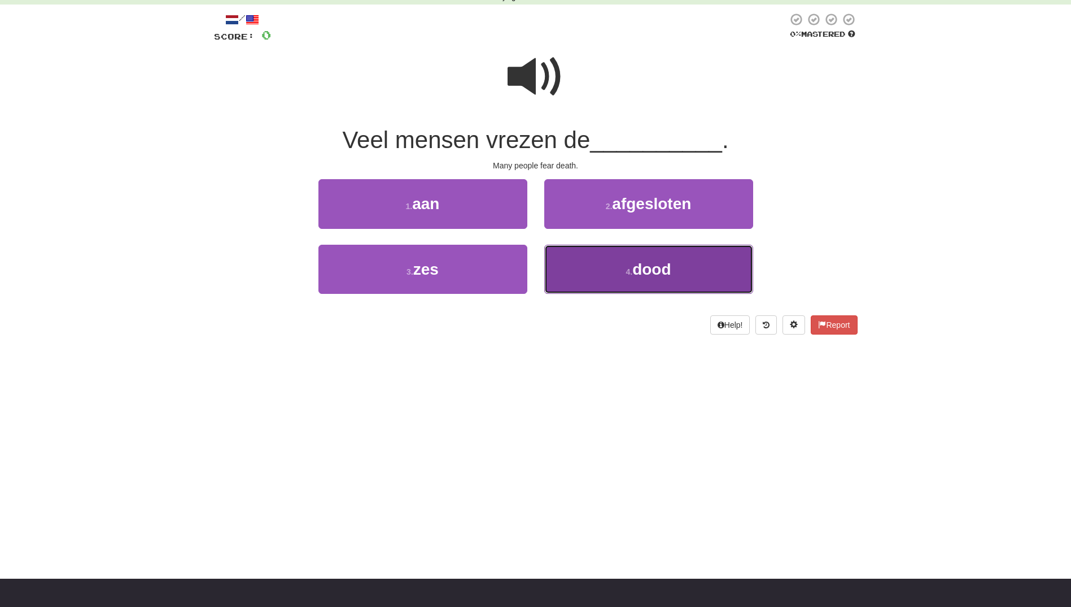
click at [634, 282] on button "4 . dood" at bounding box center [648, 269] width 209 height 49
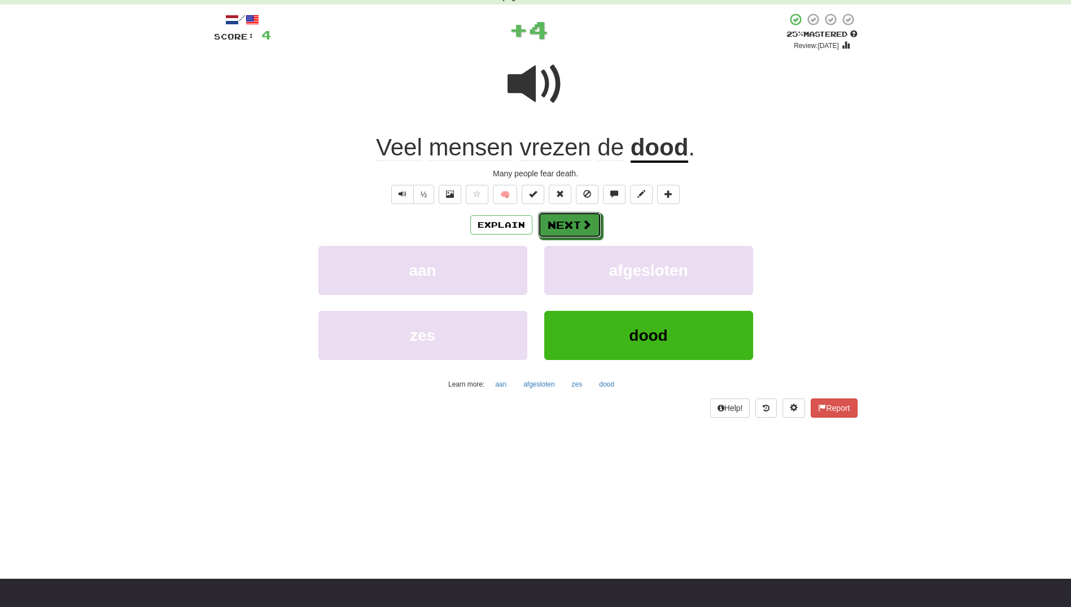
click at [589, 224] on span at bounding box center [587, 224] width 10 height 10
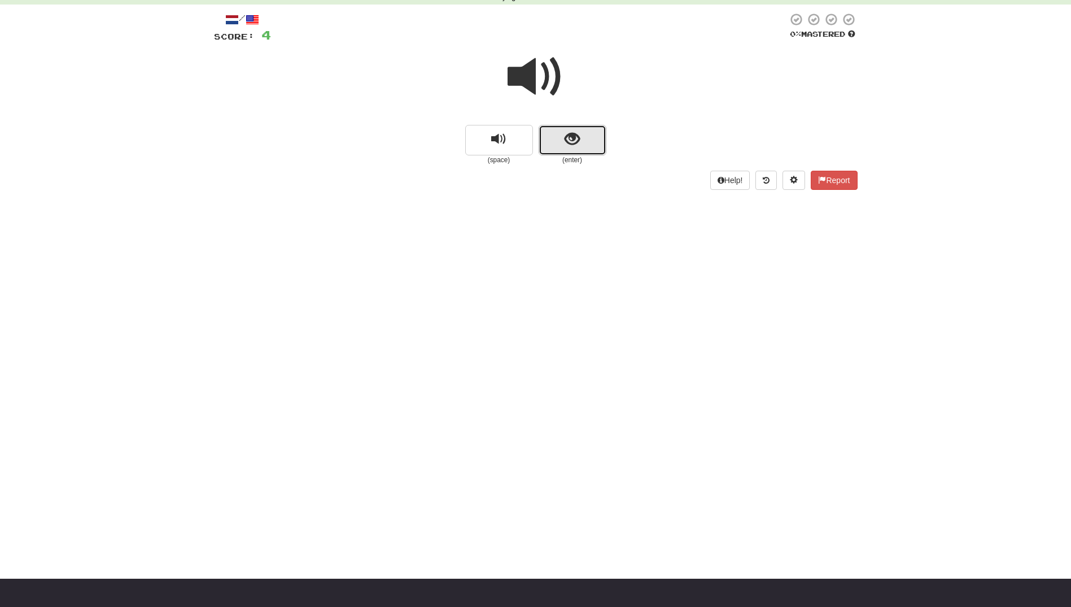
click at [589, 140] on button "show sentence" at bounding box center [573, 140] width 68 height 30
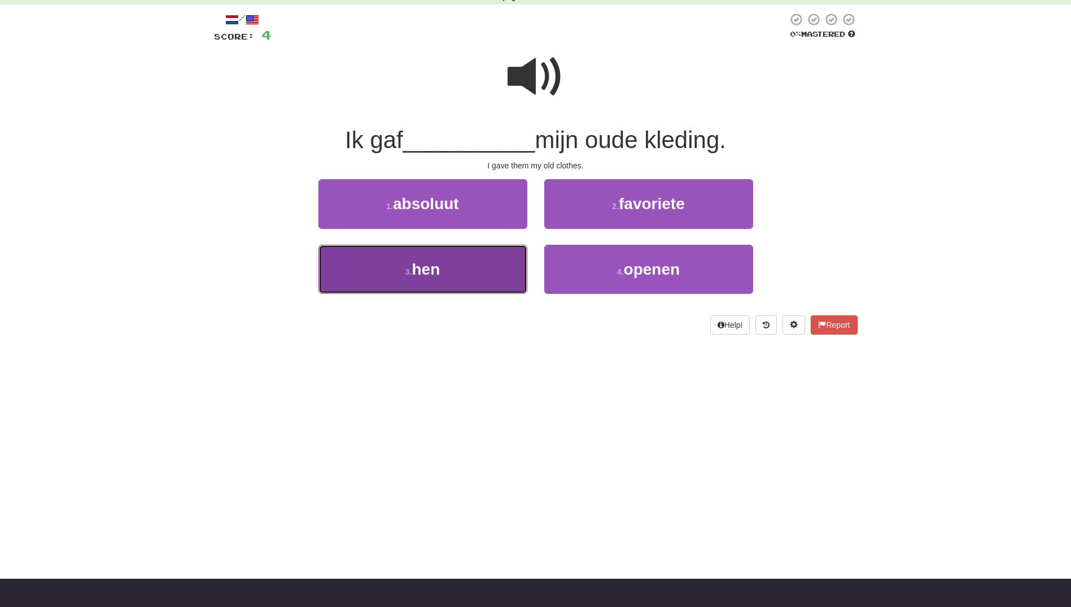
click at [489, 268] on button "3 . hen" at bounding box center [423, 269] width 209 height 49
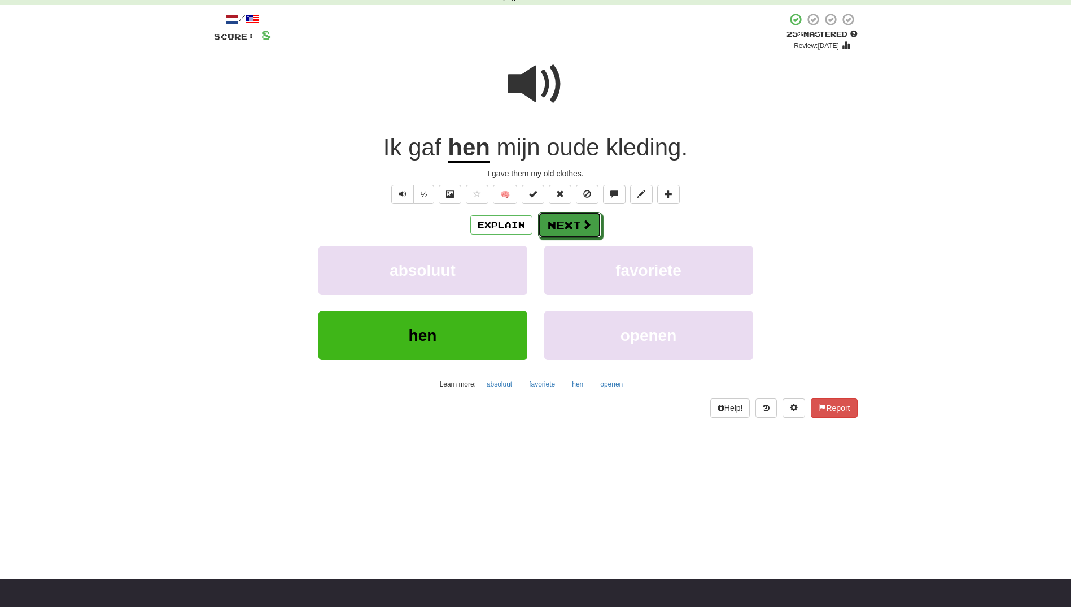
click at [587, 216] on button "Next" at bounding box center [569, 225] width 63 height 26
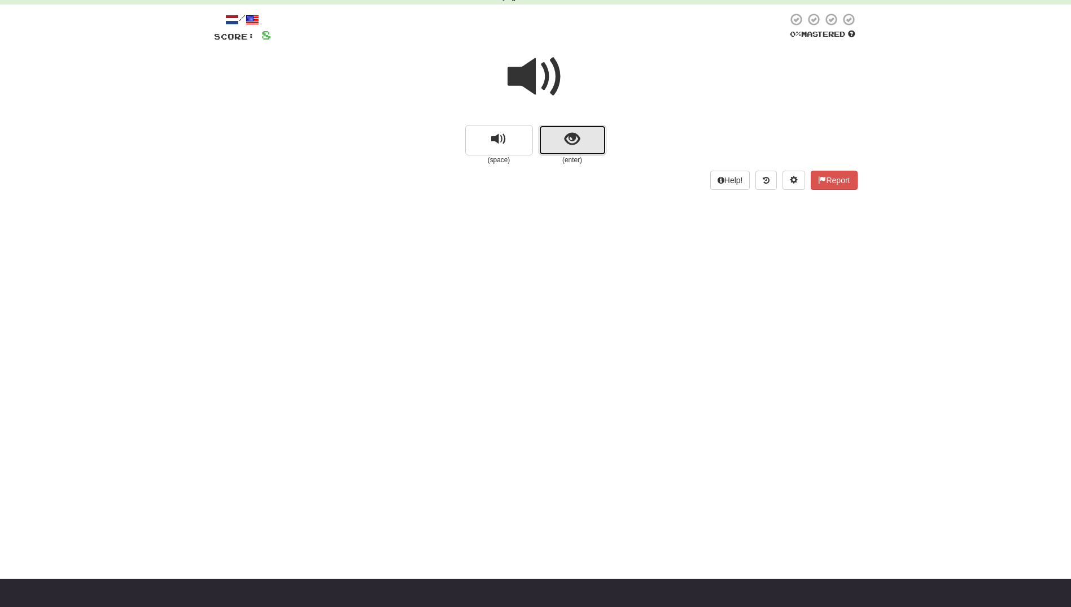
drag, startPoint x: 579, startPoint y: 132, endPoint x: 580, endPoint y: 138, distance: 5.7
click at [580, 138] on button "show sentence" at bounding box center [573, 140] width 68 height 30
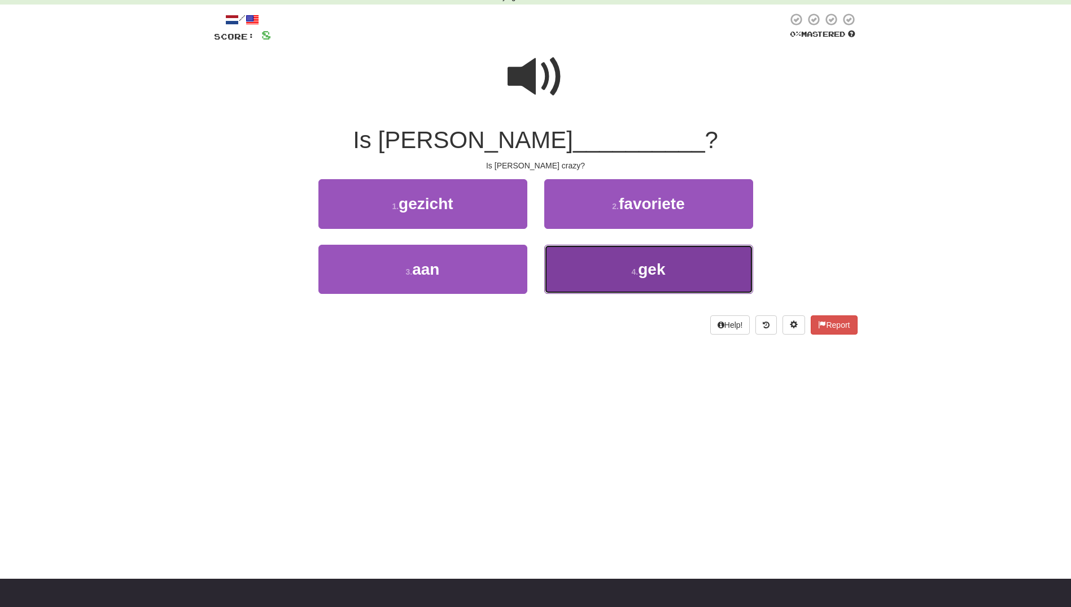
click at [619, 251] on button "4 . gek" at bounding box center [648, 269] width 209 height 49
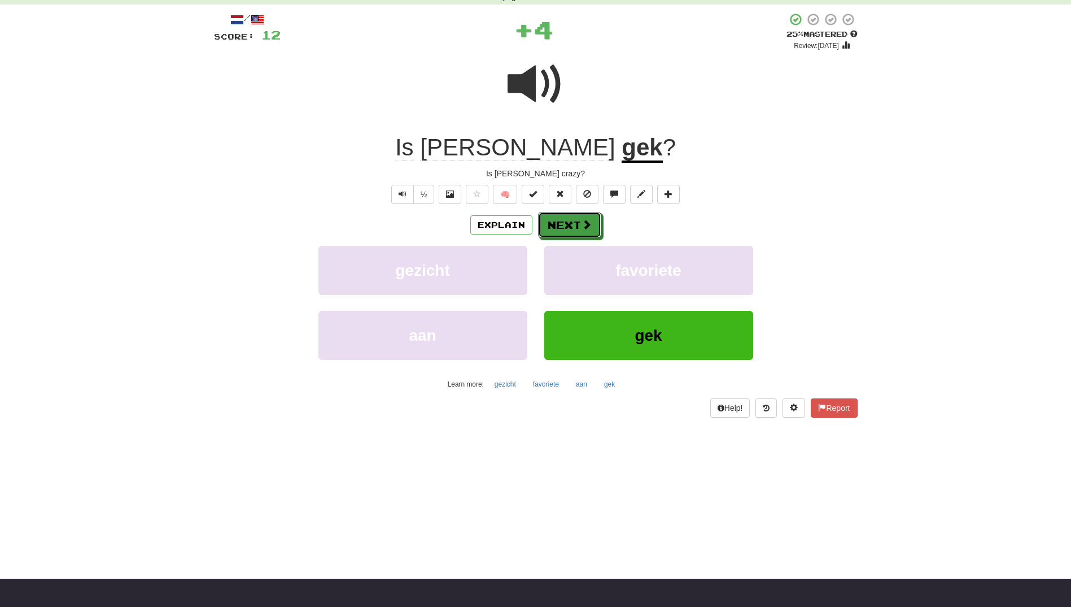
click at [576, 226] on button "Next" at bounding box center [569, 225] width 63 height 26
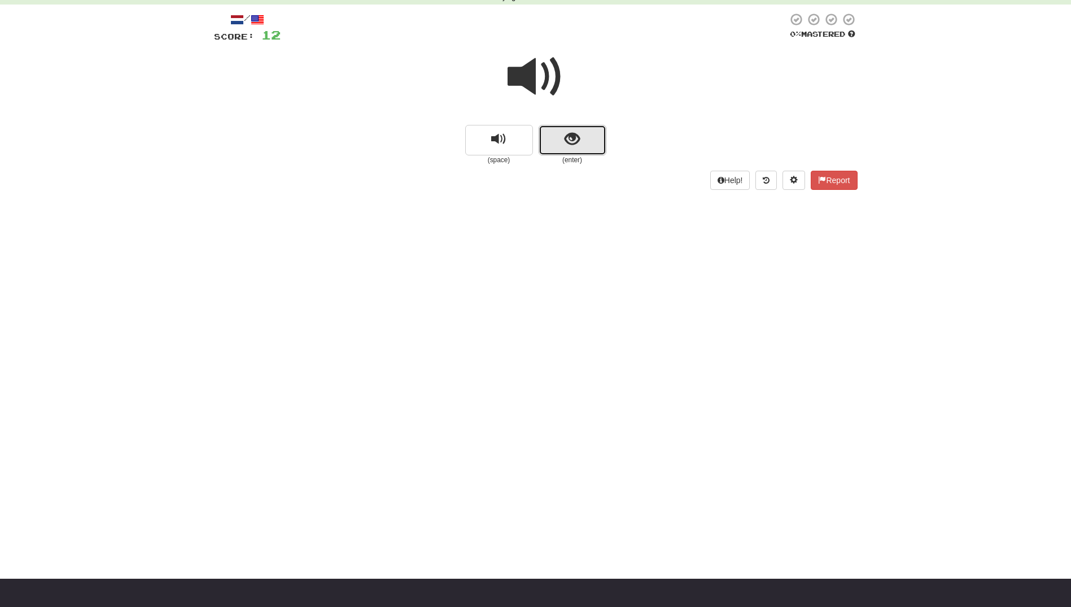
click at [556, 141] on button "show sentence" at bounding box center [573, 140] width 68 height 30
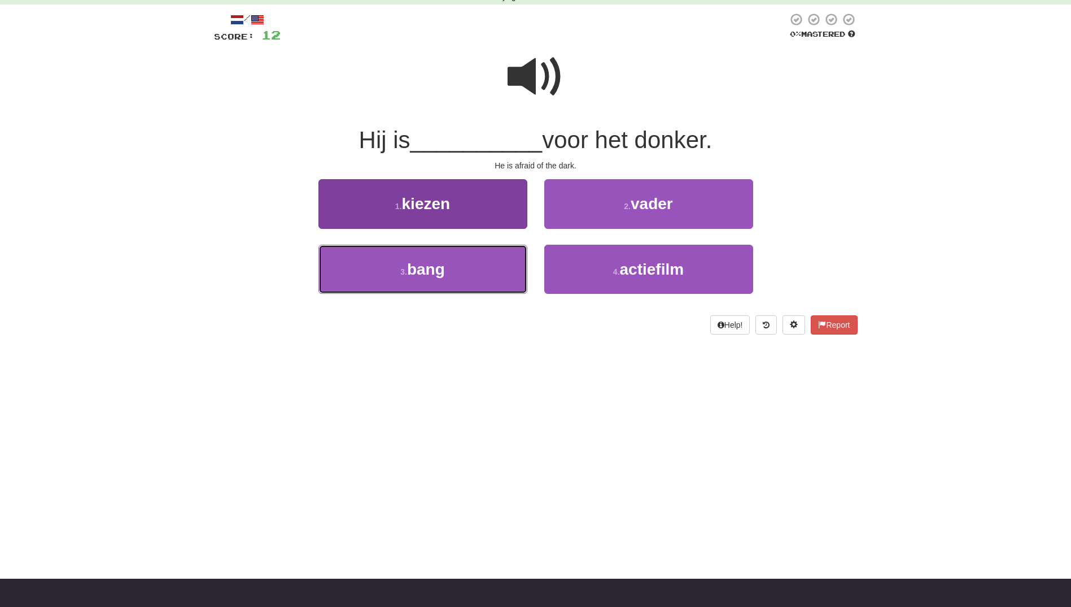
click at [497, 266] on button "3 . bang" at bounding box center [423, 269] width 209 height 49
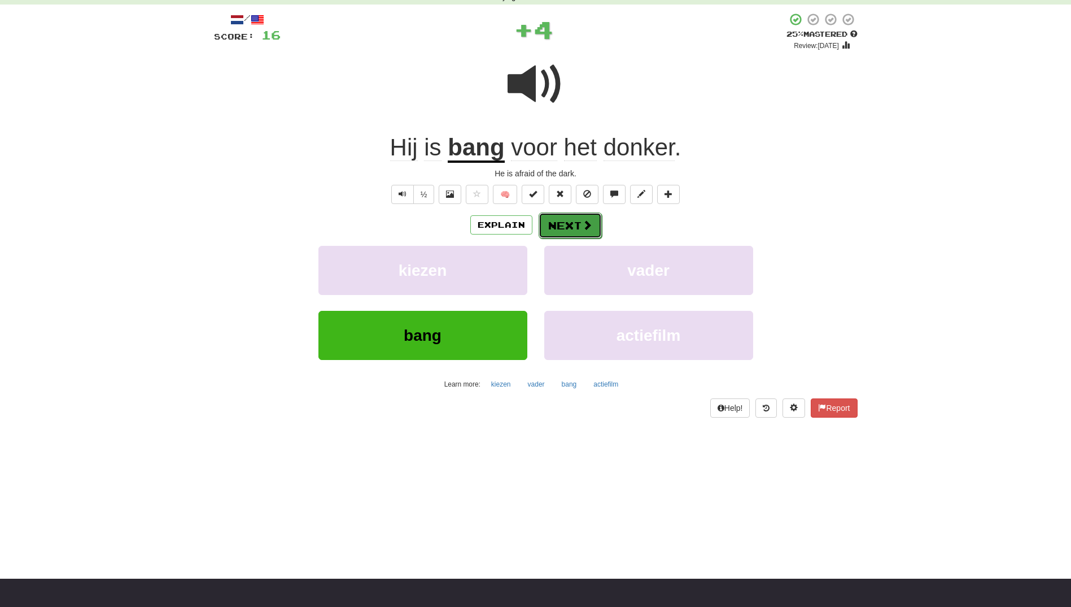
click at [569, 226] on button "Next" at bounding box center [570, 225] width 63 height 26
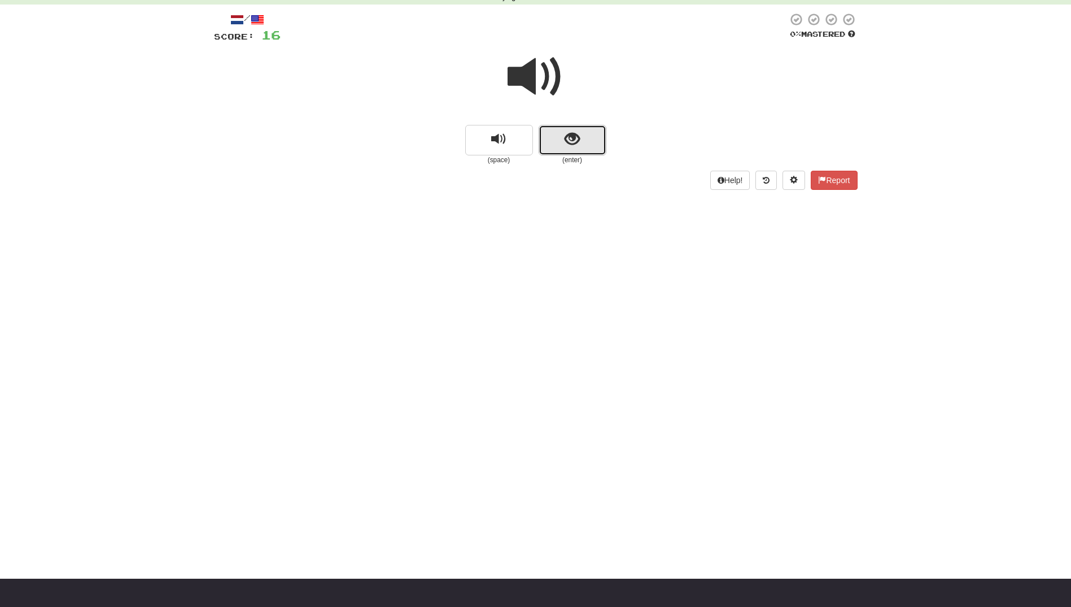
drag, startPoint x: 576, startPoint y: 140, endPoint x: 576, endPoint y: 149, distance: 9.1
click at [576, 149] on button "show sentence" at bounding box center [573, 140] width 68 height 30
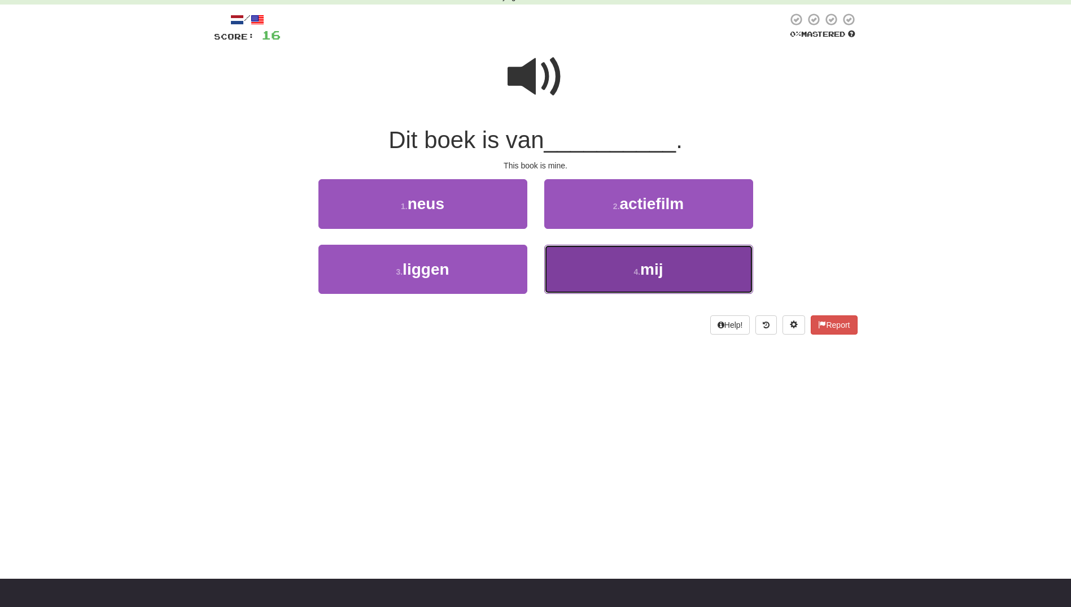
click at [609, 271] on button "4 . mij" at bounding box center [648, 269] width 209 height 49
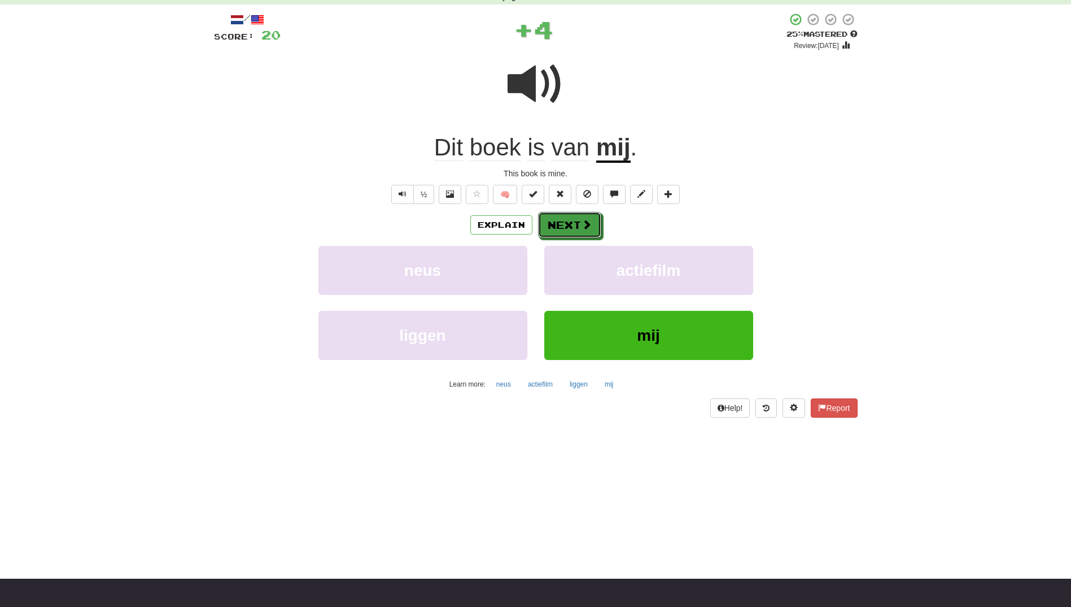
click at [585, 227] on span at bounding box center [587, 224] width 10 height 10
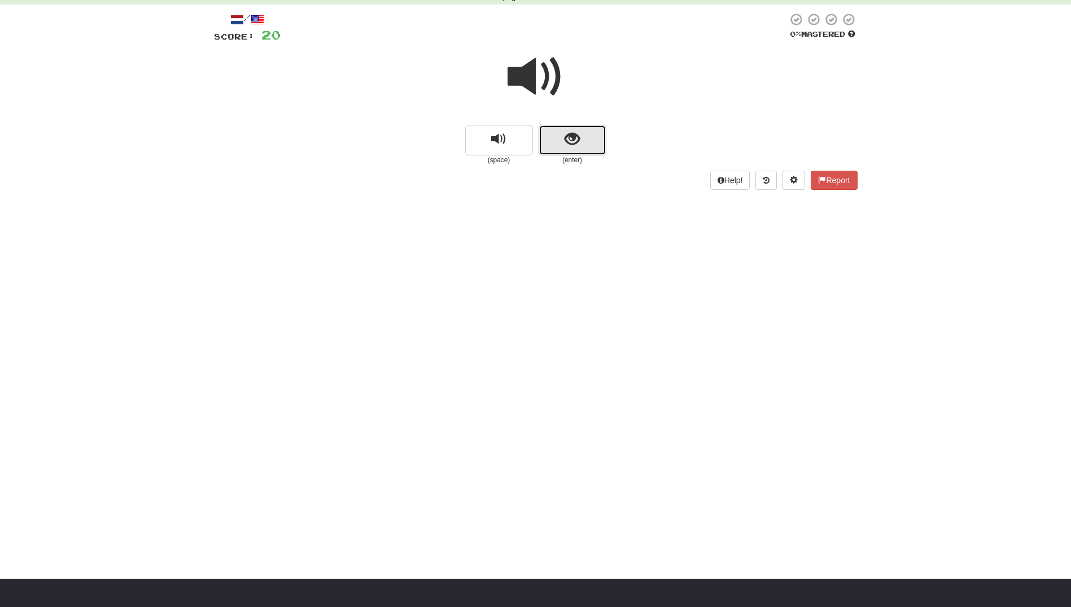
click at [578, 140] on span "show sentence" at bounding box center [572, 139] width 15 height 15
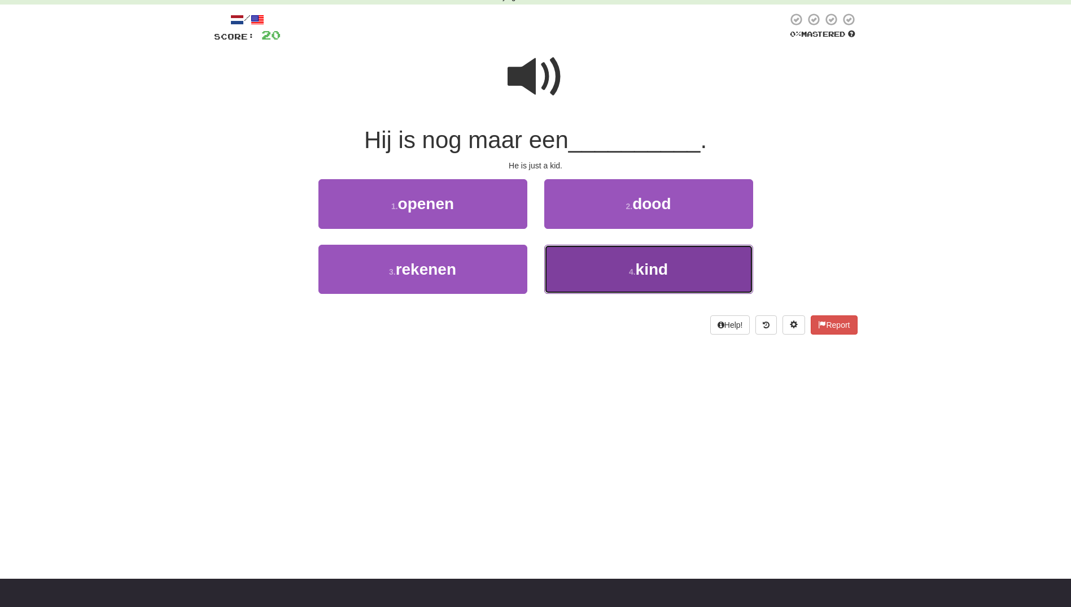
click at [616, 263] on button "4 . kind" at bounding box center [648, 269] width 209 height 49
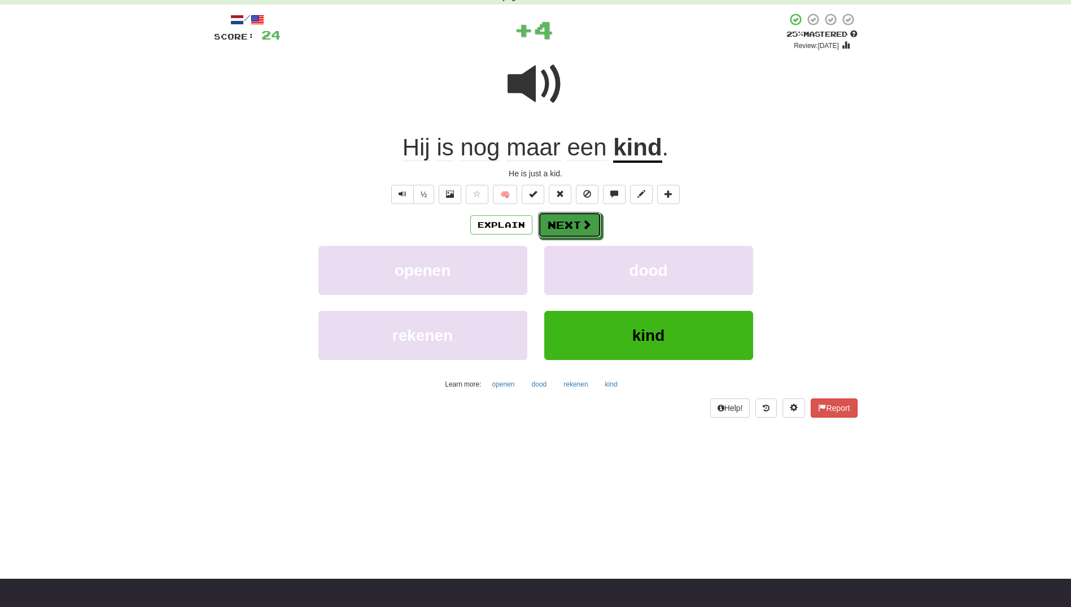
click at [586, 223] on span at bounding box center [587, 224] width 10 height 10
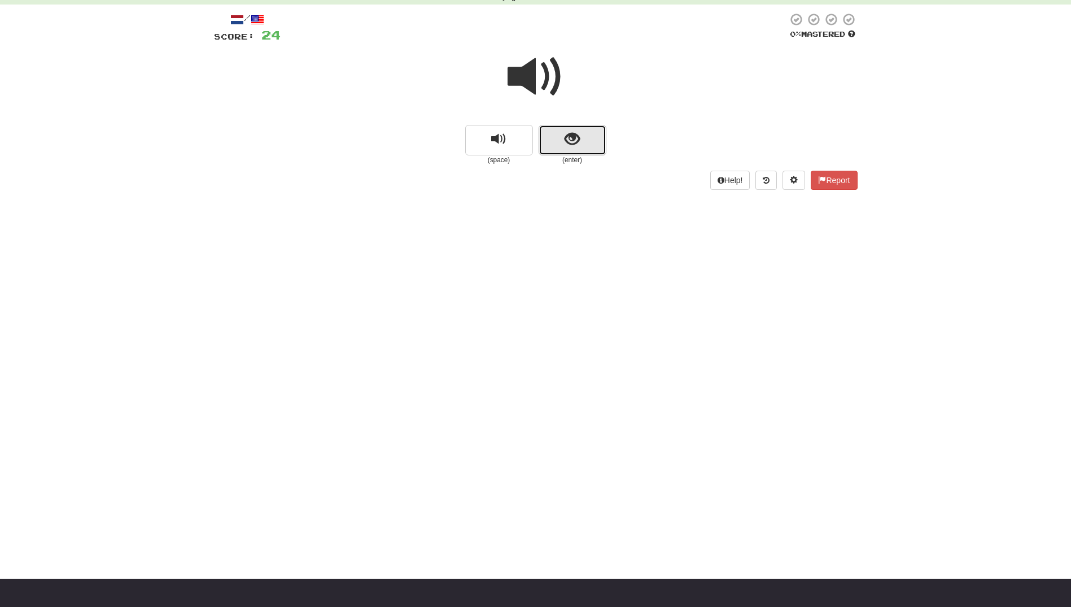
click at [573, 137] on span "show sentence" at bounding box center [572, 139] width 15 height 15
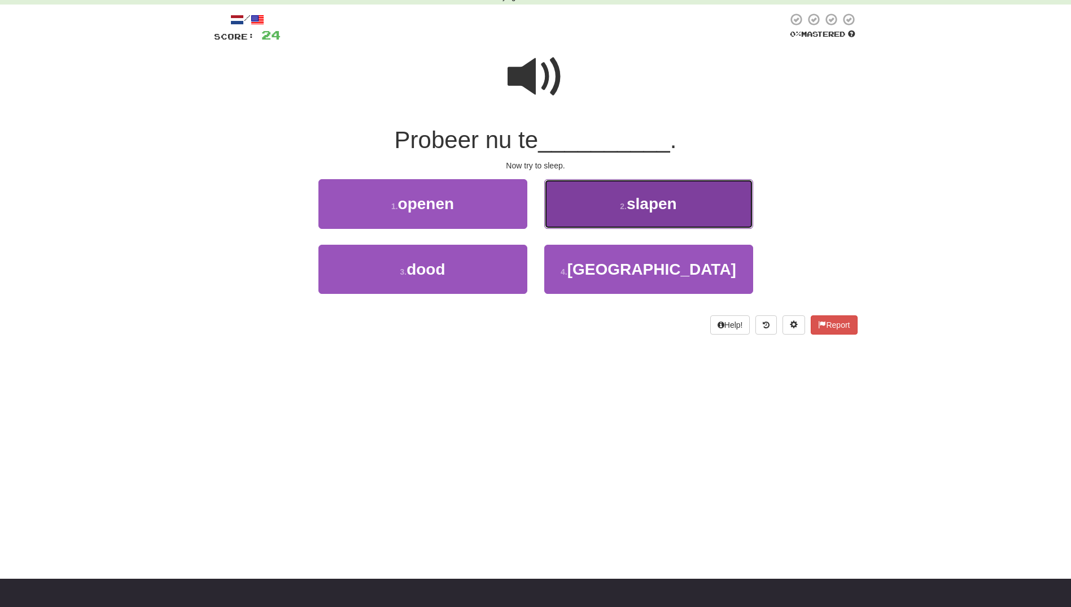
click at [643, 220] on button "2 . slapen" at bounding box center [648, 203] width 209 height 49
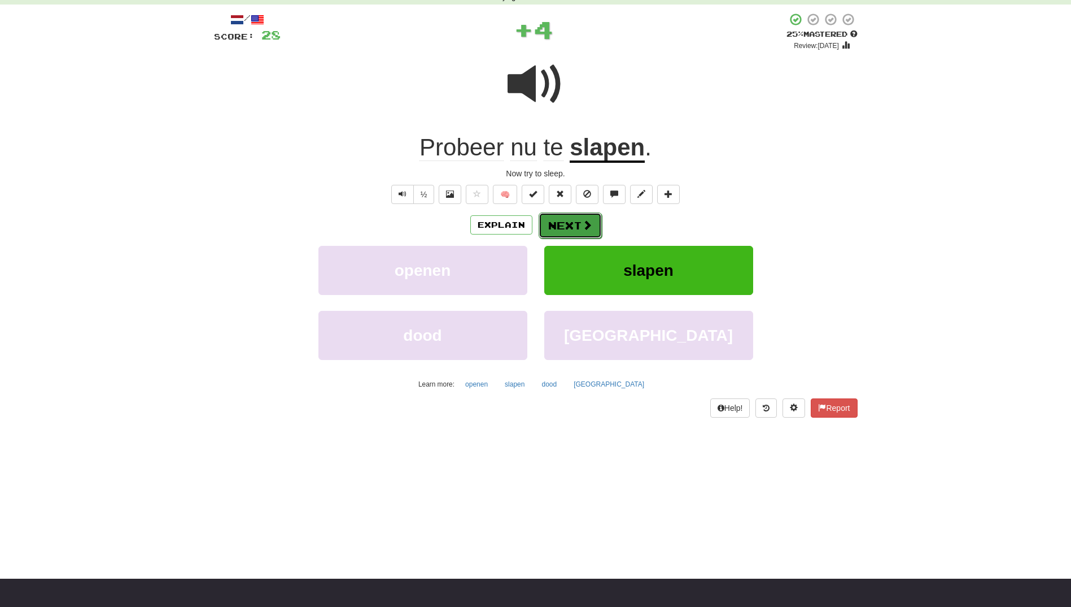
click at [590, 230] on span at bounding box center [587, 225] width 10 height 10
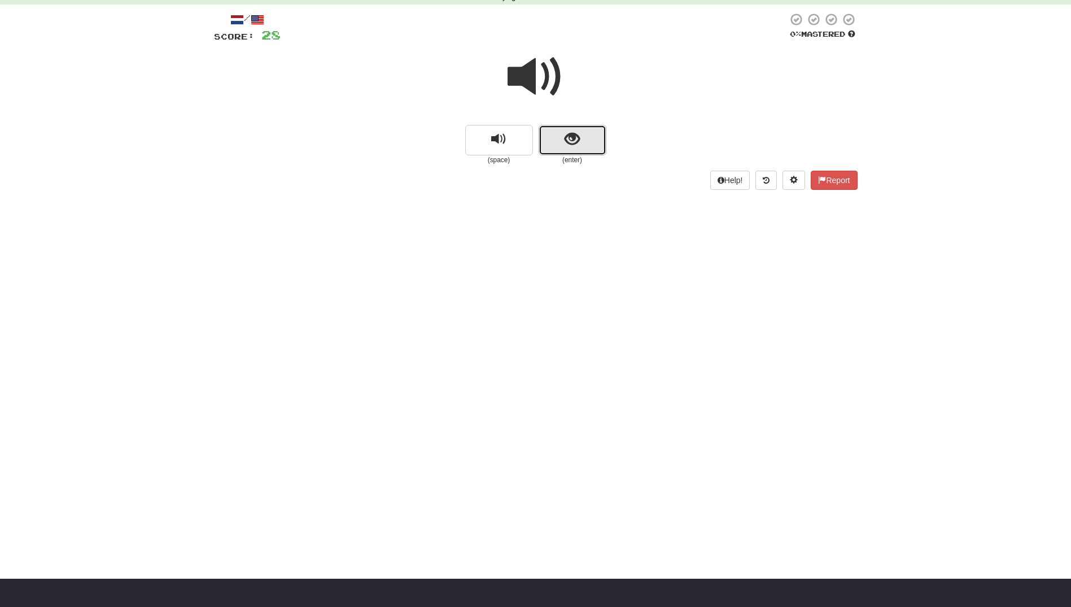
click at [585, 146] on button "show sentence" at bounding box center [573, 140] width 68 height 30
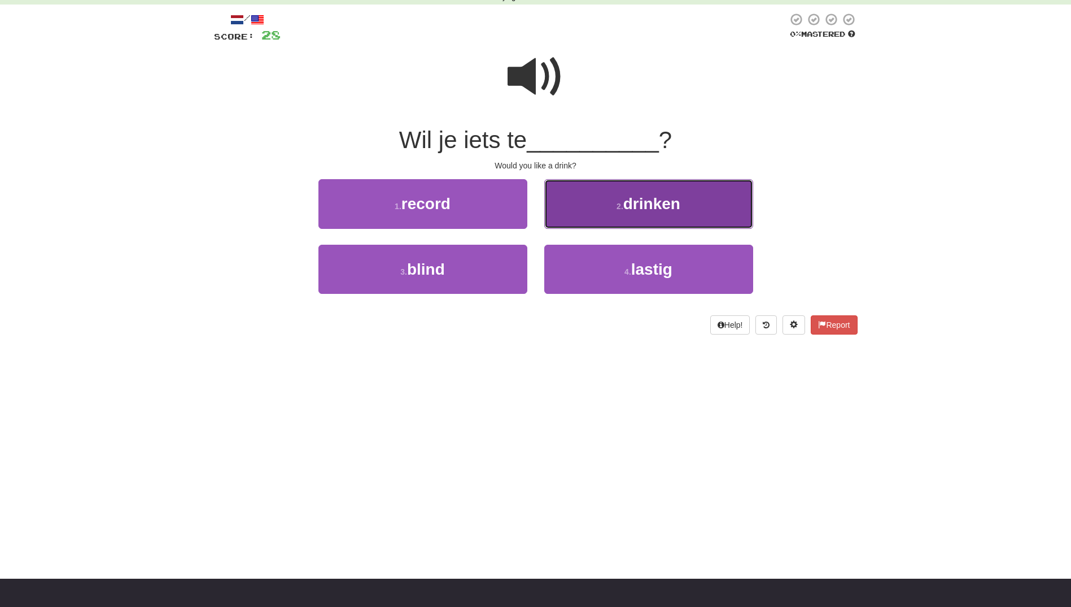
click at [618, 216] on button "2 . drinken" at bounding box center [648, 203] width 209 height 49
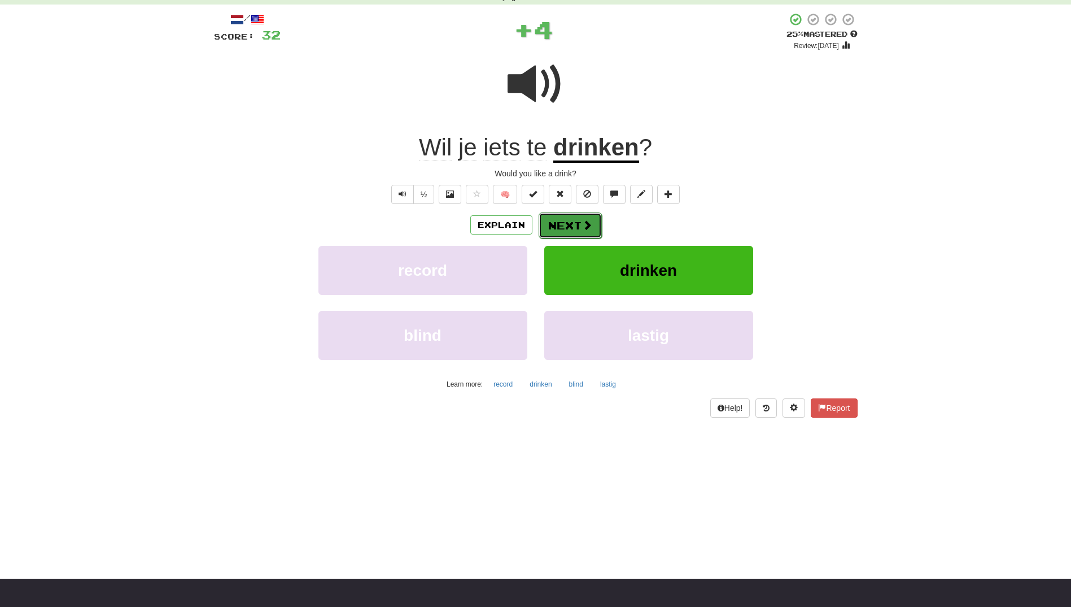
click at [587, 215] on button "Next" at bounding box center [570, 225] width 63 height 26
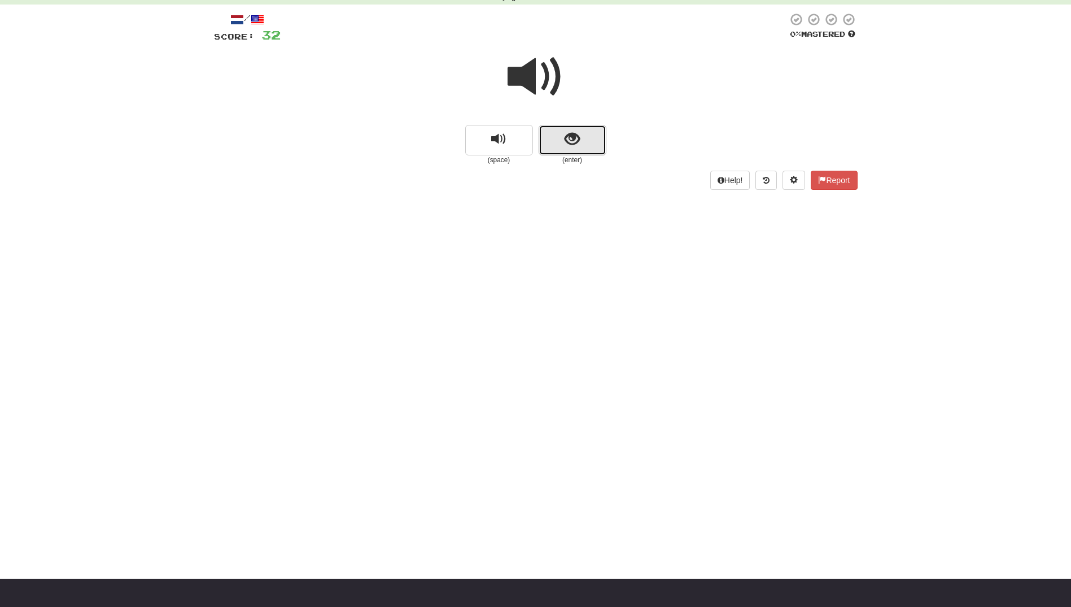
click at [580, 148] on button "show sentence" at bounding box center [573, 140] width 68 height 30
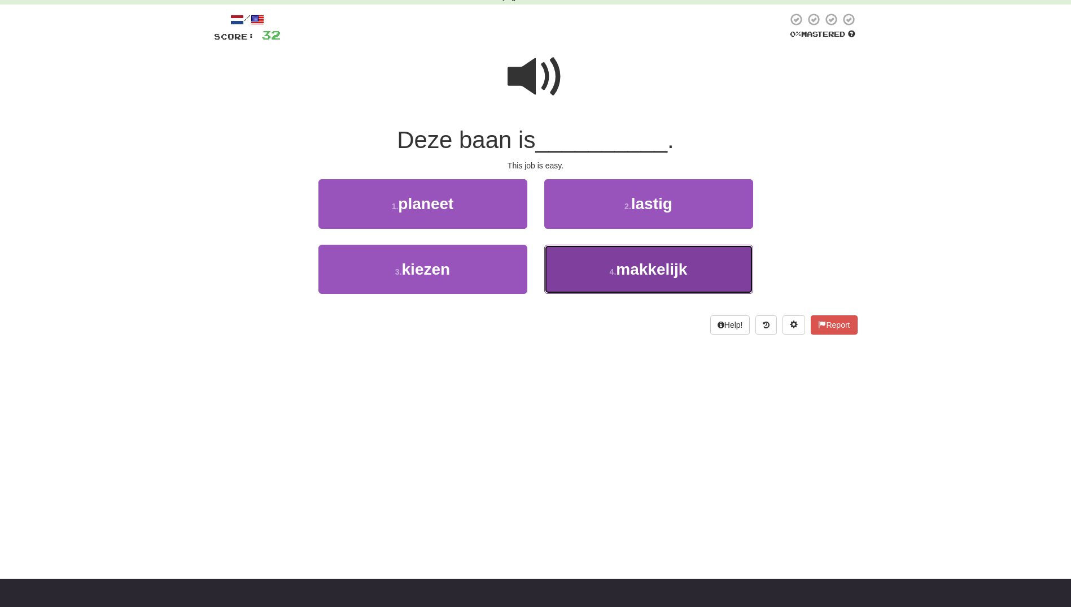
click at [600, 268] on button "4 . makkelijk" at bounding box center [648, 269] width 209 height 49
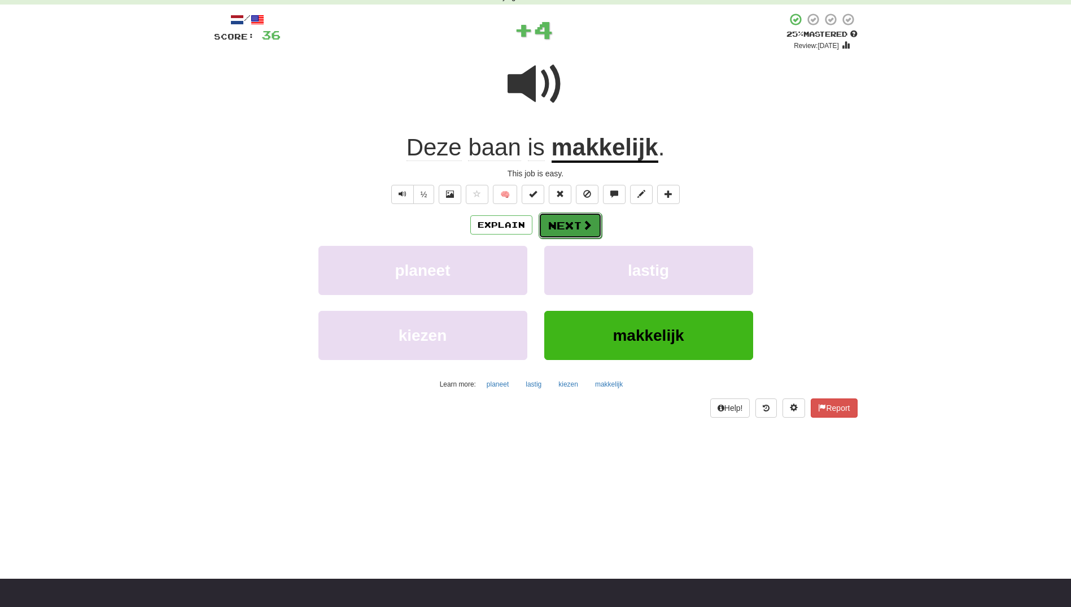
click at [570, 216] on button "Next" at bounding box center [570, 225] width 63 height 26
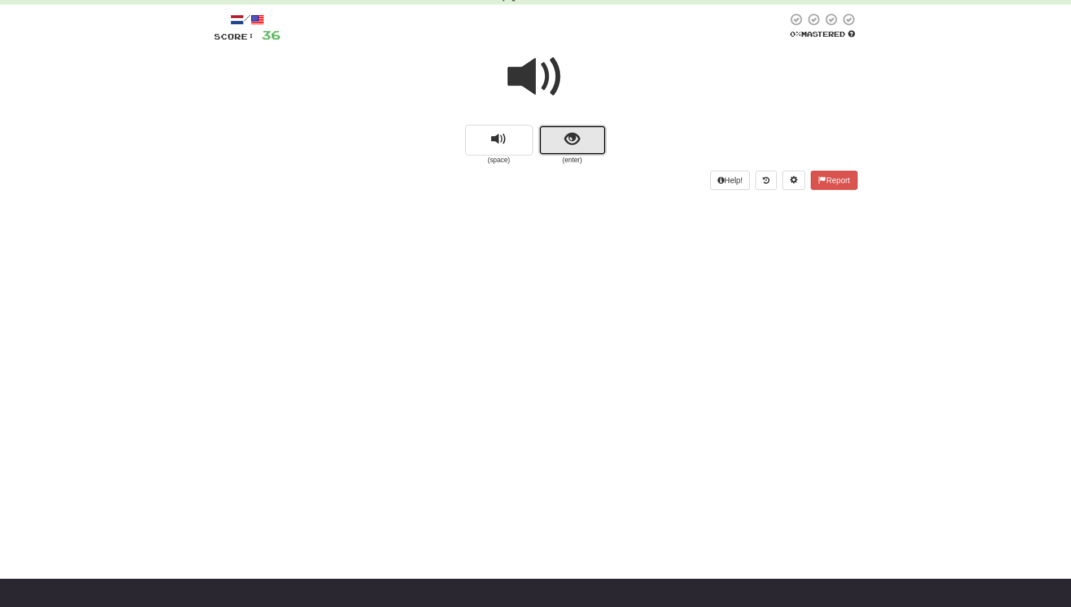
drag, startPoint x: 561, startPoint y: 148, endPoint x: 561, endPoint y: 159, distance: 10.7
click at [561, 149] on button "show sentence" at bounding box center [573, 140] width 68 height 30
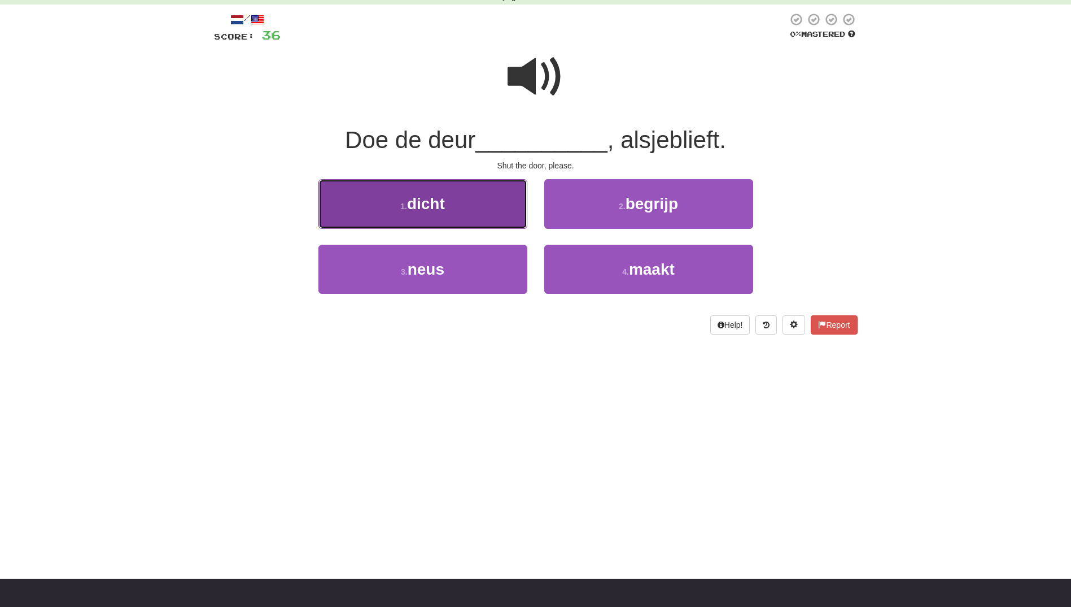
click at [505, 213] on button "1 . dicht" at bounding box center [423, 203] width 209 height 49
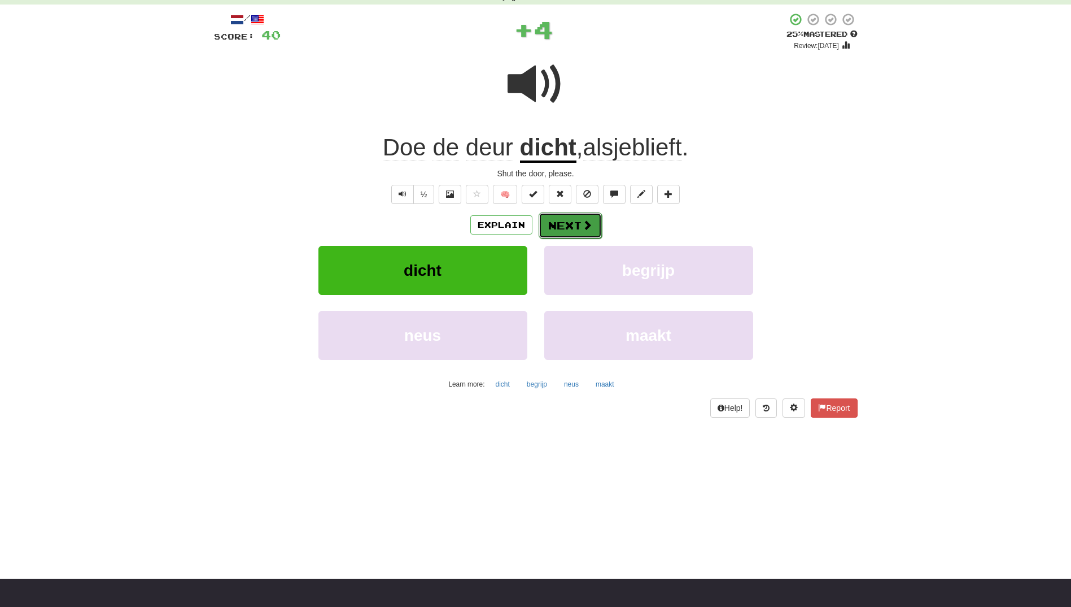
click at [592, 221] on button "Next" at bounding box center [570, 225] width 63 height 26
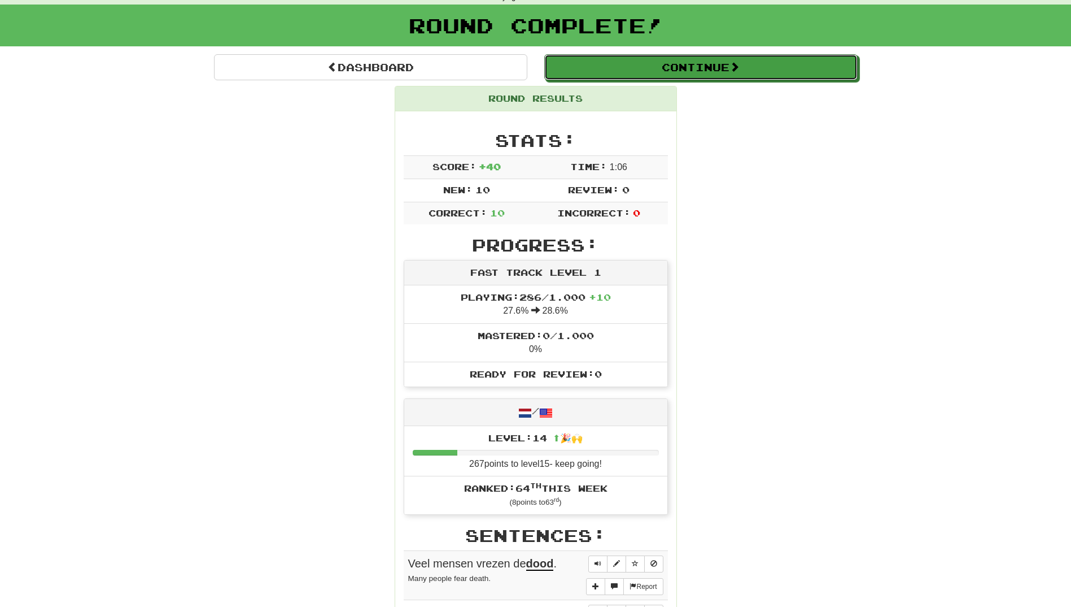
click at [644, 71] on button "Continue" at bounding box center [700, 67] width 313 height 26
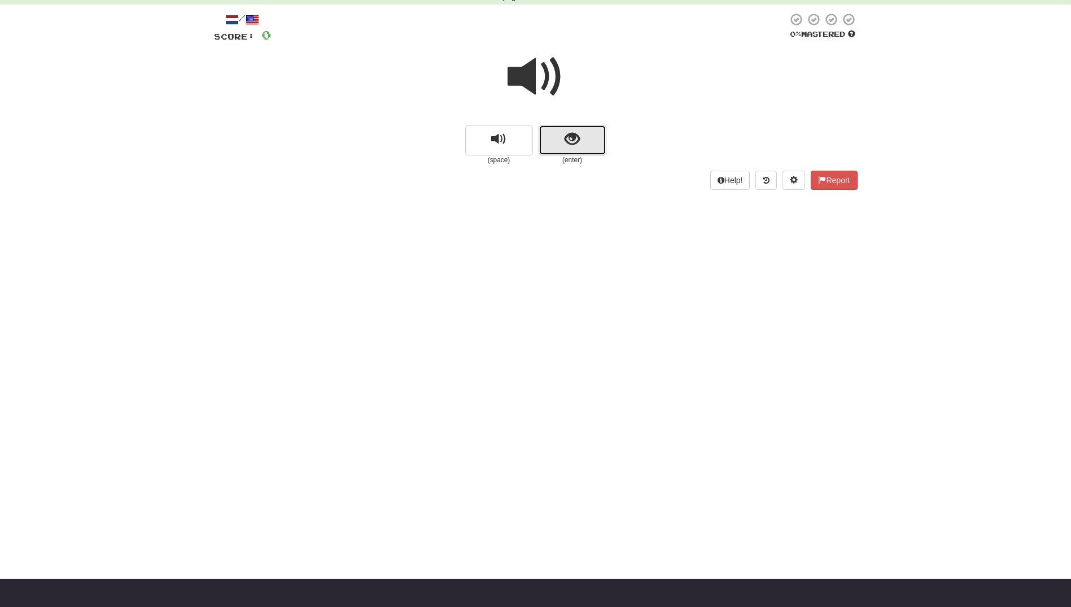
click at [578, 133] on span "show sentence" at bounding box center [572, 139] width 15 height 15
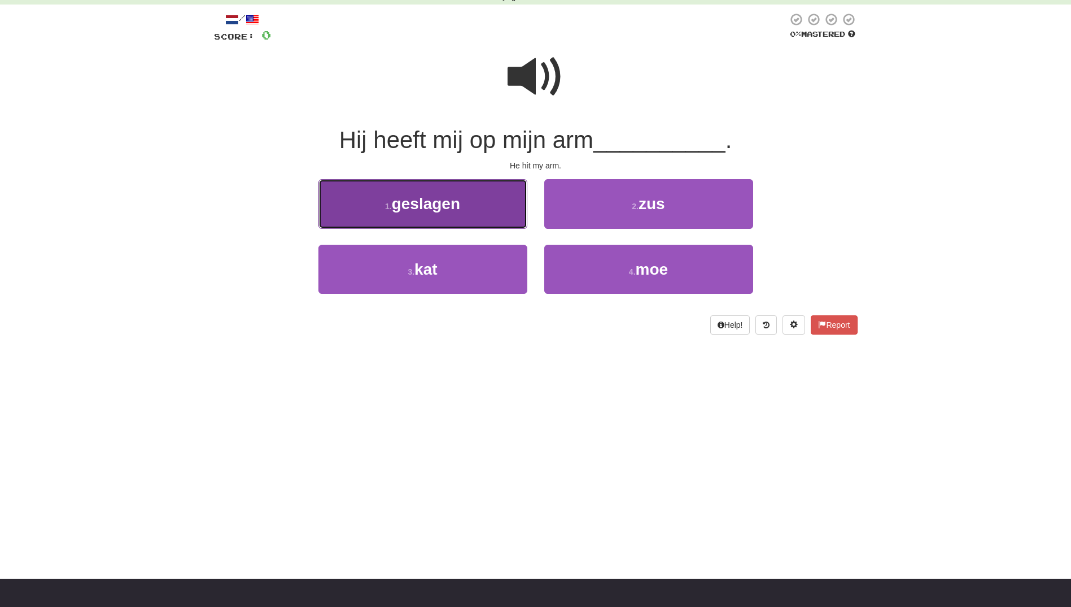
click at [453, 218] on button "1 . geslagen" at bounding box center [423, 203] width 209 height 49
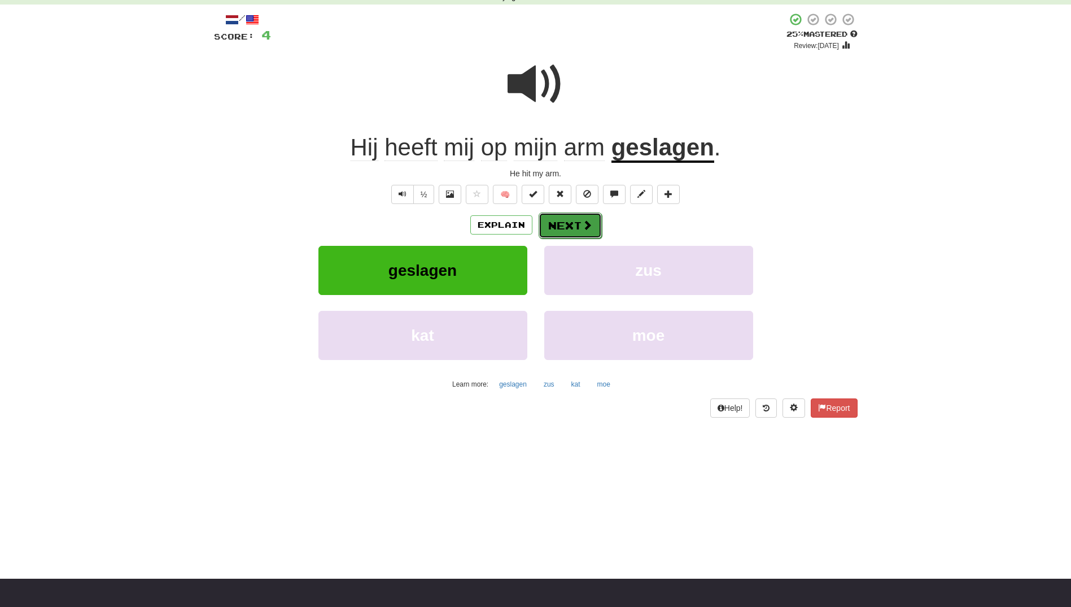
click at [559, 218] on button "Next" at bounding box center [570, 225] width 63 height 26
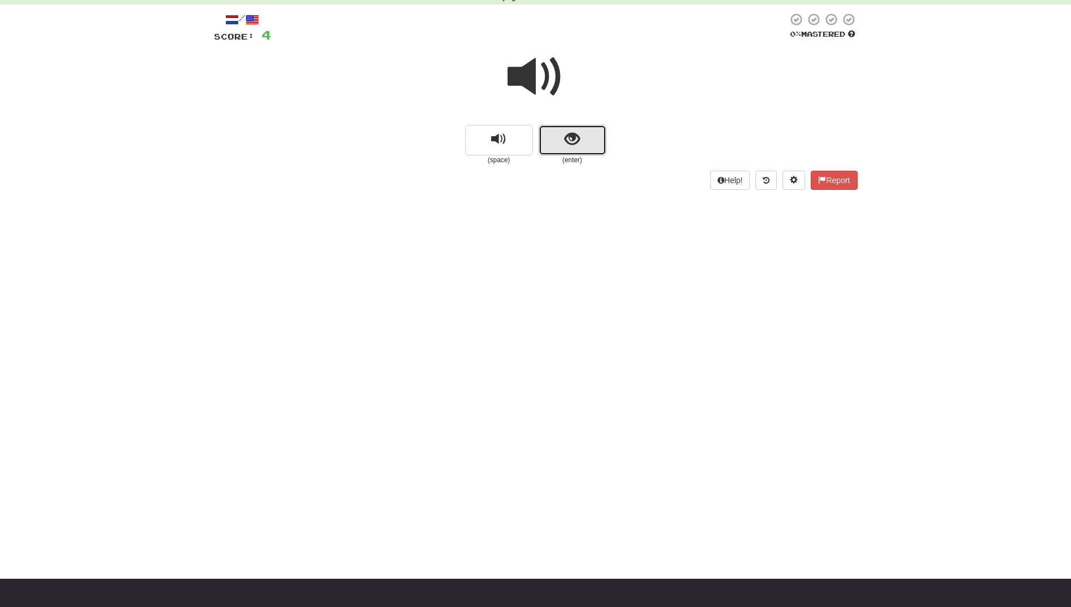
click at [577, 144] on span "show sentence" at bounding box center [572, 139] width 15 height 15
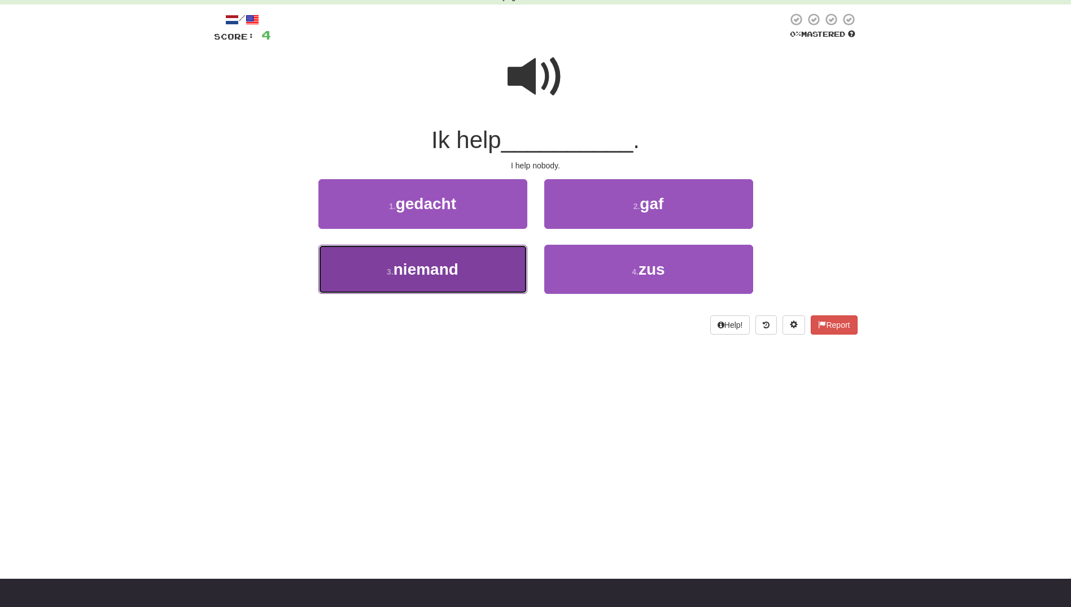
click at [489, 267] on button "3 . niemand" at bounding box center [423, 269] width 209 height 49
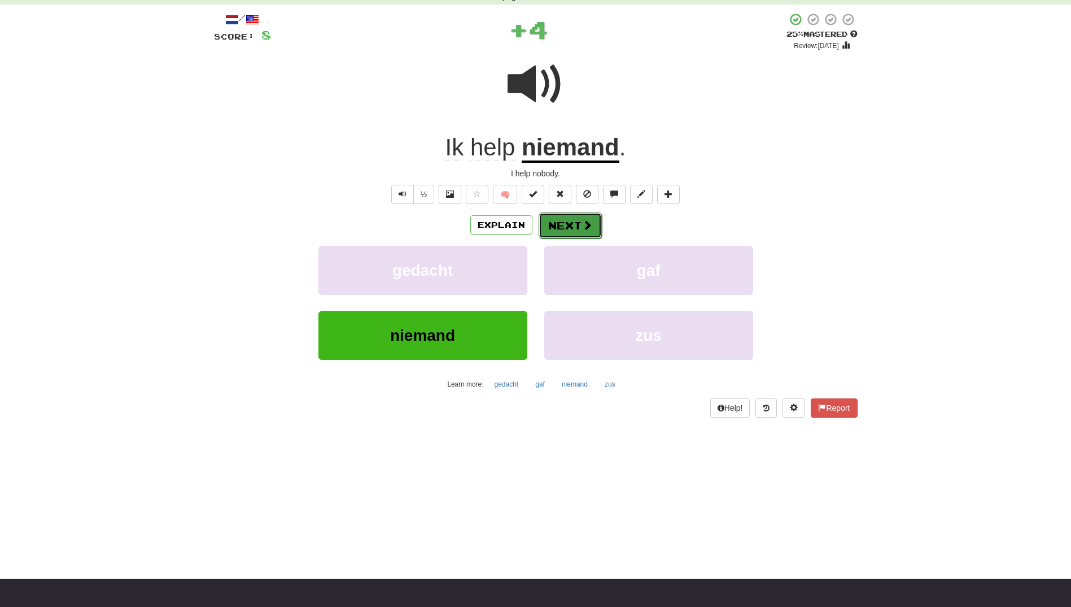
click at [579, 221] on button "Next" at bounding box center [570, 225] width 63 height 26
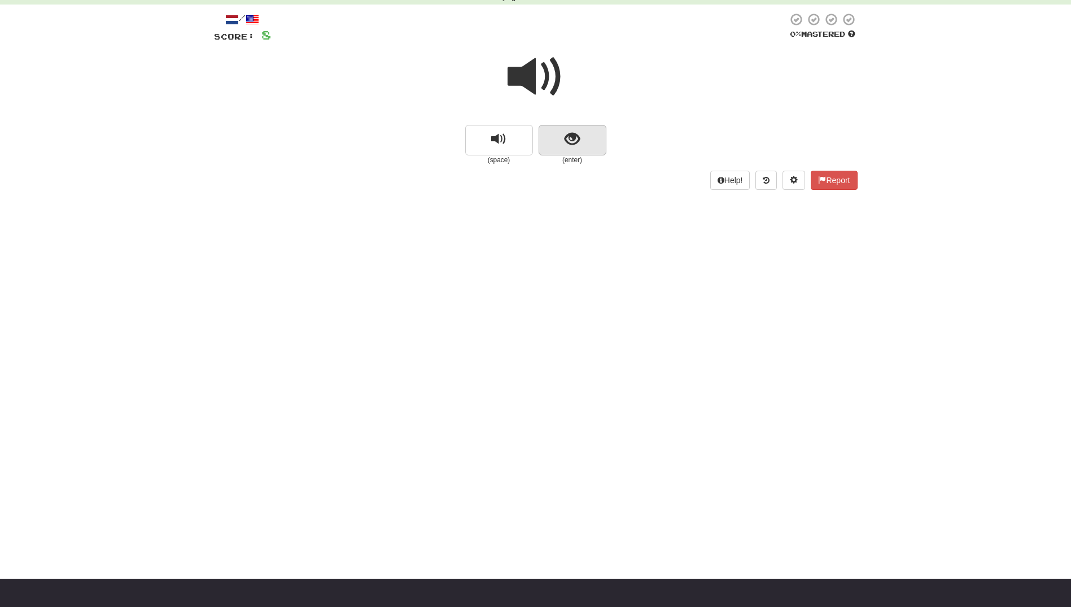
click at [573, 127] on div "(space) (enter)" at bounding box center [536, 104] width 644 height 121
click at [568, 138] on span "show sentence" at bounding box center [572, 139] width 15 height 15
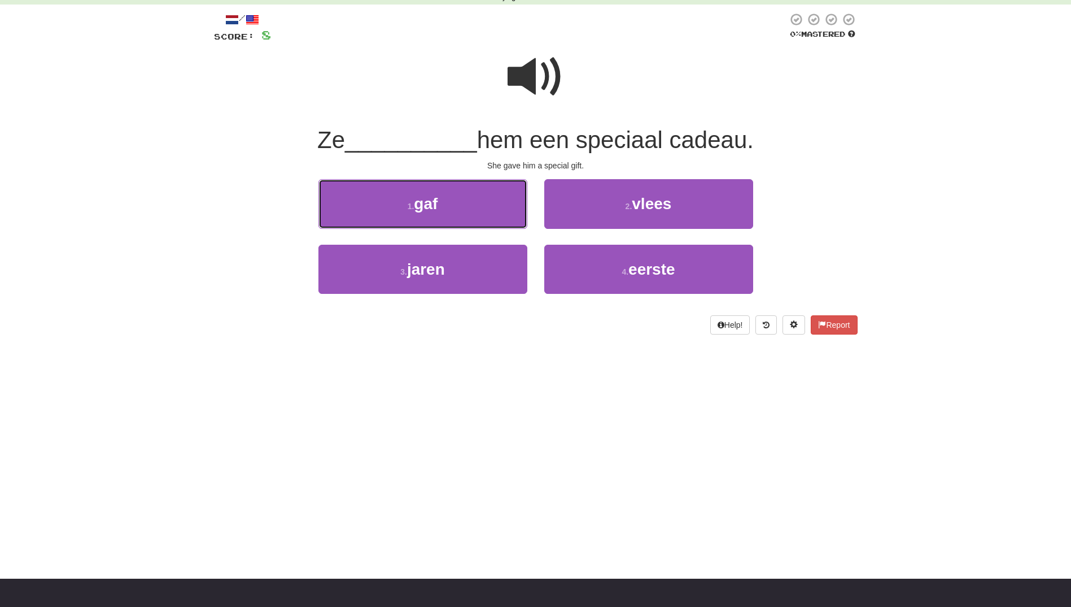
click at [499, 206] on button "1 . gaf" at bounding box center [423, 203] width 209 height 49
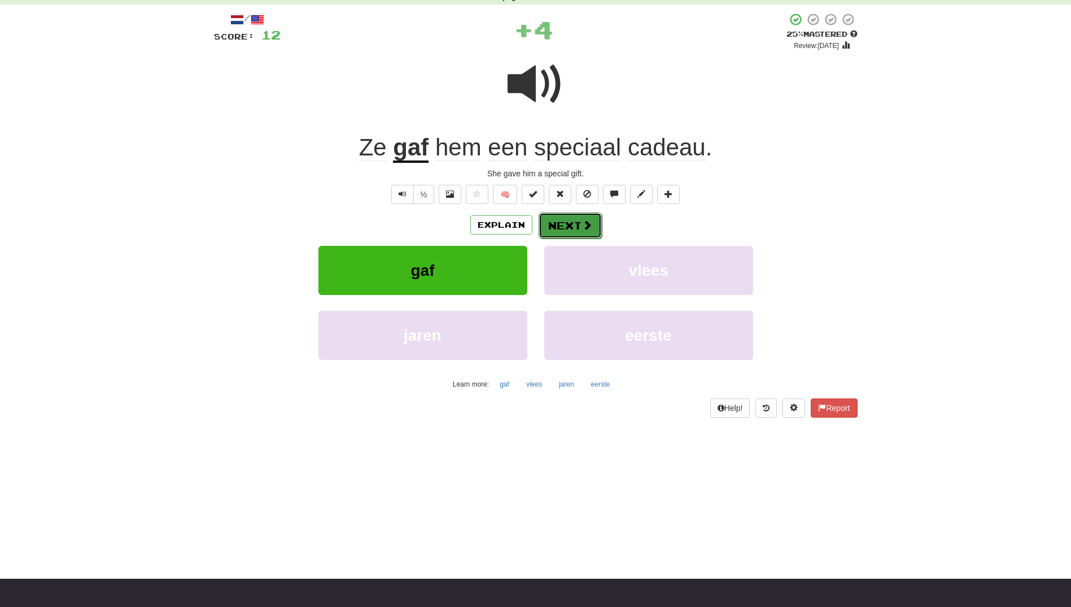
click at [561, 220] on button "Next" at bounding box center [570, 225] width 63 height 26
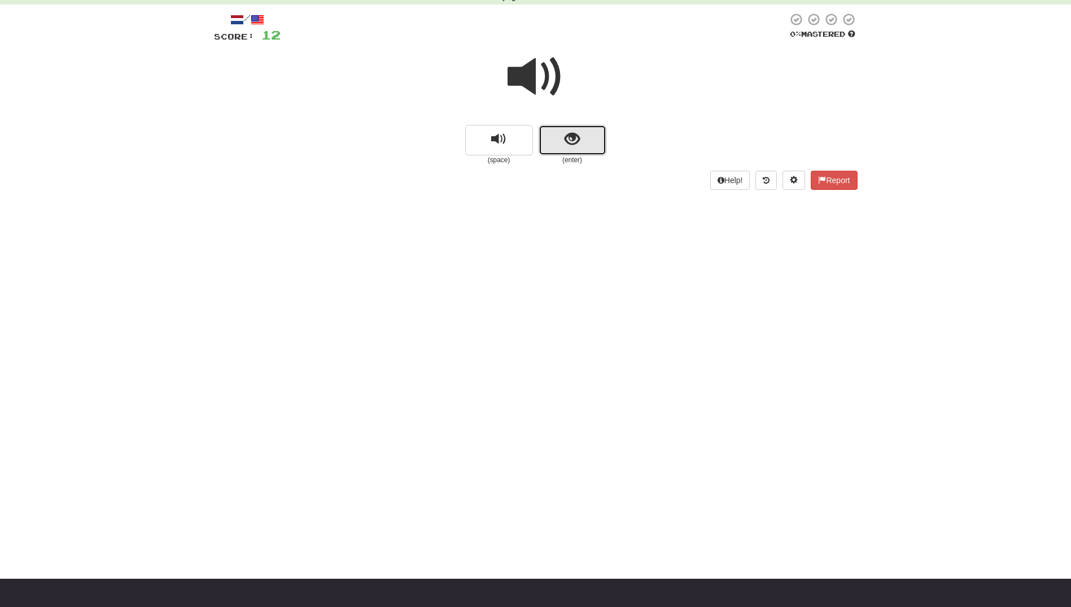
click at [559, 131] on button "show sentence" at bounding box center [573, 140] width 68 height 30
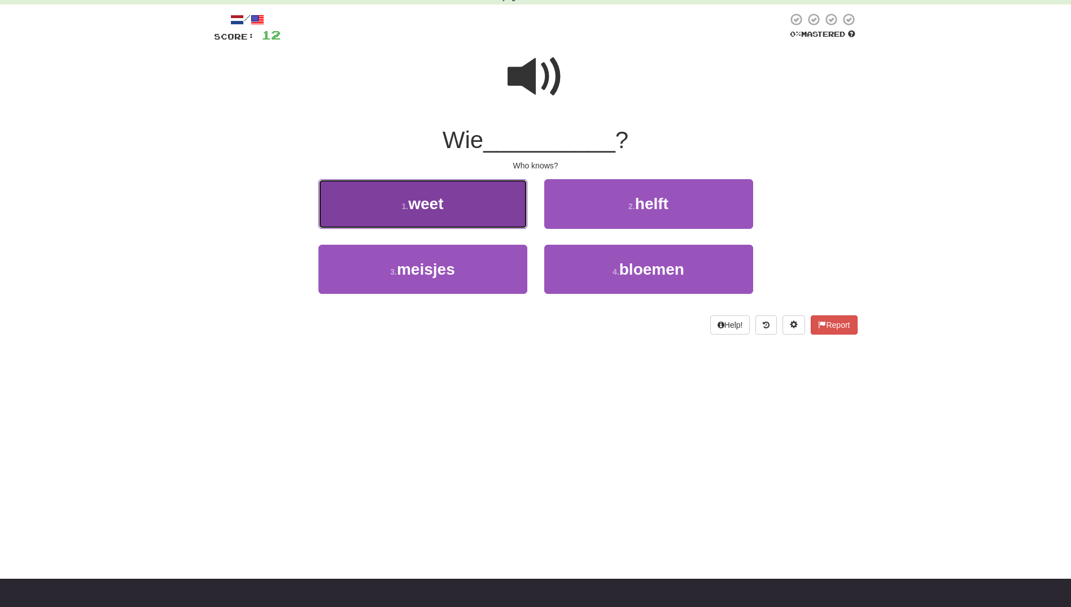
click at [495, 212] on button "1 . weet" at bounding box center [423, 203] width 209 height 49
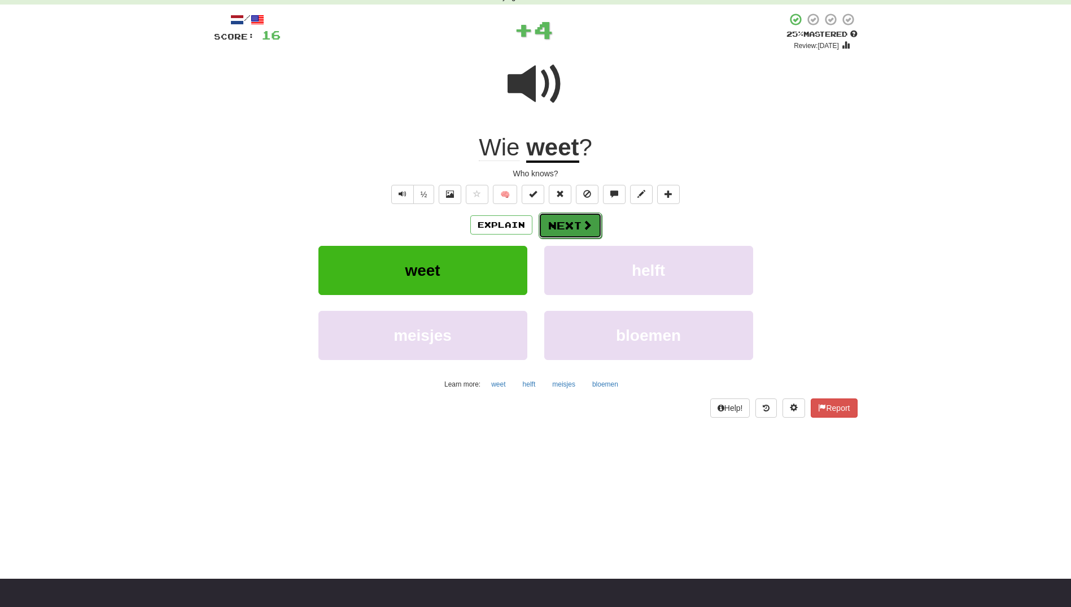
click at [579, 223] on button "Next" at bounding box center [570, 225] width 63 height 26
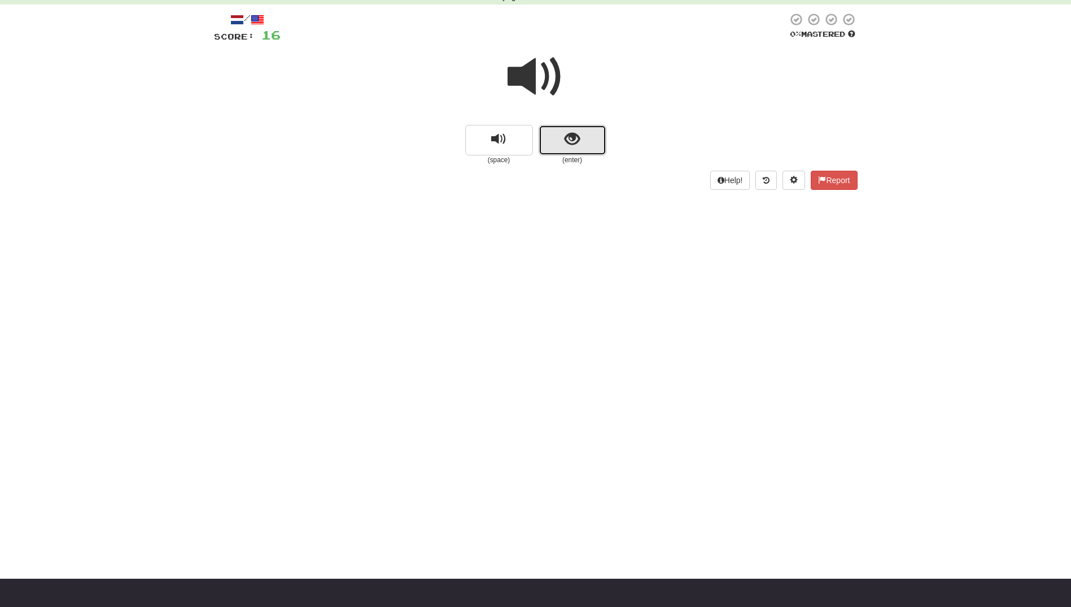
click at [569, 146] on span "show sentence" at bounding box center [572, 139] width 15 height 15
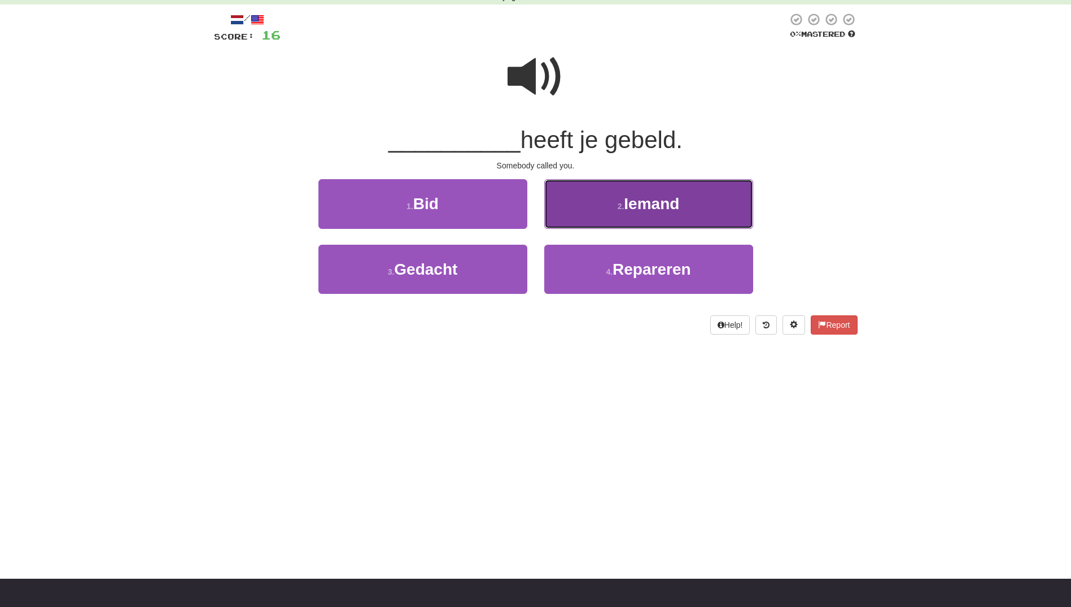
click at [619, 212] on button "2 . Iemand" at bounding box center [648, 203] width 209 height 49
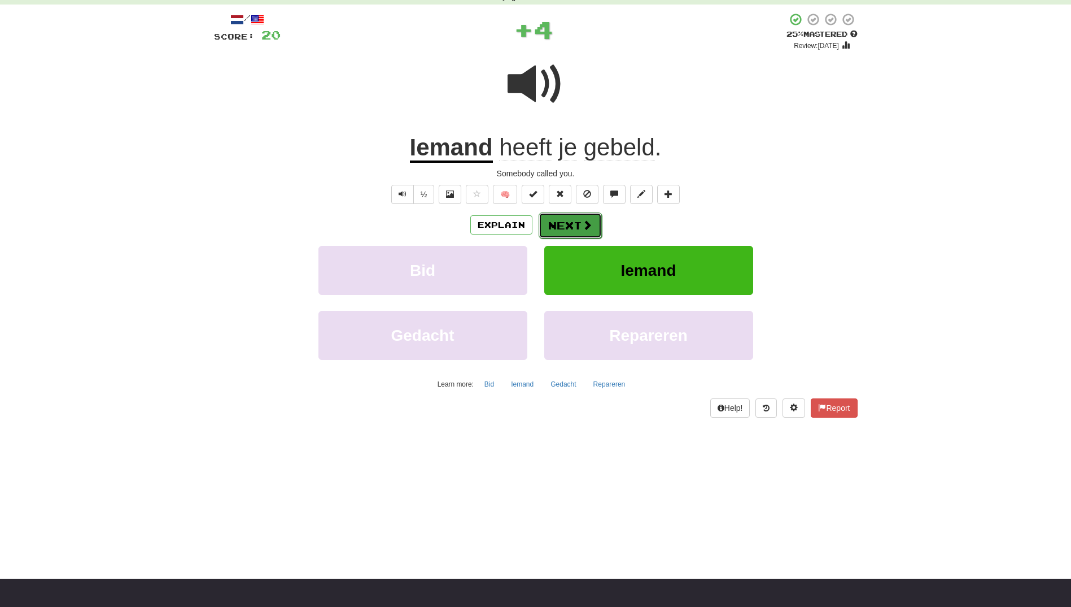
click at [584, 230] on span at bounding box center [587, 225] width 10 height 10
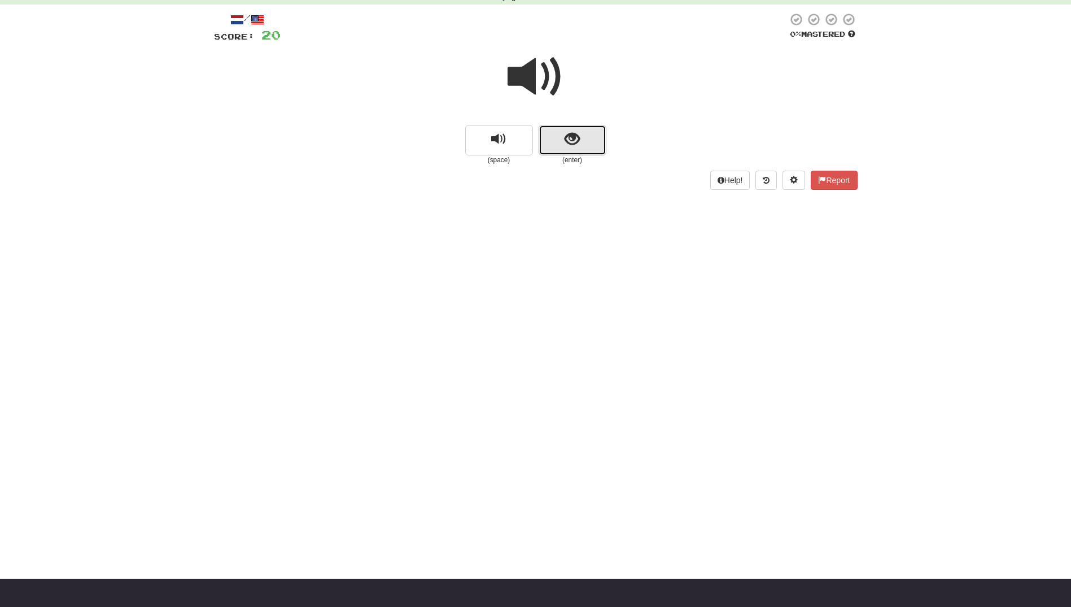
click at [574, 139] on span "show sentence" at bounding box center [572, 139] width 15 height 15
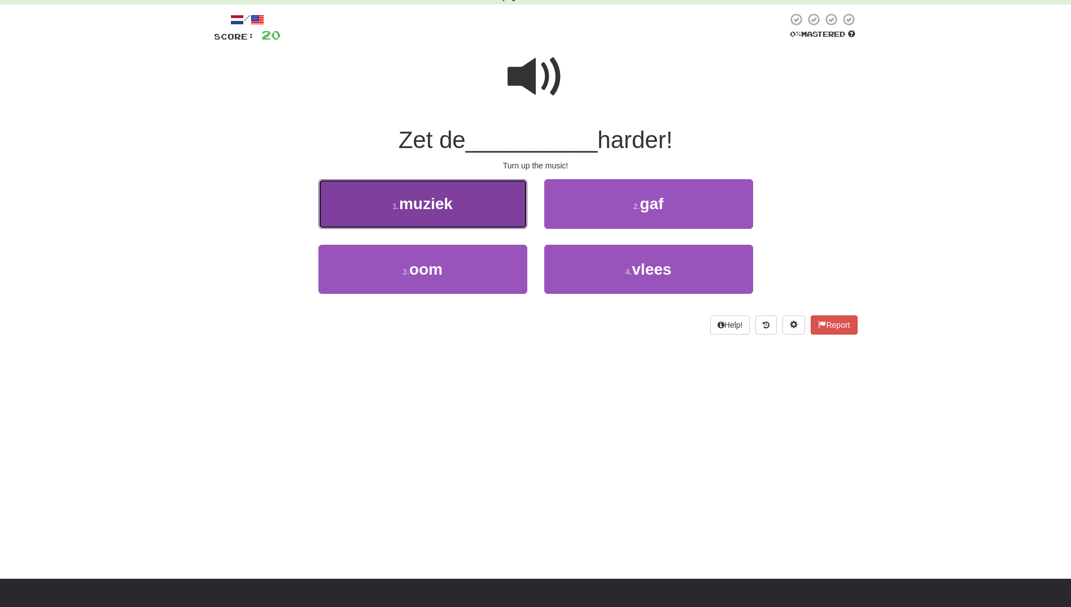
click at [490, 187] on button "1 . muziek" at bounding box center [423, 203] width 209 height 49
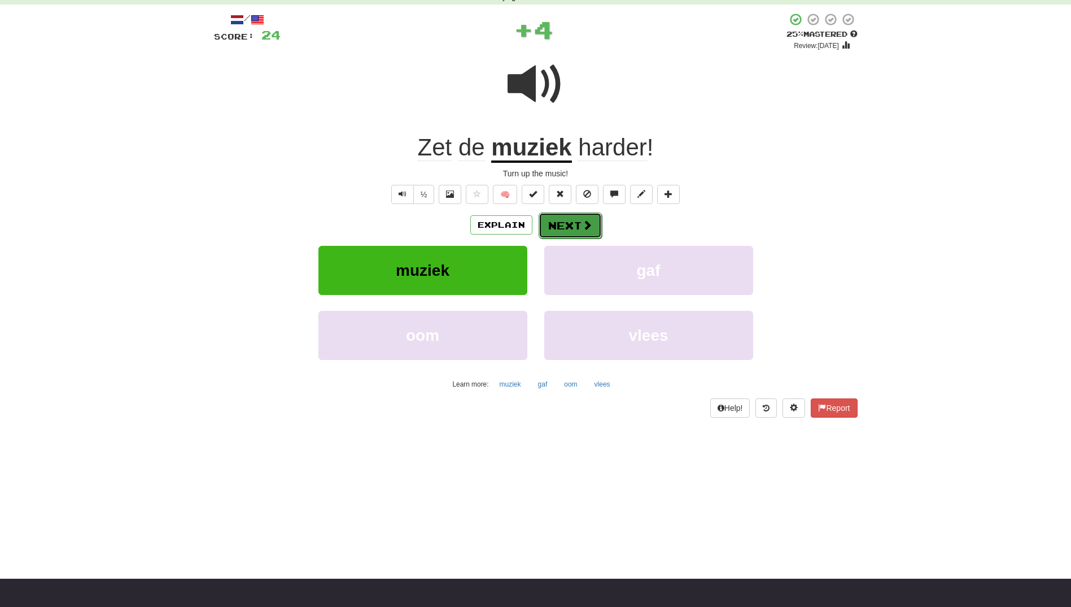
click at [558, 213] on button "Next" at bounding box center [570, 225] width 63 height 26
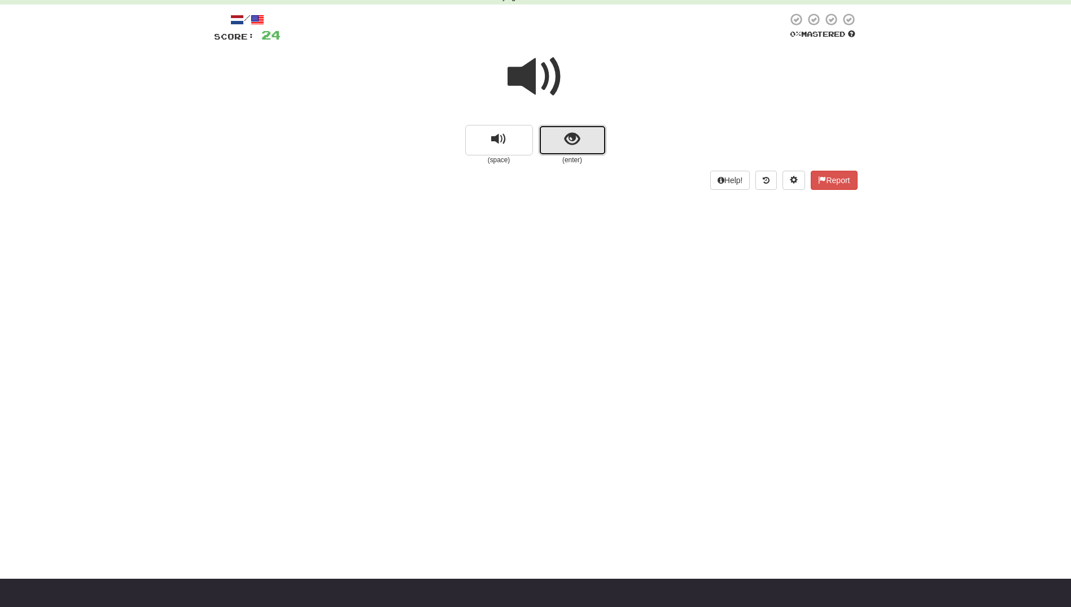
click at [578, 150] on button "show sentence" at bounding box center [573, 140] width 68 height 30
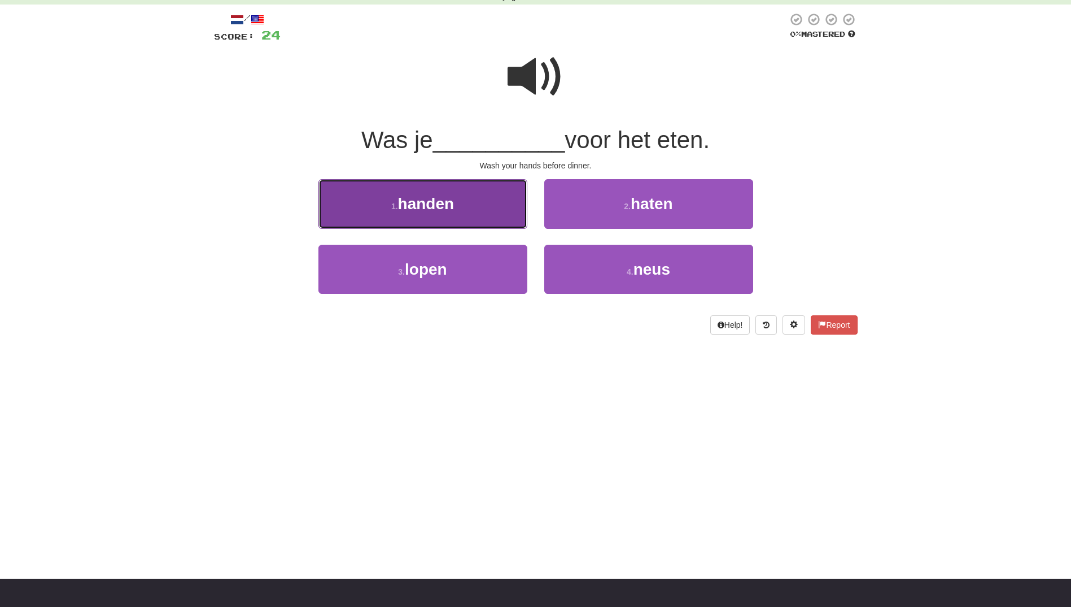
click at [488, 213] on button "1 . handen" at bounding box center [423, 203] width 209 height 49
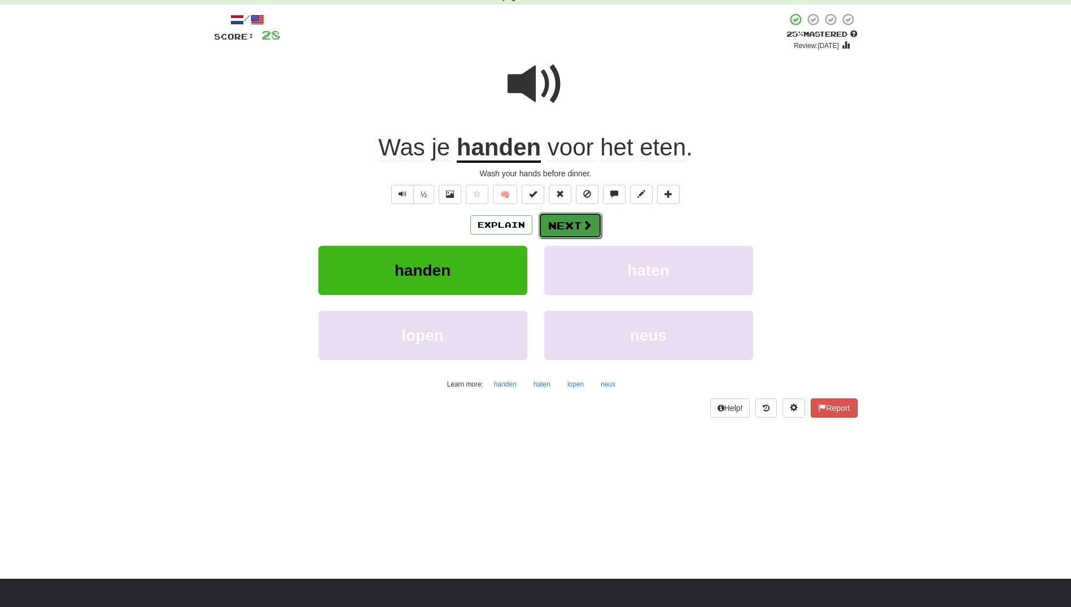
click at [556, 225] on button "Next" at bounding box center [570, 225] width 63 height 26
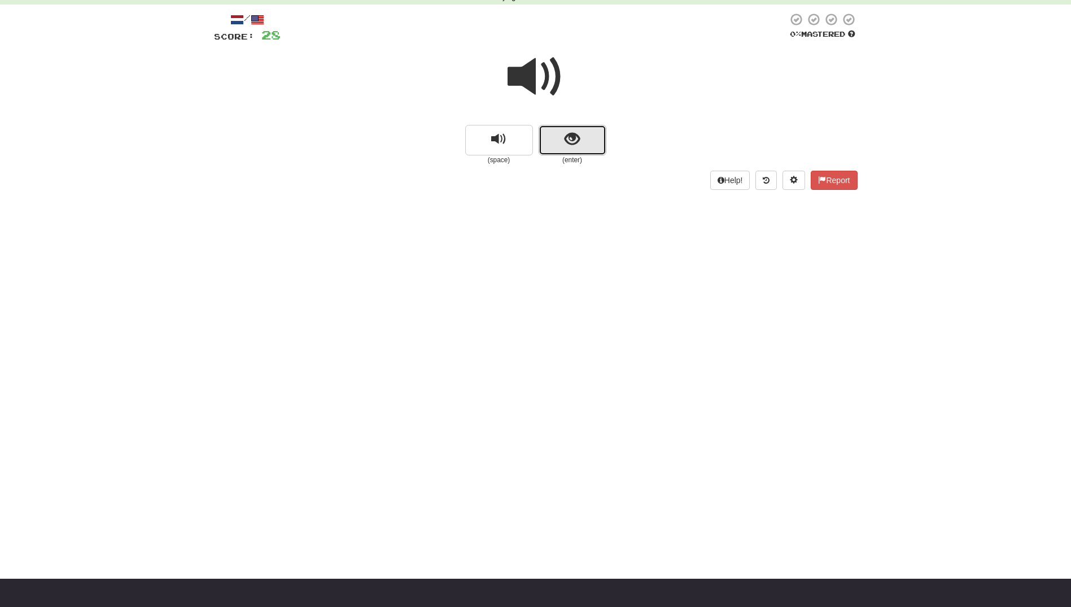
click at [564, 148] on button "show sentence" at bounding box center [573, 140] width 68 height 30
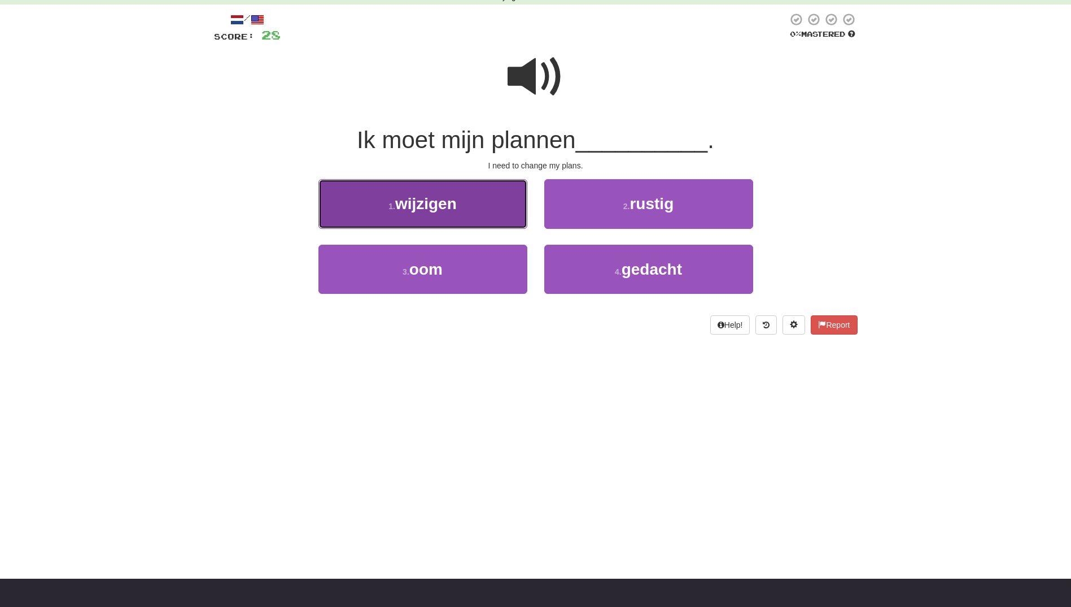
click at [487, 211] on button "1 . wijzigen" at bounding box center [423, 203] width 209 height 49
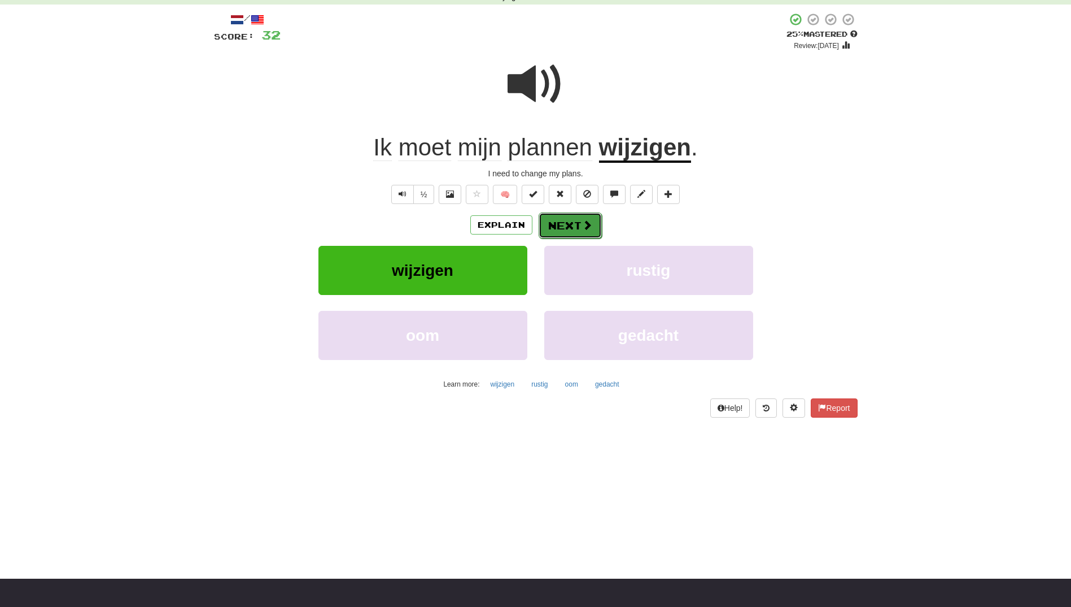
click at [565, 231] on button "Next" at bounding box center [570, 225] width 63 height 26
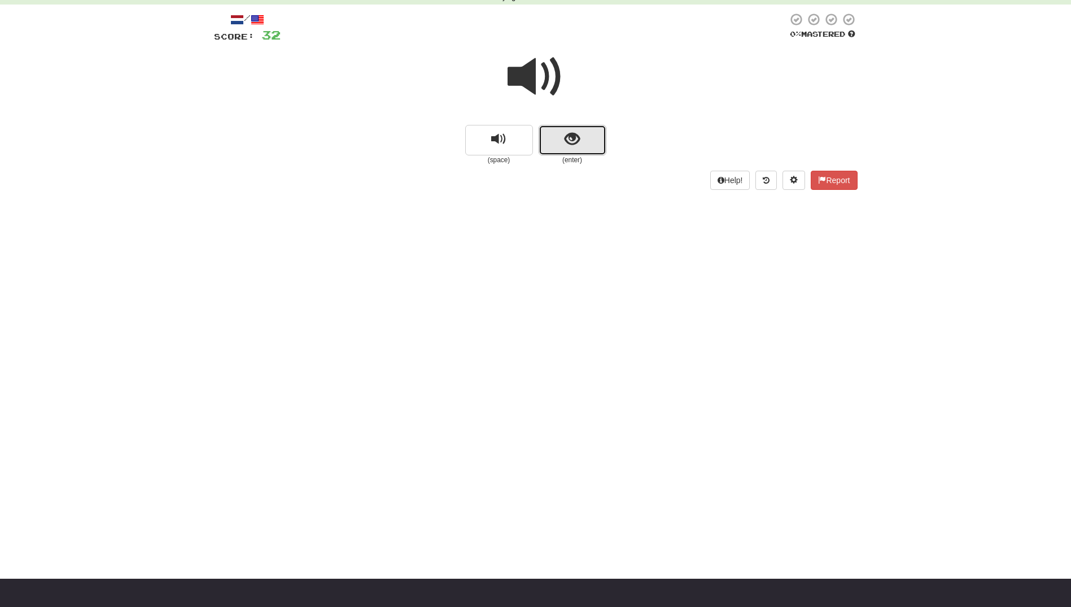
click at [570, 151] on button "show sentence" at bounding box center [573, 140] width 68 height 30
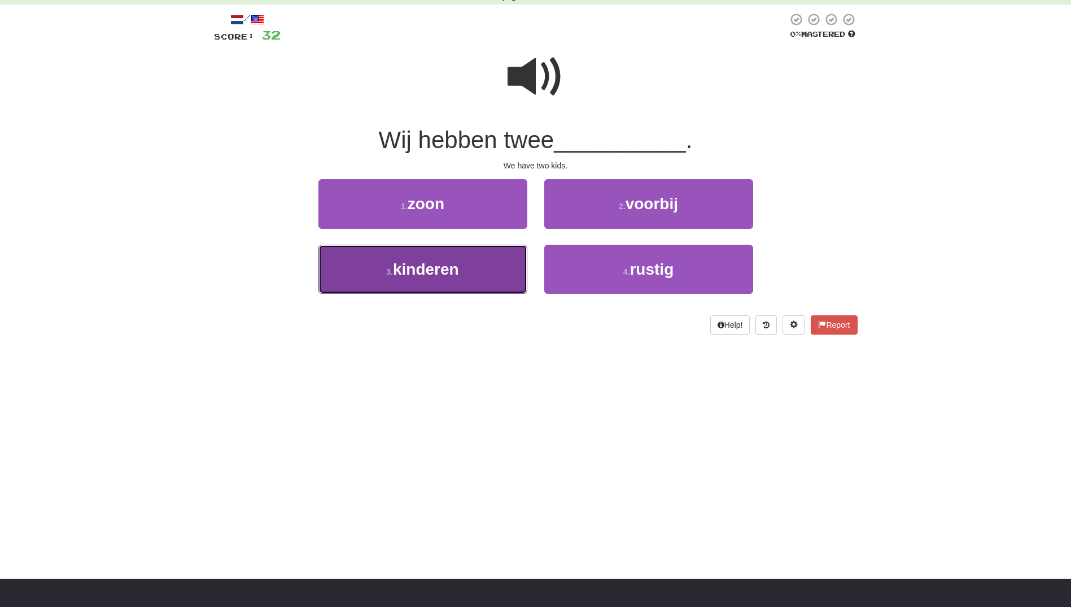
click at [508, 264] on button "3 . kinderen" at bounding box center [423, 269] width 209 height 49
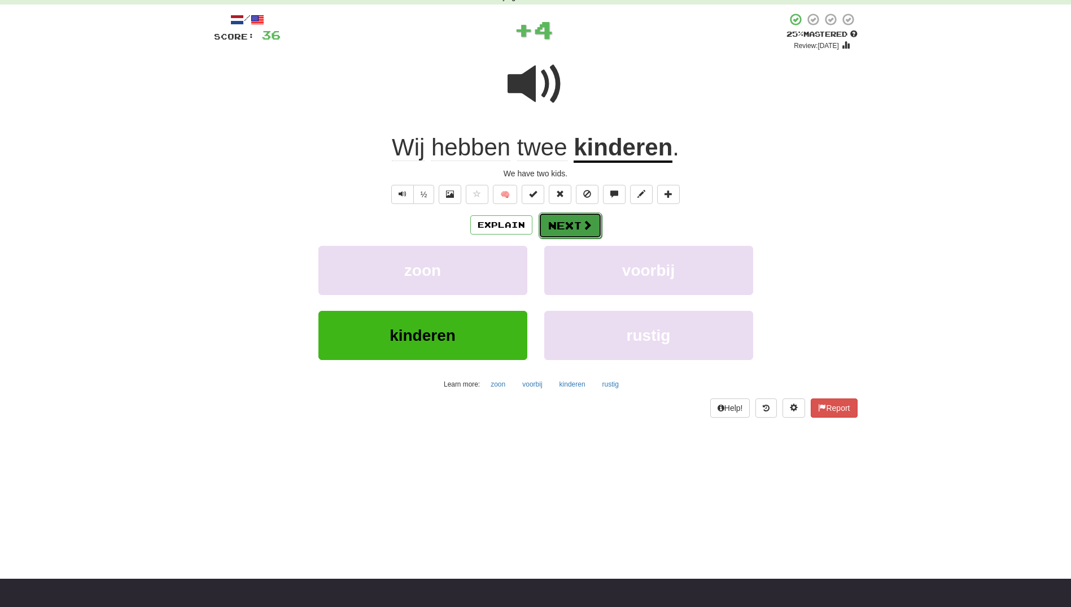
click at [565, 225] on button "Next" at bounding box center [570, 225] width 63 height 26
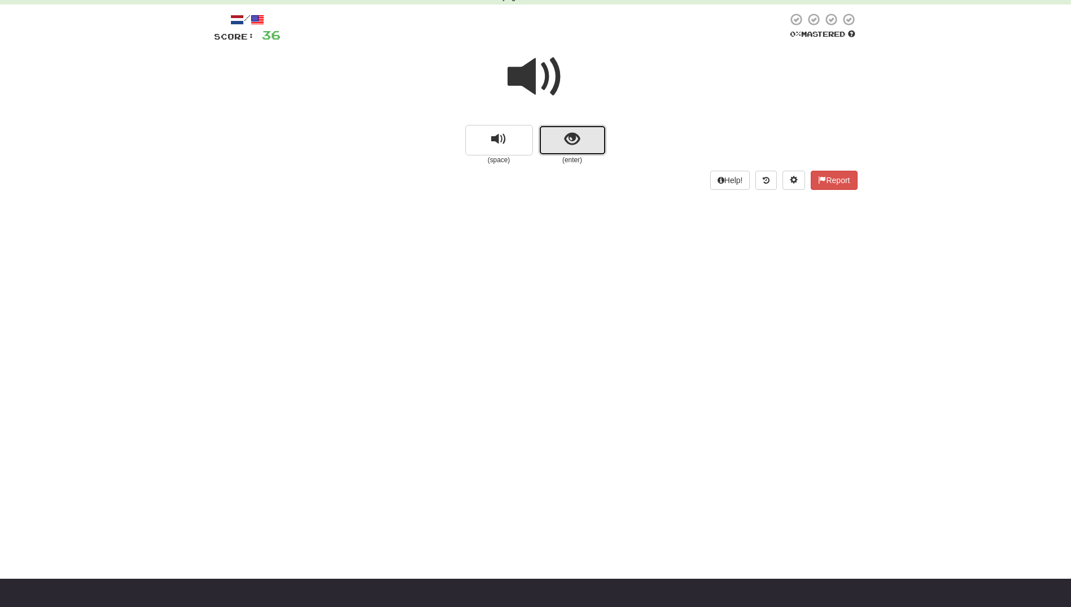
click at [561, 138] on button "show sentence" at bounding box center [573, 140] width 68 height 30
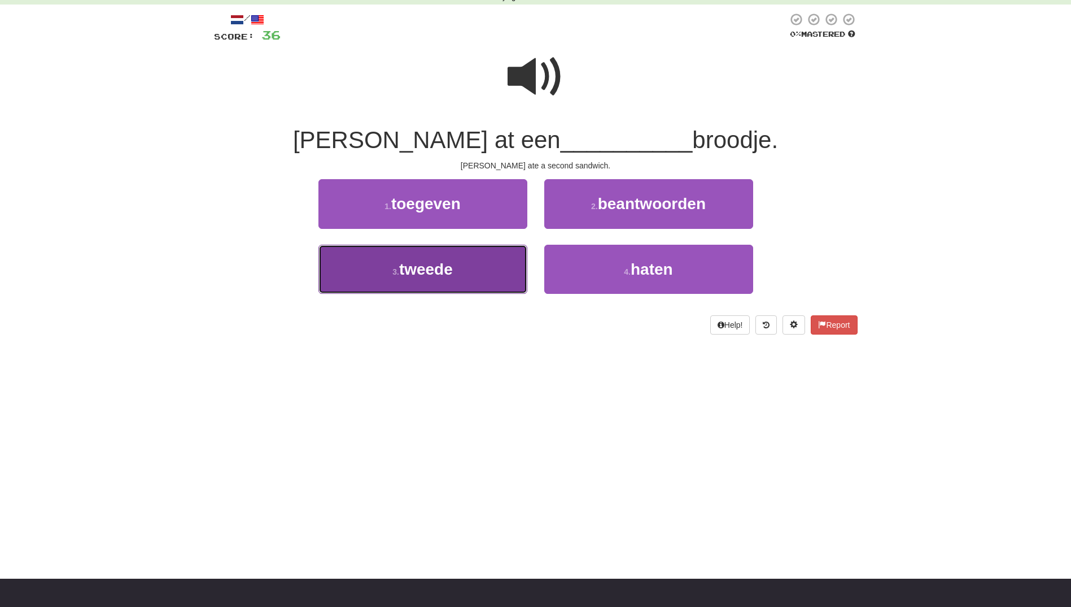
click at [475, 269] on button "3 . tweede" at bounding box center [423, 269] width 209 height 49
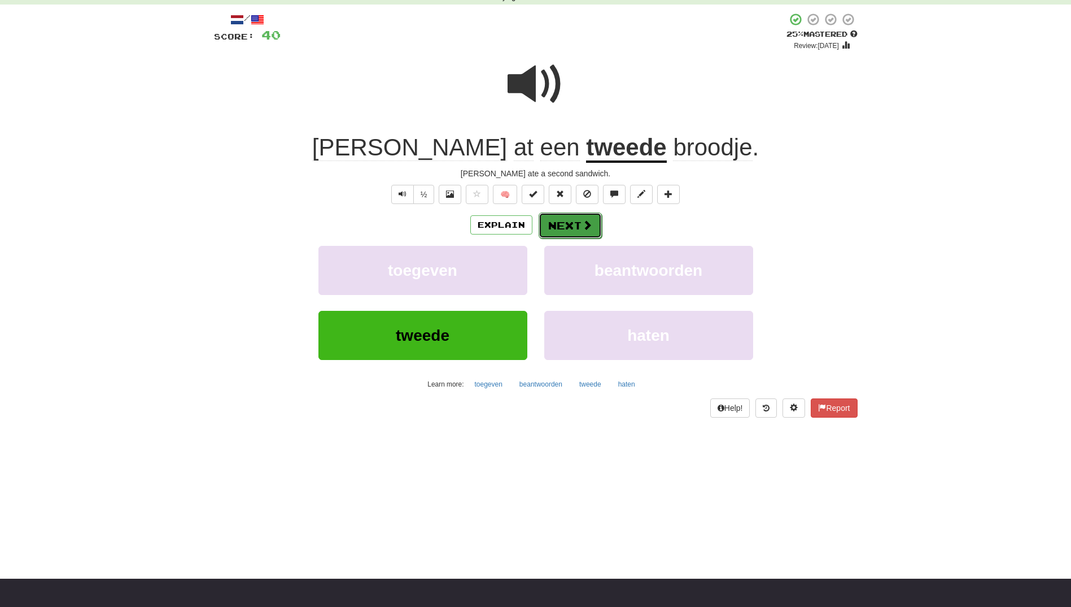
click at [586, 227] on span at bounding box center [587, 225] width 10 height 10
